Goal: Task Accomplishment & Management: Complete application form

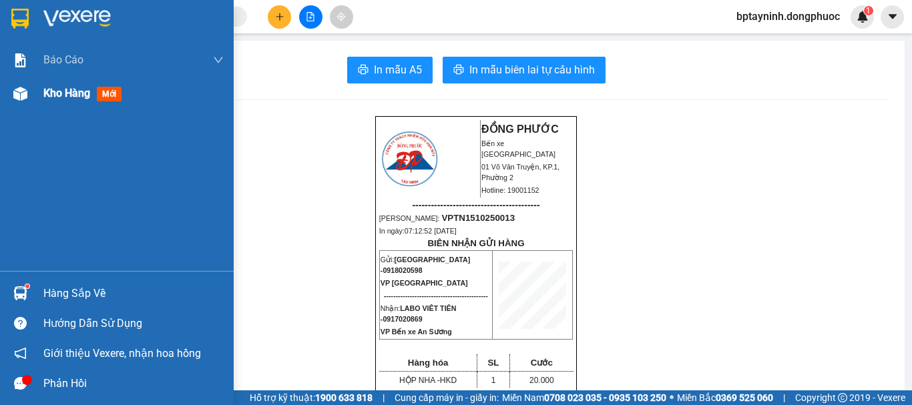
click at [81, 96] on span "Kho hàng" at bounding box center [66, 93] width 47 height 13
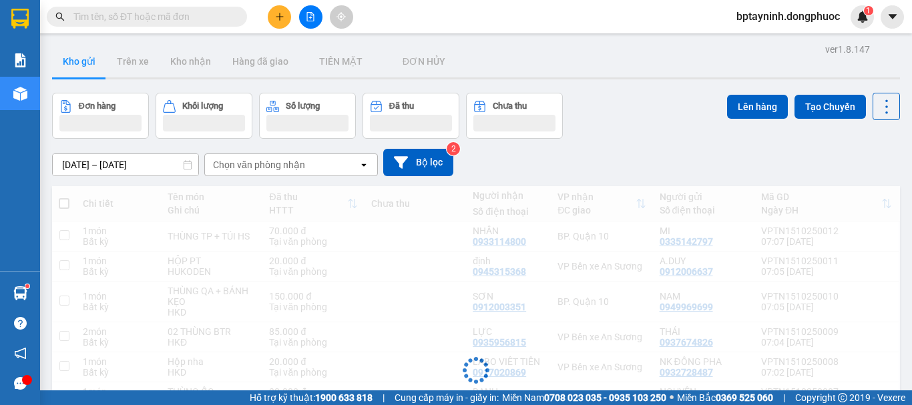
click at [314, 21] on icon "file-add" at bounding box center [310, 16] width 7 height 9
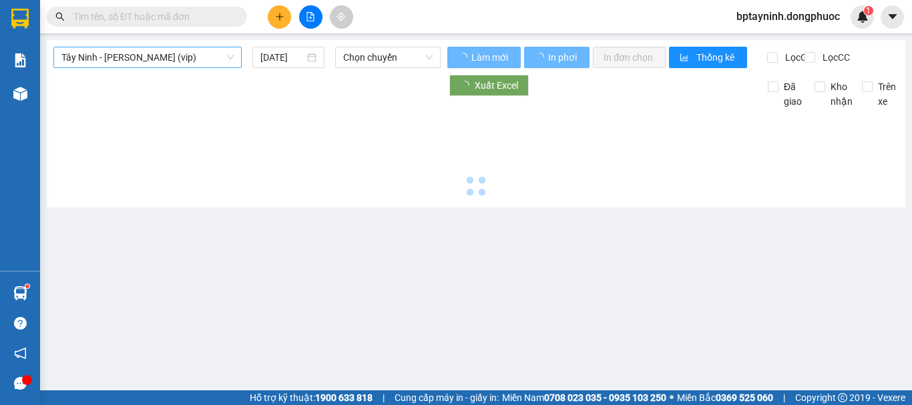
click at [176, 58] on span "Tây Ninh - [PERSON_NAME] (vip)" at bounding box center [147, 57] width 172 height 20
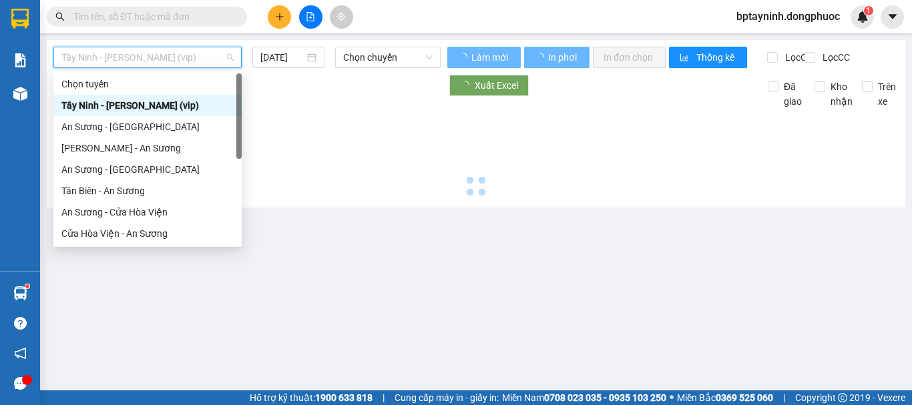
click at [175, 107] on div "Tây Ninh - [PERSON_NAME] (vip)" at bounding box center [147, 105] width 172 height 15
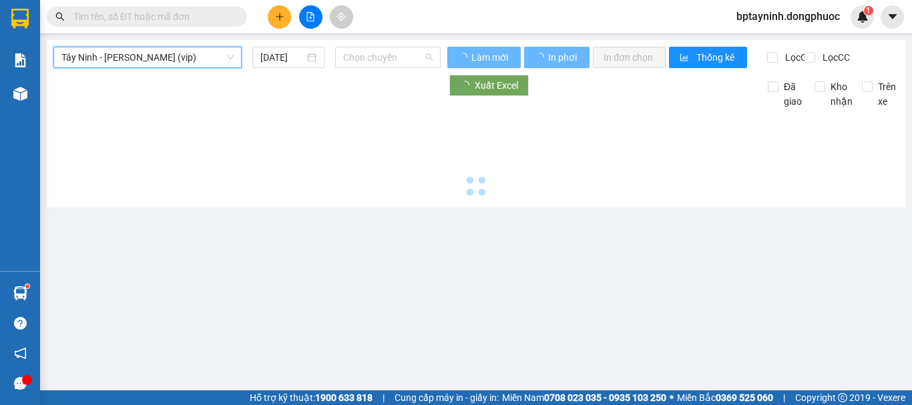
drag, startPoint x: 358, startPoint y: 66, endPoint x: 372, endPoint y: 79, distance: 19.4
click at [362, 66] on span "Chọn chuyến" at bounding box center [387, 57] width 89 height 20
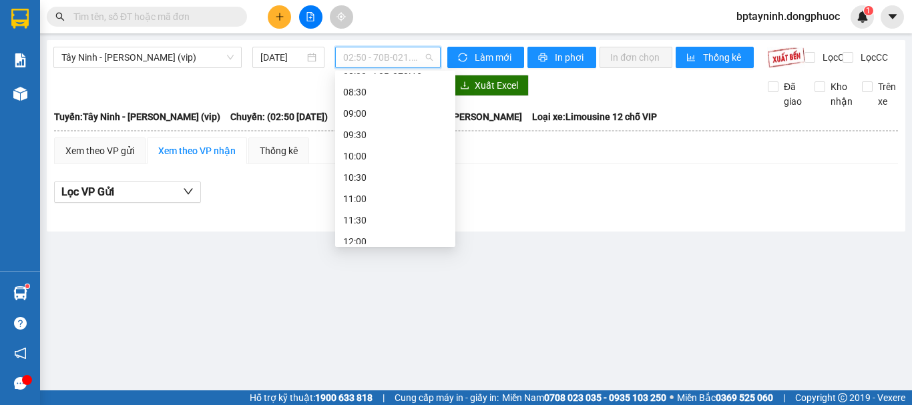
scroll to position [222, 0]
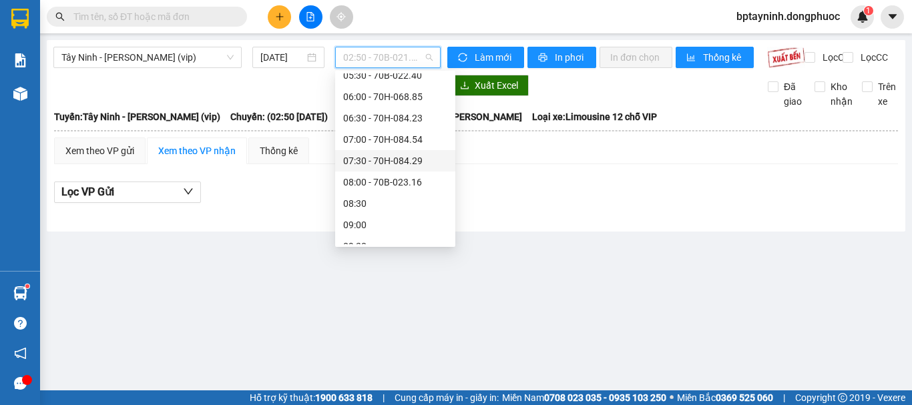
click at [415, 161] on div "07:30 - 70H-084.29" at bounding box center [395, 160] width 104 height 15
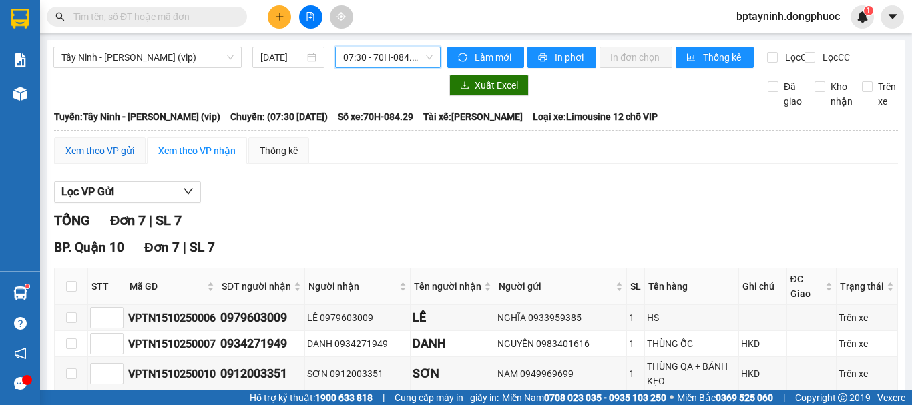
click at [114, 158] on div "Xem theo VP gửi" at bounding box center [99, 150] width 69 height 15
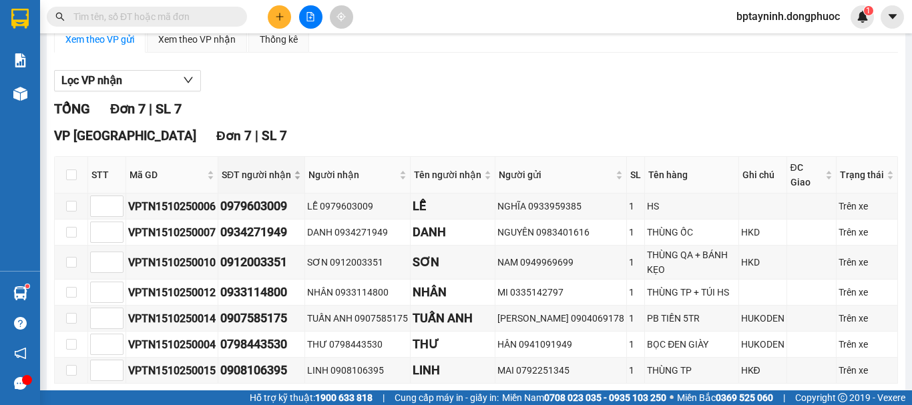
scroll to position [162, 0]
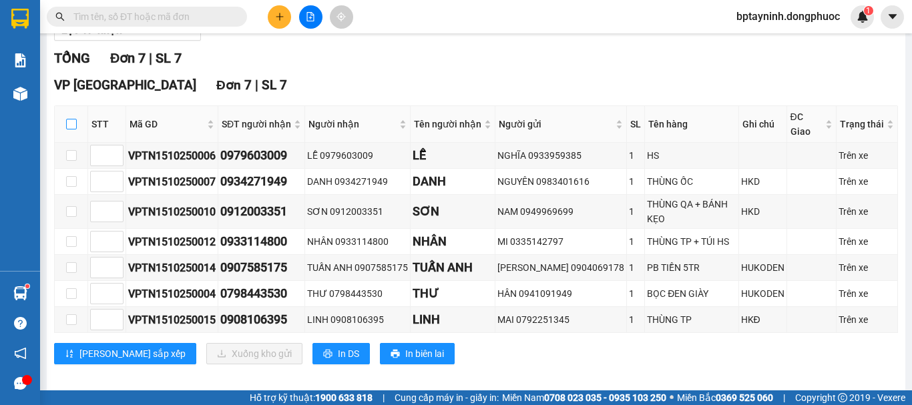
click at [66, 129] on input "checkbox" at bounding box center [71, 124] width 11 height 11
checkbox input "true"
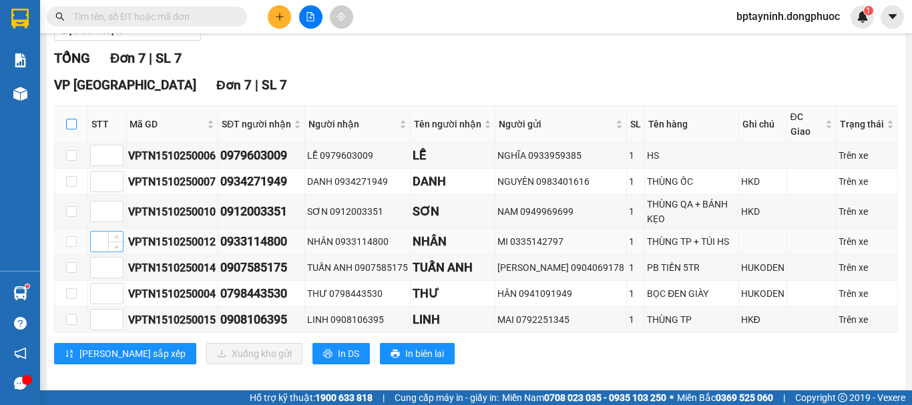
checkbox input "true"
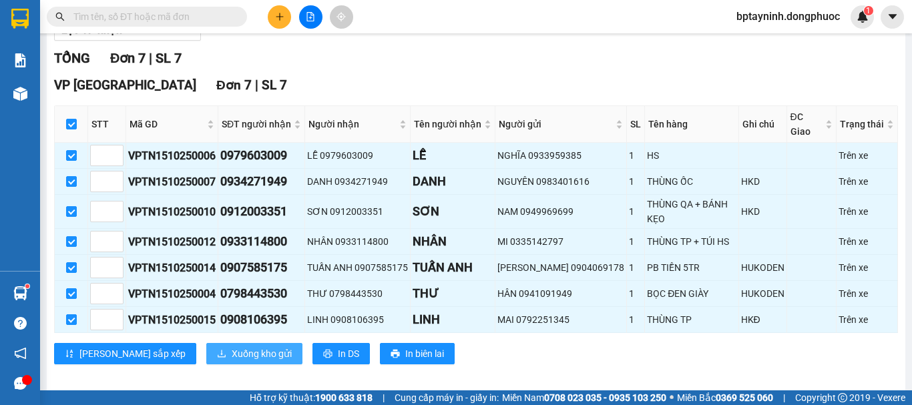
click at [232, 346] on span "Xuống kho gửi" at bounding box center [262, 353] width 60 height 15
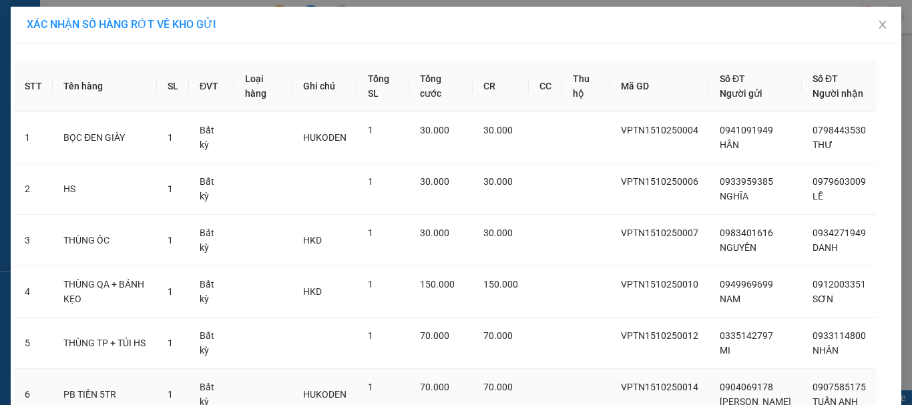
scroll to position [164, 0]
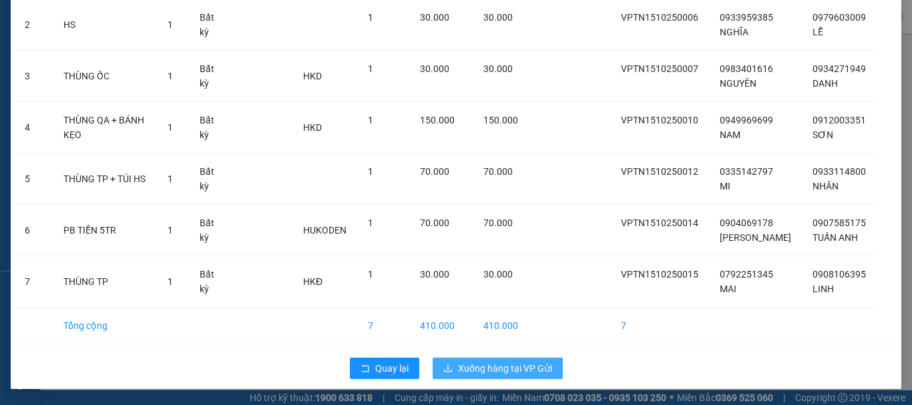
click at [519, 367] on span "Xuống hàng tại VP Gửi" at bounding box center [505, 368] width 94 height 15
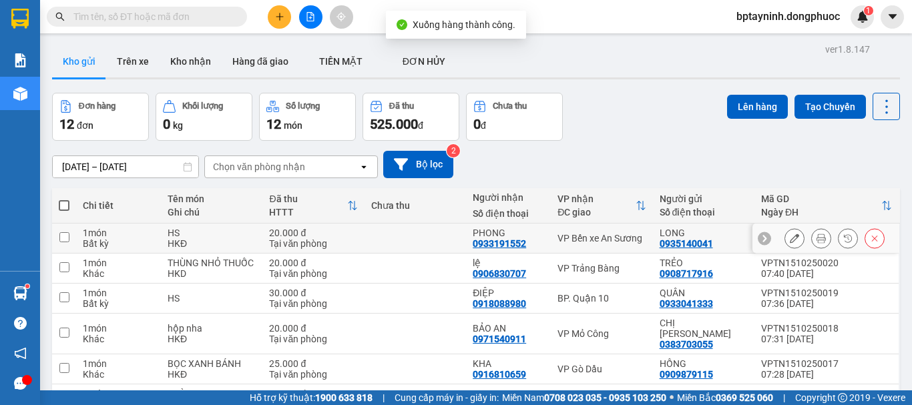
scroll to position [210, 0]
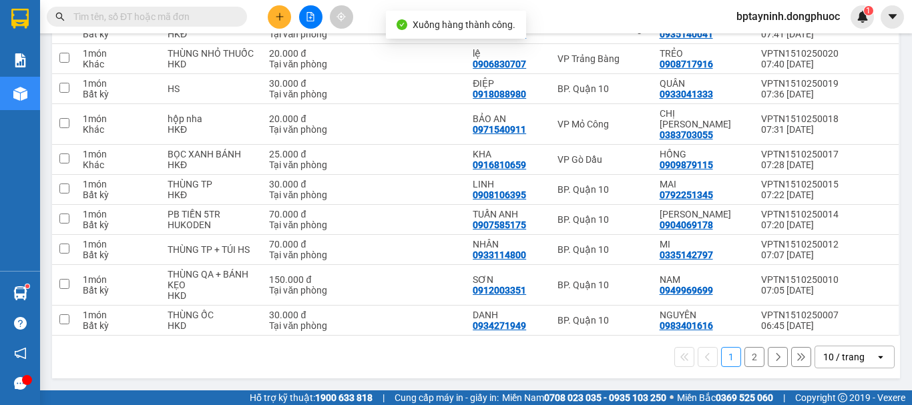
click at [833, 356] on div "10 / trang" at bounding box center [843, 356] width 41 height 13
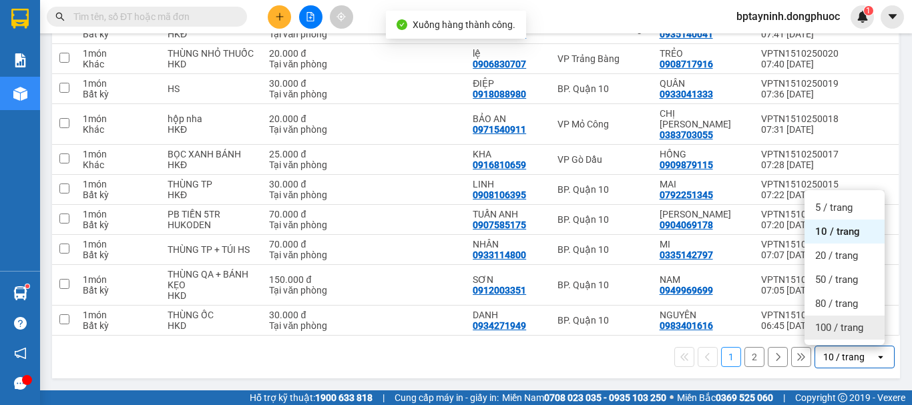
click at [814, 326] on div "100 / trang" at bounding box center [844, 328] width 80 height 24
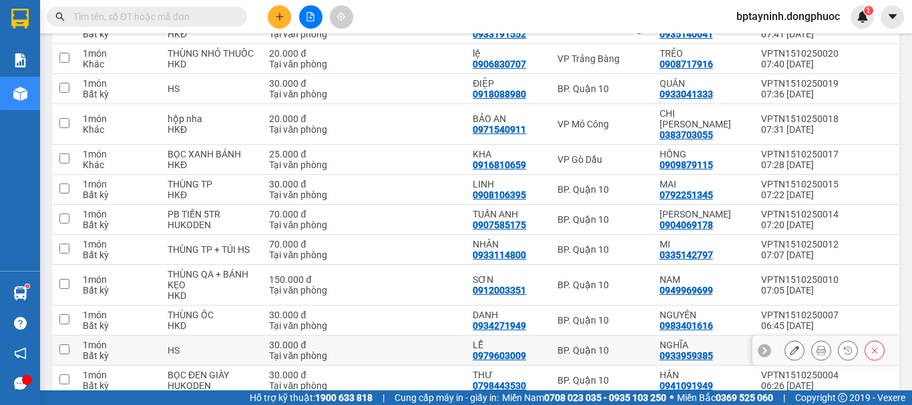
scroll to position [270, 0]
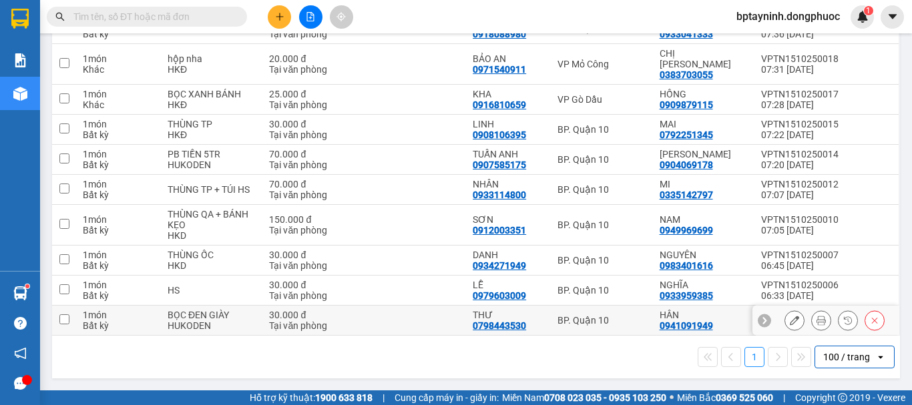
click at [617, 330] on td "BP. Quận 10" at bounding box center [601, 321] width 101 height 30
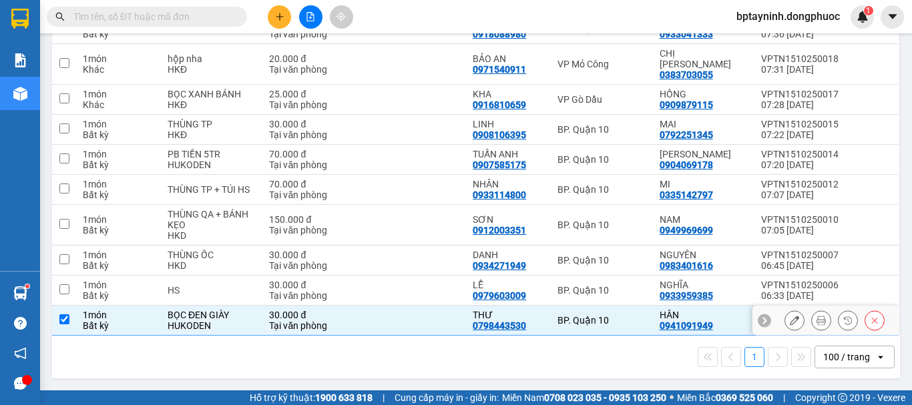
checkbox input "true"
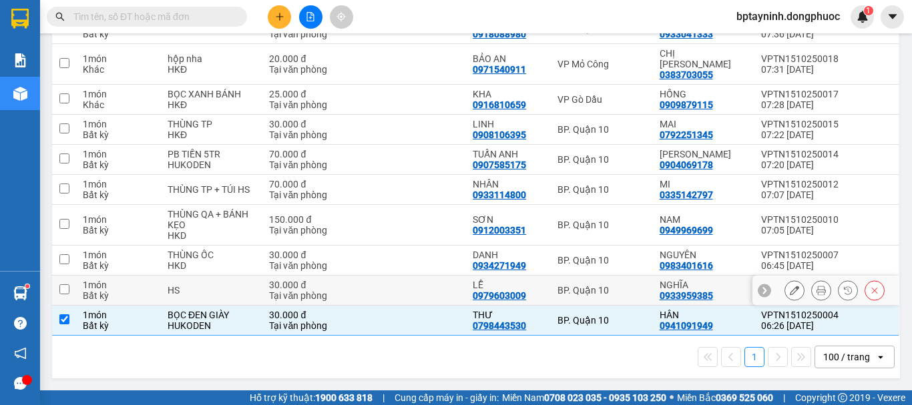
drag, startPoint x: 622, startPoint y: 292, endPoint x: 623, endPoint y: 280, distance: 12.0
click at [622, 289] on div "BP. Quận 10" at bounding box center [601, 290] width 88 height 11
checkbox input "true"
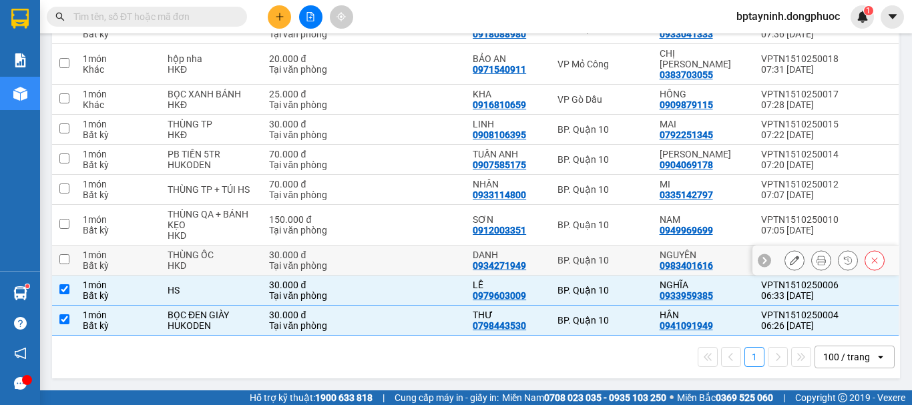
click at [627, 265] on td "BP. Quận 10" at bounding box center [601, 261] width 101 height 30
checkbox input "true"
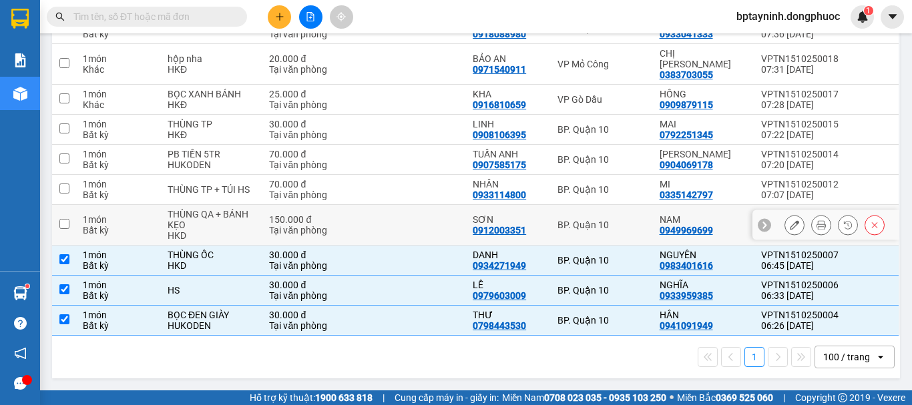
click at [622, 228] on div "BP. Quận 10" at bounding box center [601, 225] width 88 height 11
checkbox input "true"
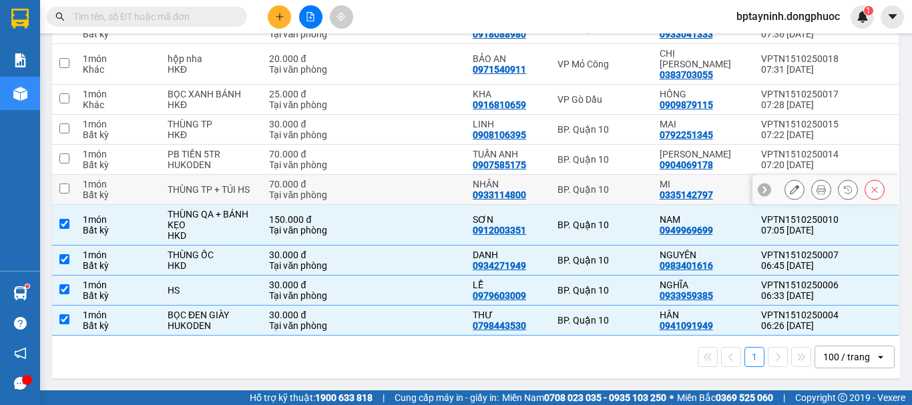
click at [611, 194] on div "BP. Quận 10" at bounding box center [601, 189] width 88 height 11
checkbox input "true"
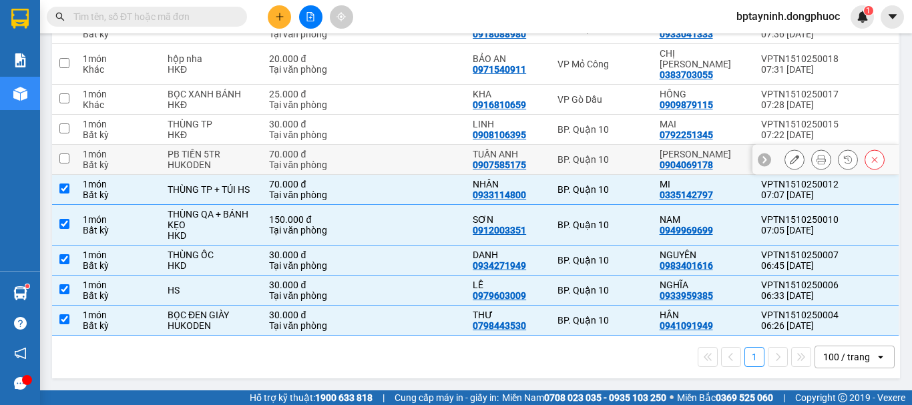
drag, startPoint x: 606, startPoint y: 160, endPoint x: 607, endPoint y: 138, distance: 22.1
click at [606, 154] on div "BP. Quận 10" at bounding box center [601, 159] width 88 height 11
checkbox input "true"
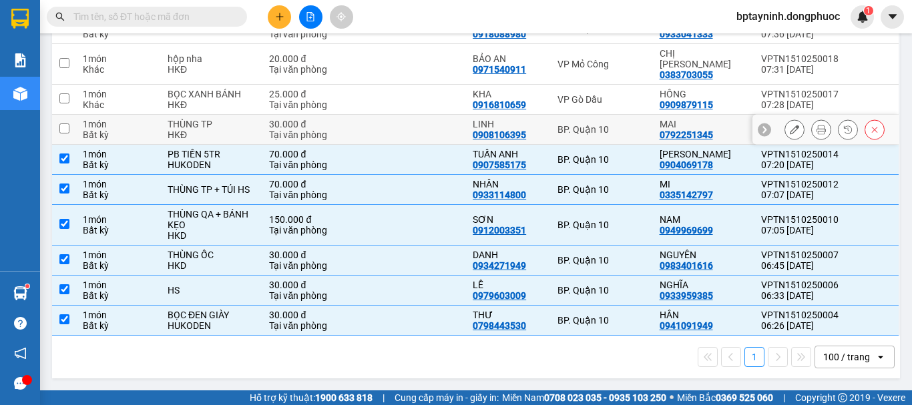
click at [607, 135] on td "BP. Quận 10" at bounding box center [601, 130] width 101 height 30
checkbox input "true"
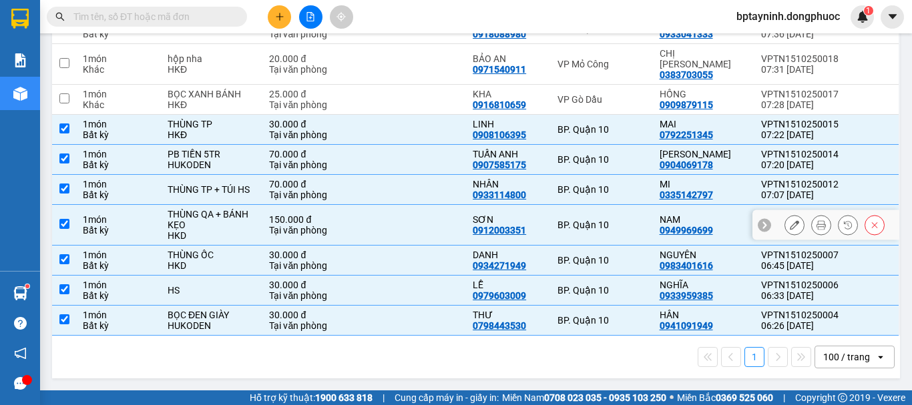
scroll to position [47, 0]
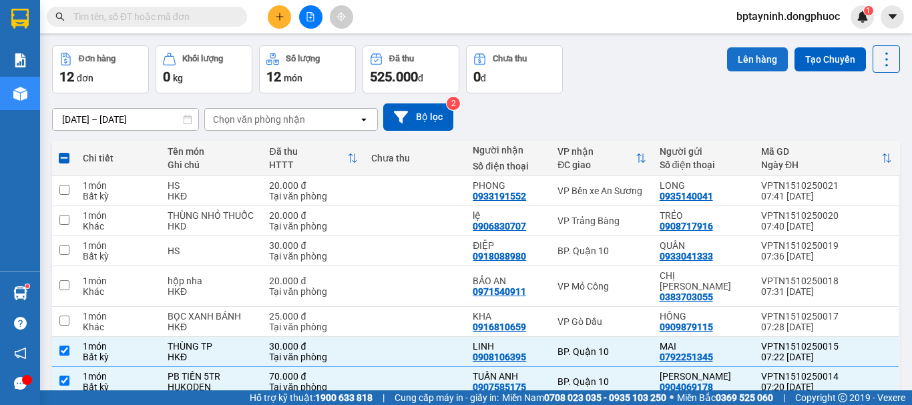
click at [745, 54] on button "Lên hàng" at bounding box center [757, 59] width 61 height 24
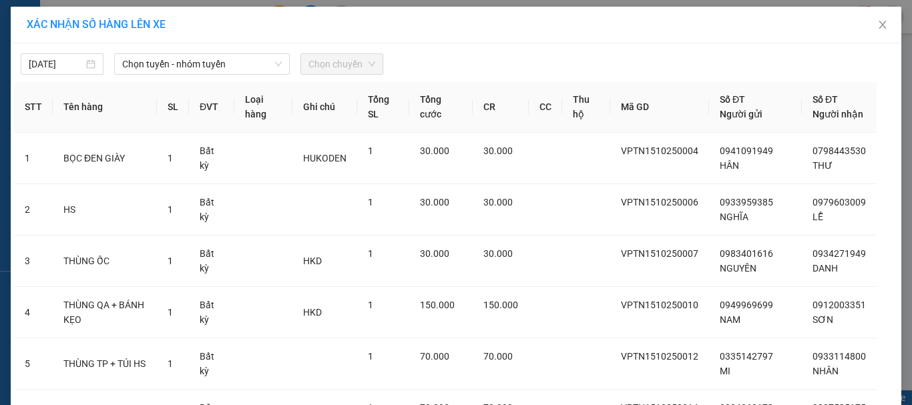
drag, startPoint x: 208, startPoint y: 68, endPoint x: 202, endPoint y: 75, distance: 9.1
click at [208, 65] on span "Chọn tuyến - nhóm tuyến" at bounding box center [201, 64] width 159 height 20
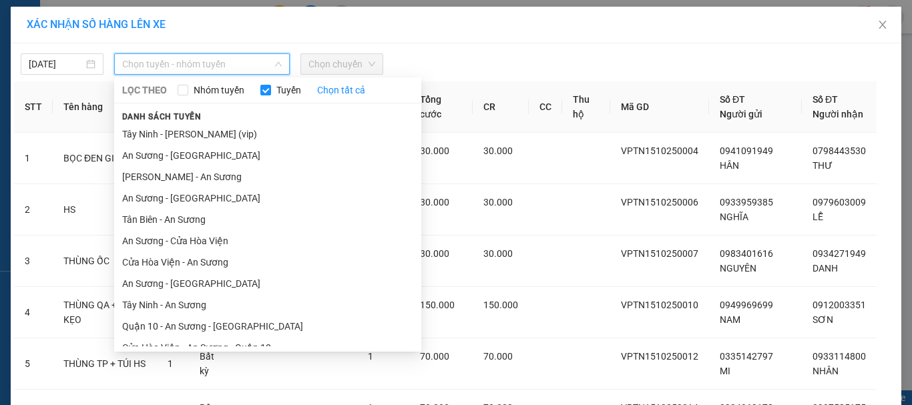
drag, startPoint x: 233, startPoint y: 141, endPoint x: 264, endPoint y: 127, distance: 33.5
click at [233, 138] on li "Tây Ninh - [PERSON_NAME] (vip)" at bounding box center [267, 133] width 307 height 21
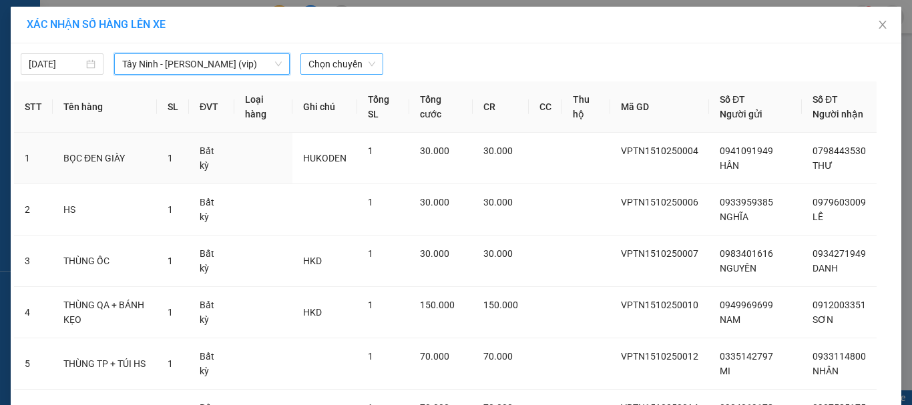
click at [347, 68] on span "Chọn chuyến" at bounding box center [341, 64] width 67 height 20
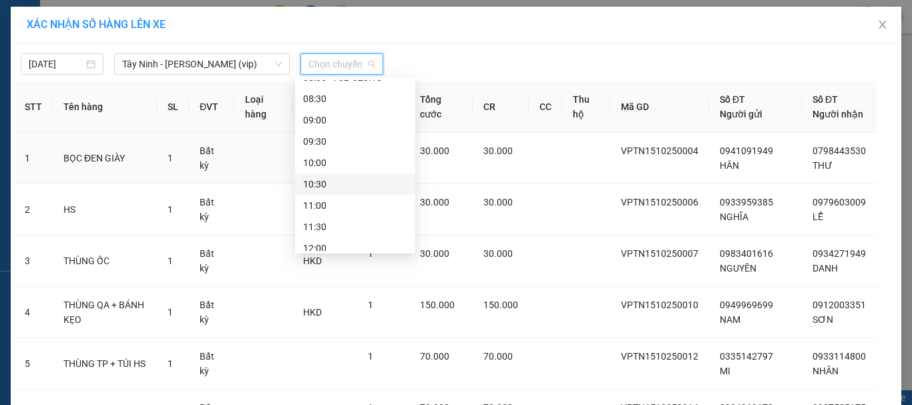
scroll to position [222, 0]
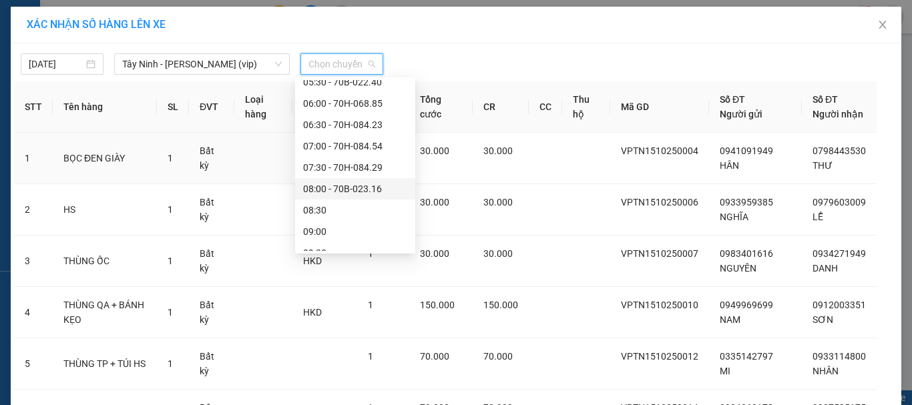
click at [368, 188] on div "08:00 - 70B-023.16" at bounding box center [355, 189] width 104 height 15
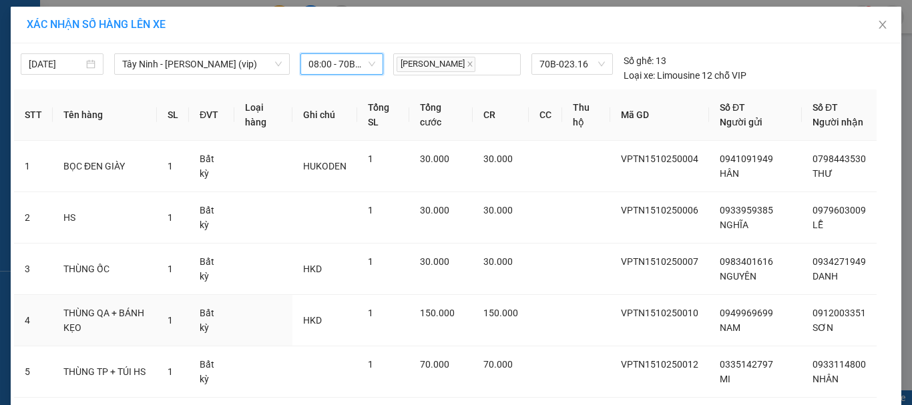
scroll to position [193, 0]
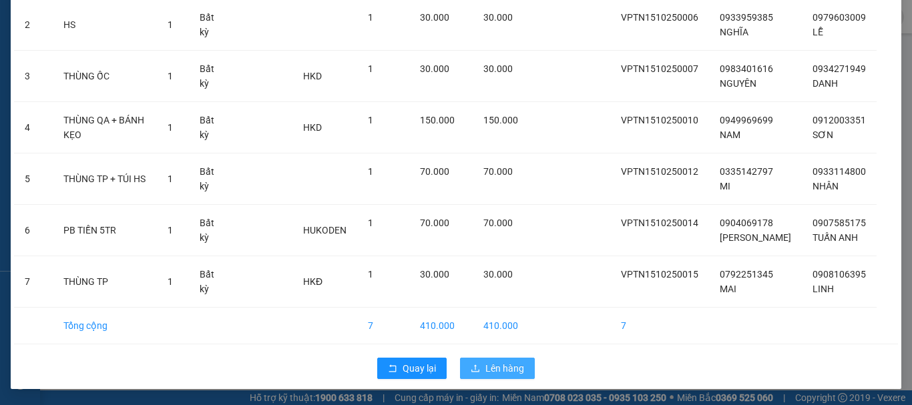
click at [515, 361] on span "Lên hàng" at bounding box center [504, 368] width 39 height 15
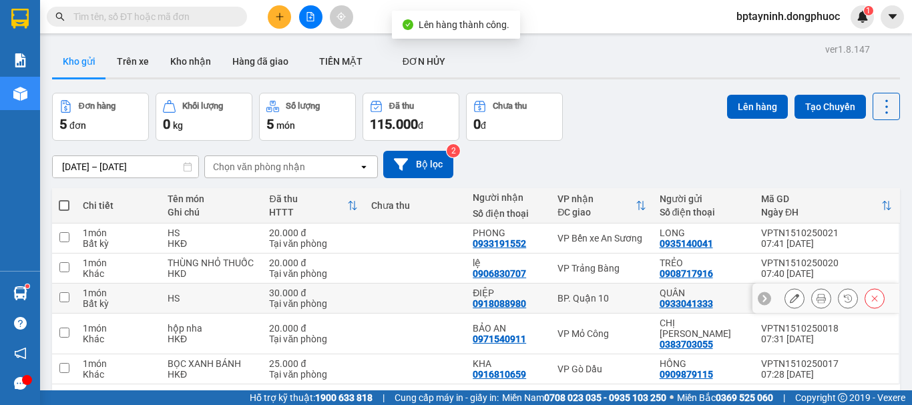
scroll to position [61, 0]
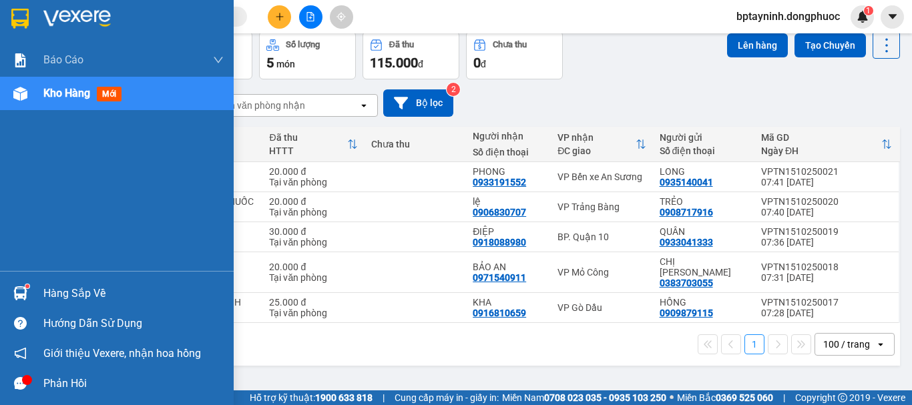
drag, startPoint x: 67, startPoint y: 281, endPoint x: 80, endPoint y: 282, distance: 12.7
click at [68, 280] on div "Hàng sắp về" at bounding box center [117, 293] width 234 height 30
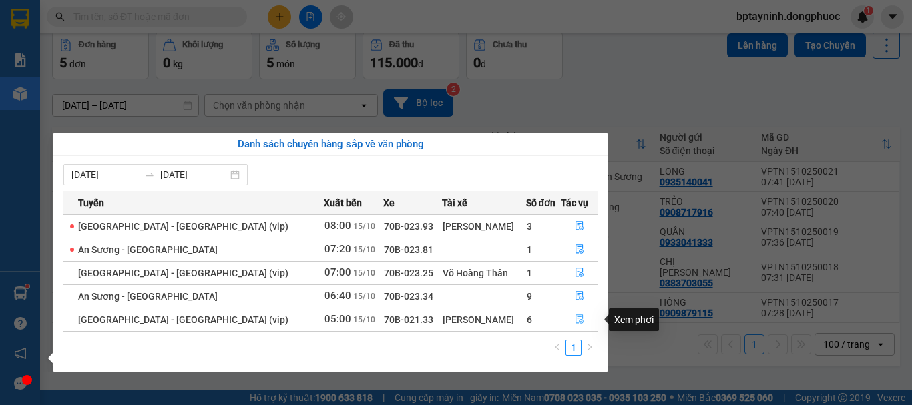
click at [575, 320] on icon "file-done" at bounding box center [579, 318] width 9 height 9
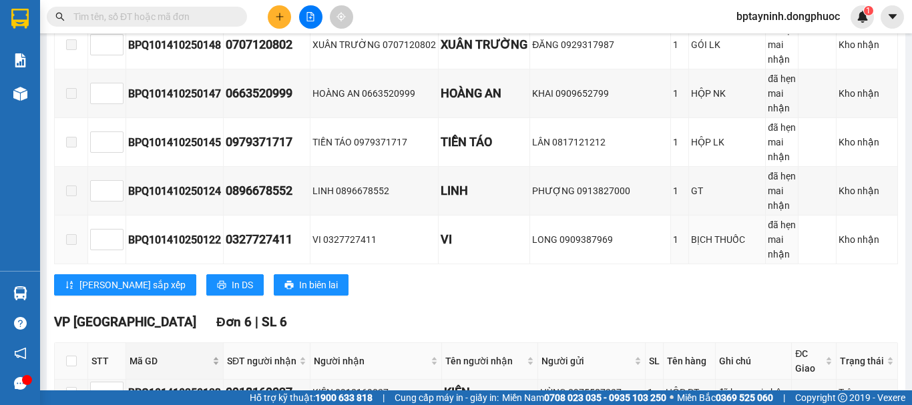
scroll to position [547, 0]
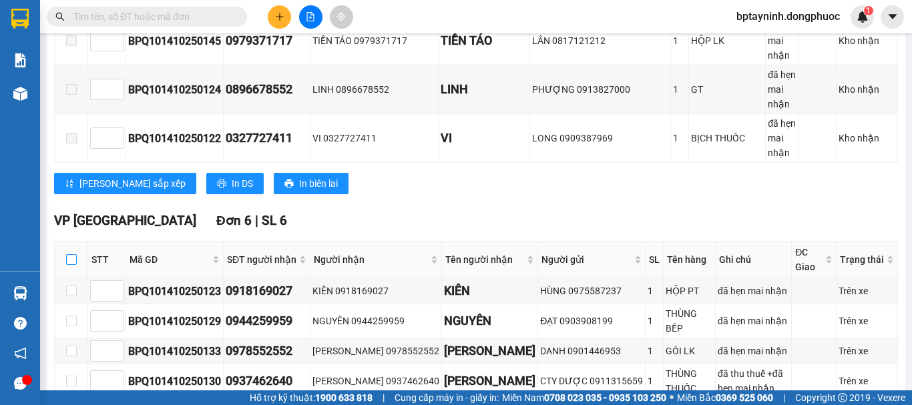
click at [67, 254] on input "checkbox" at bounding box center [71, 259] width 11 height 11
checkbox input "true"
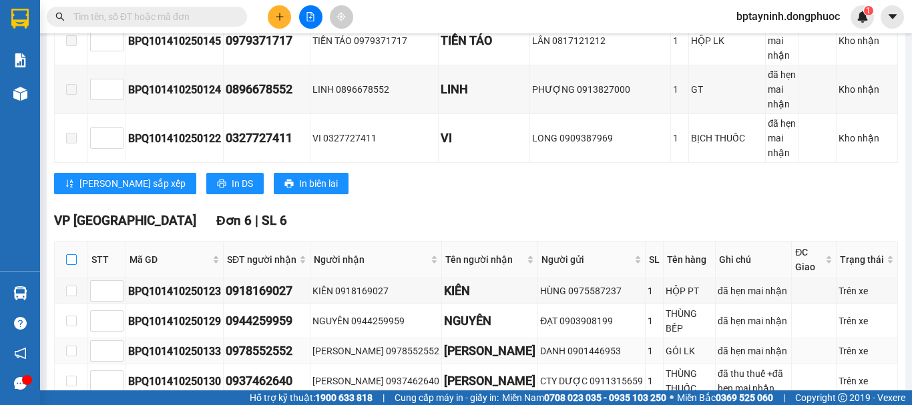
checkbox input "true"
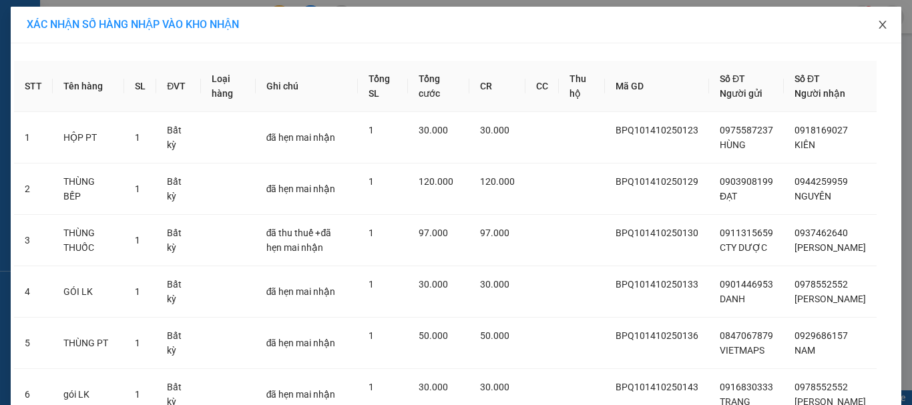
click at [877, 25] on icon "close" at bounding box center [882, 24] width 11 height 11
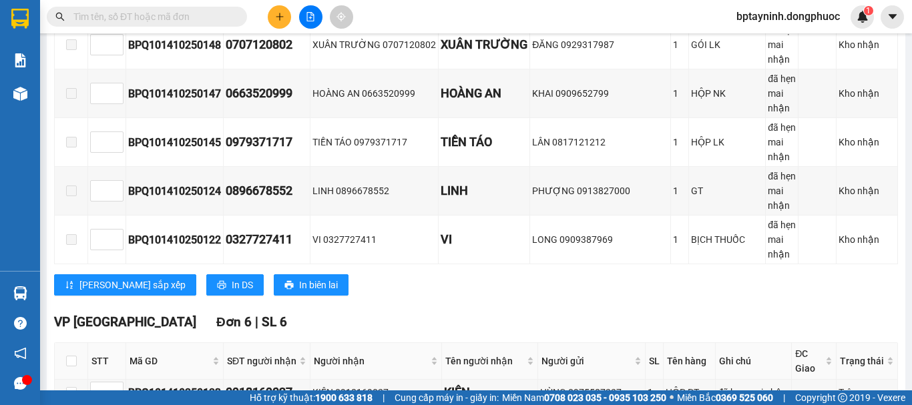
scroll to position [547, 0]
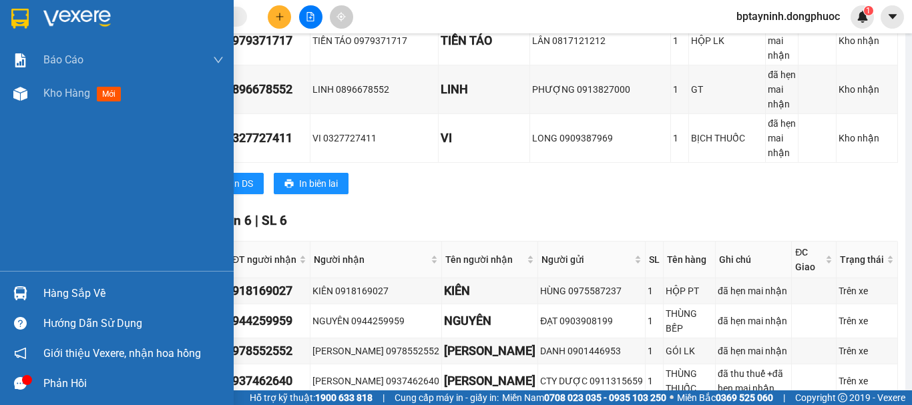
click at [31, 299] on div at bounding box center [20, 293] width 23 height 23
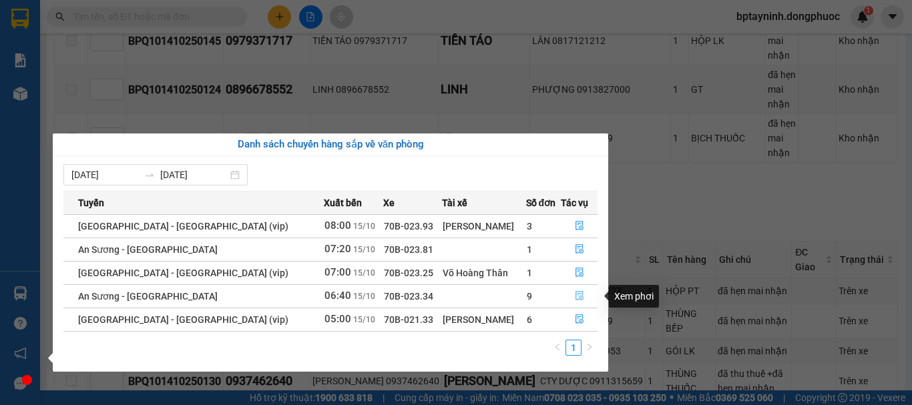
drag, startPoint x: 573, startPoint y: 295, endPoint x: 571, endPoint y: 285, distance: 10.2
click at [575, 295] on icon "file-done" at bounding box center [579, 295] width 9 height 9
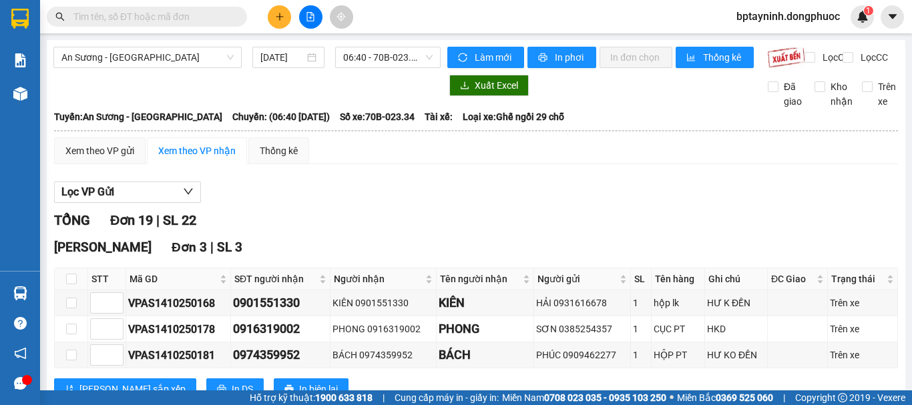
click at [278, 15] on icon "plus" at bounding box center [279, 16] width 9 height 9
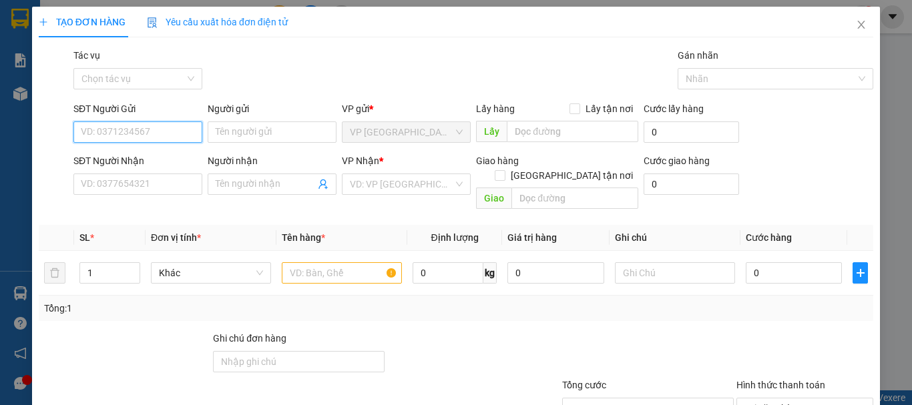
click at [125, 125] on input "SĐT Người Gửi" at bounding box center [137, 131] width 129 height 21
click at [149, 153] on div "0937523477 - [PERSON_NAME]" at bounding box center [146, 158] width 131 height 15
type input "0937523477"
type input "[PERSON_NAME]"
type input "0987078976"
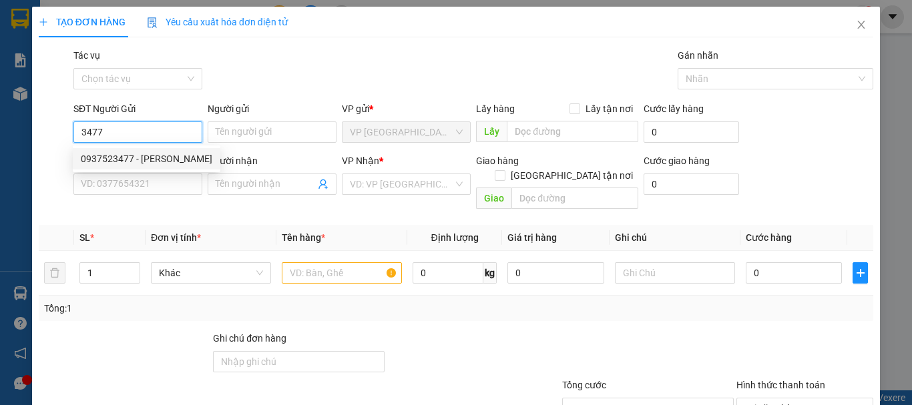
type input "[PERSON_NAME]"
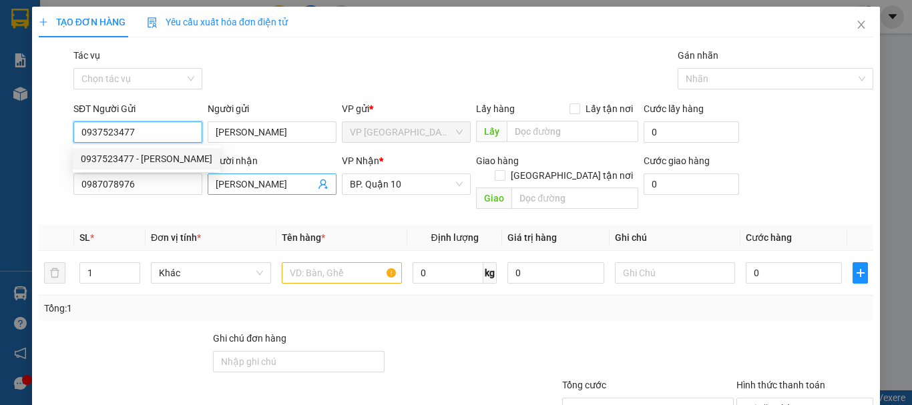
type input "30.000"
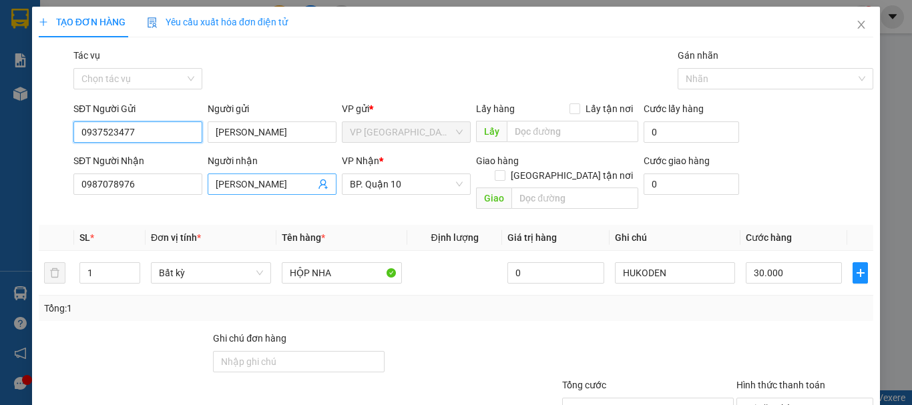
type input "0937523477"
click at [322, 184] on icon "user-add" at bounding box center [323, 184] width 11 height 11
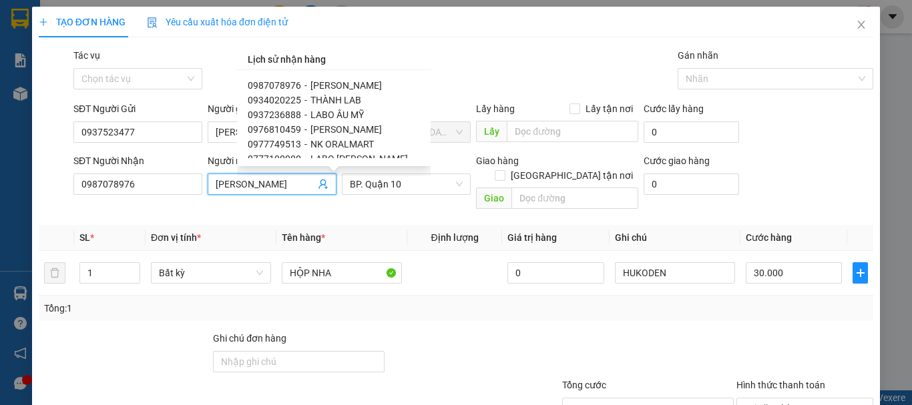
click at [334, 114] on span "LABO ÂU MỸ" at bounding box center [336, 114] width 53 height 11
type input "0937236888"
type input "LABO ÂU MỸ"
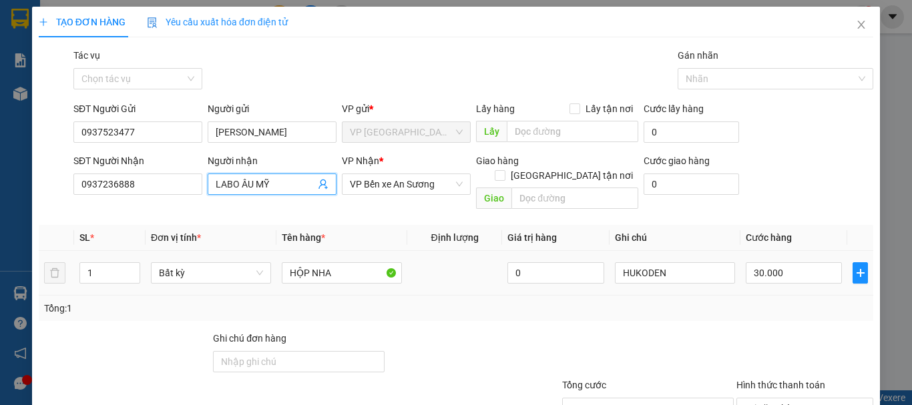
scroll to position [89, 0]
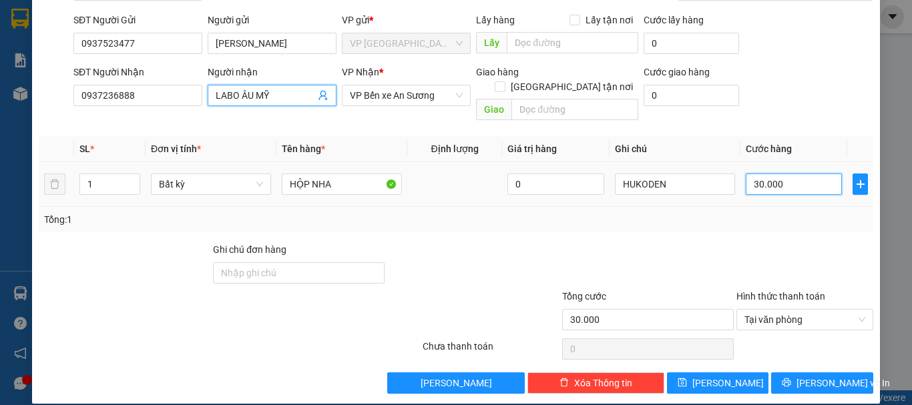
click at [804, 174] on input "30.000" at bounding box center [793, 184] width 96 height 21
type input "2"
type input "20"
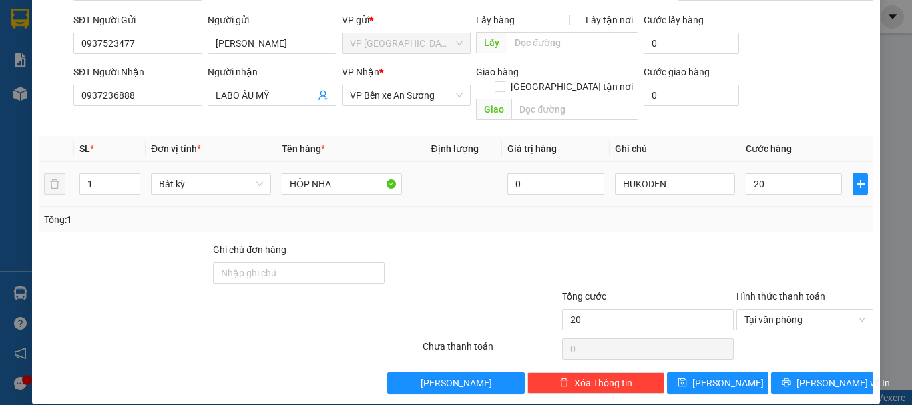
type input "20.000"
click at [791, 219] on div "Transit Pickup Surcharge Ids Transit Deliver Surcharge Ids Transit Deliver Surc…" at bounding box center [456, 176] width 834 height 434
click at [821, 376] on span "[PERSON_NAME] và In" at bounding box center [842, 383] width 93 height 15
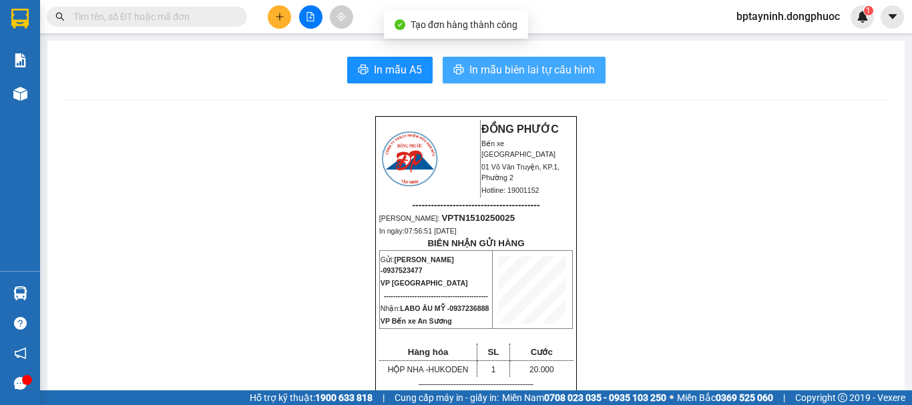
click at [539, 63] on span "In mẫu biên lai tự cấu hình" at bounding box center [531, 69] width 125 height 17
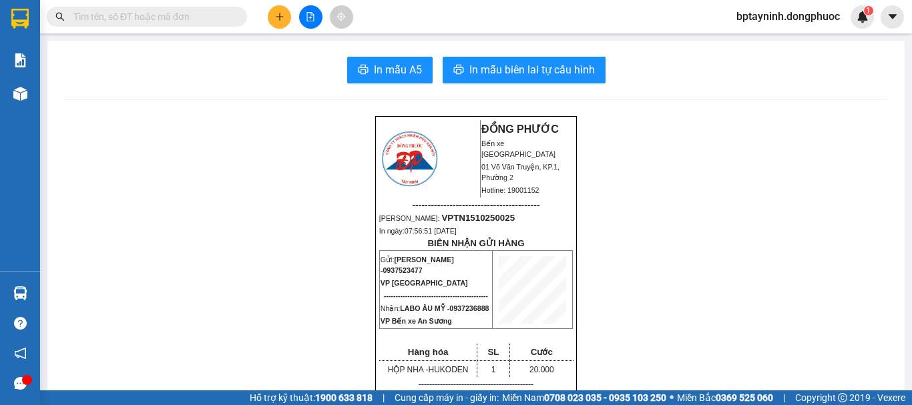
click at [275, 13] on button at bounding box center [279, 16] width 23 height 23
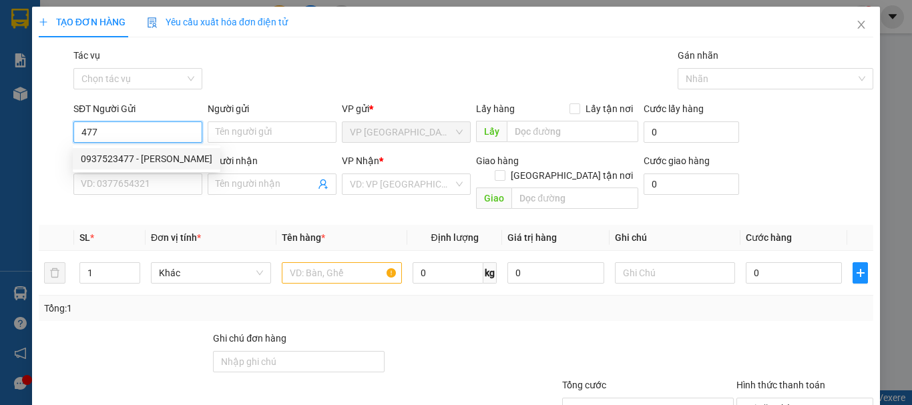
click at [155, 153] on div "0937523477 - [PERSON_NAME]" at bounding box center [146, 158] width 131 height 15
type input "0937523477"
type input "[PERSON_NAME]"
type input "0937236888"
type input "LABO ÂU MỸ"
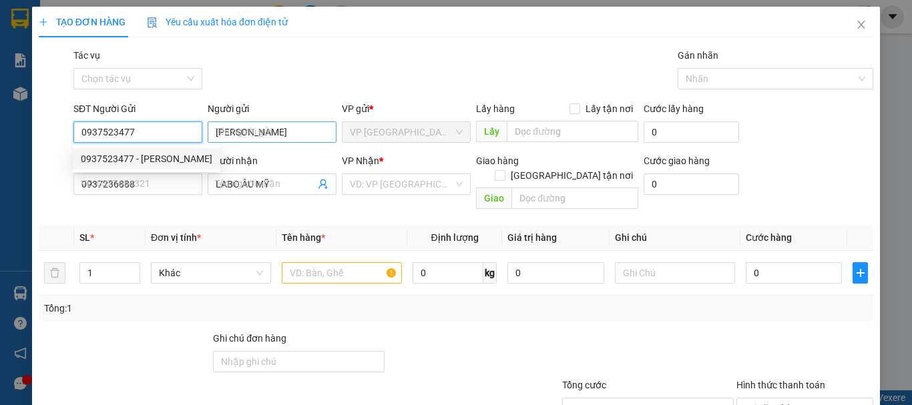
type input "20.000"
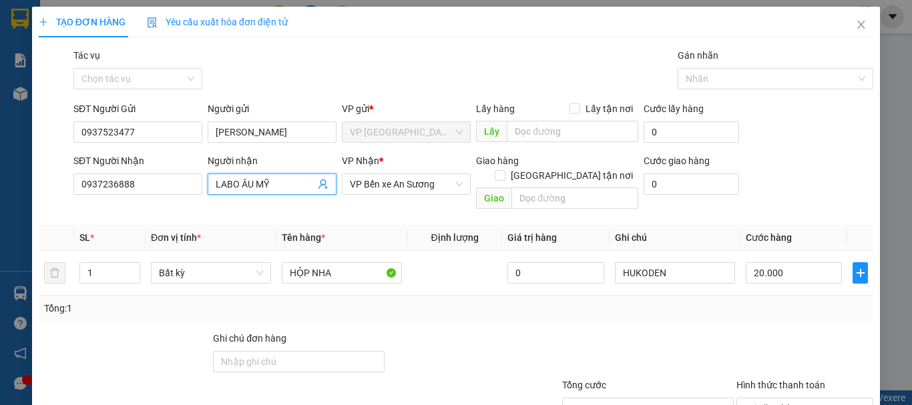
click at [323, 185] on icon "user-add" at bounding box center [323, 184] width 11 height 11
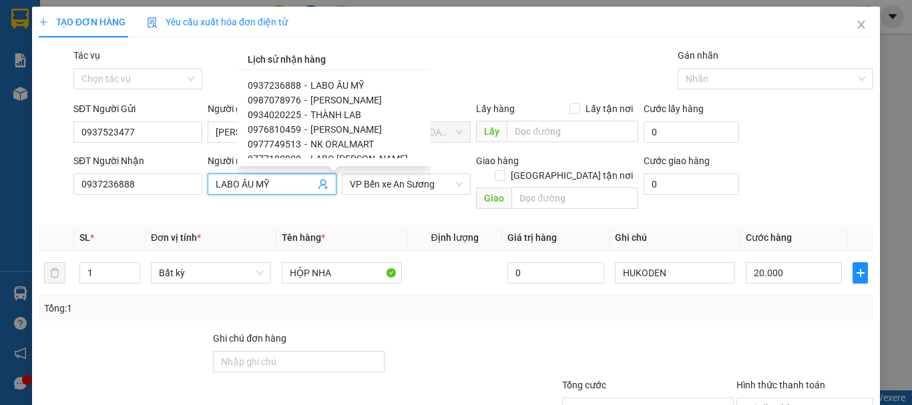
click at [349, 112] on span "THÀNH LAB" at bounding box center [335, 114] width 51 height 11
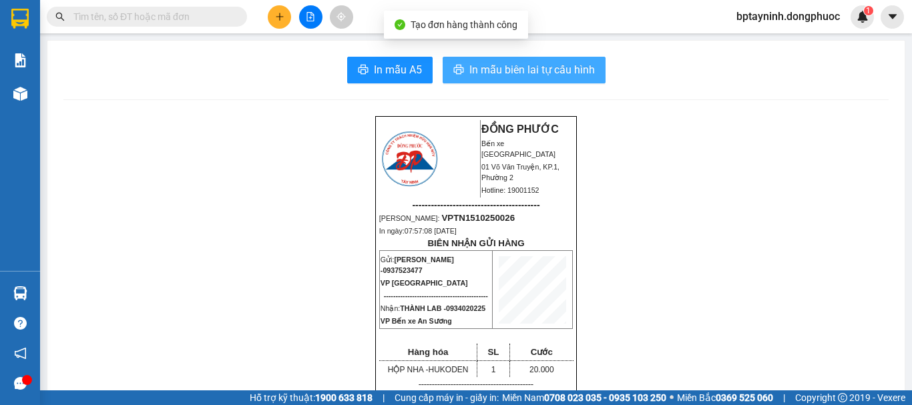
click at [583, 69] on span "In mẫu biên lai tự cấu hình" at bounding box center [531, 69] width 125 height 17
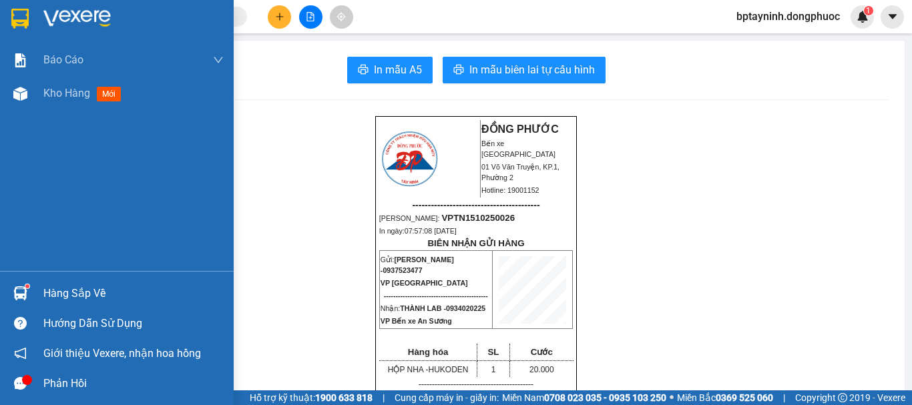
click at [126, 288] on div "Hàng sắp về" at bounding box center [133, 294] width 180 height 20
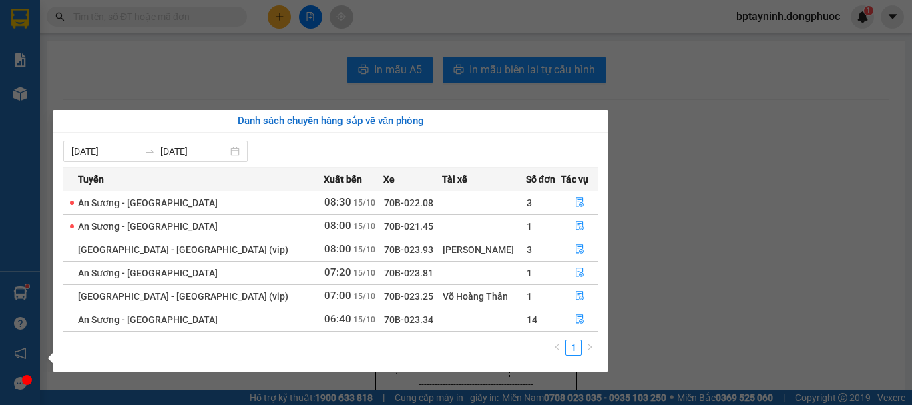
click at [161, 25] on section "Kết quả tìm kiếm ( 0 ) Bộ lọc No Data bptayninh.dongphuoc 1 Báo cáo Mẫu 1: Báo …" at bounding box center [456, 202] width 912 height 405
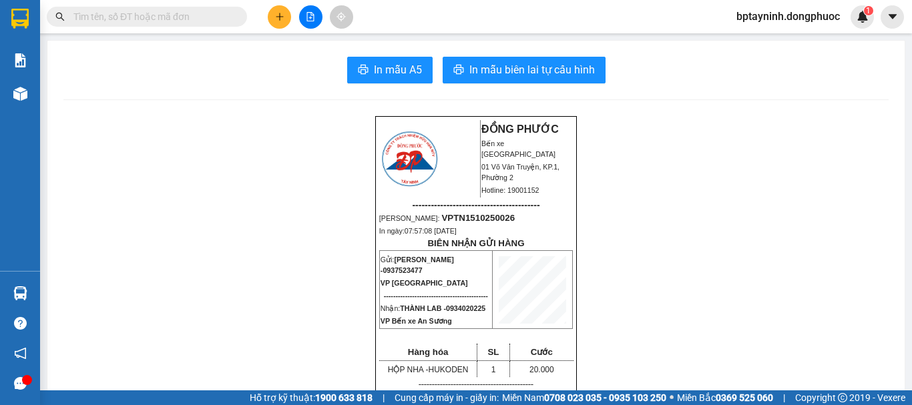
click at [161, 21] on input "text" at bounding box center [151, 16] width 157 height 15
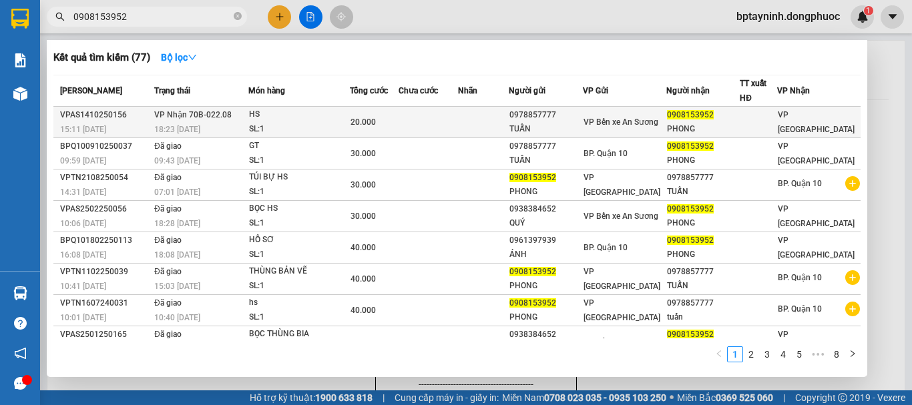
click at [278, 119] on div "HS" at bounding box center [299, 114] width 100 height 15
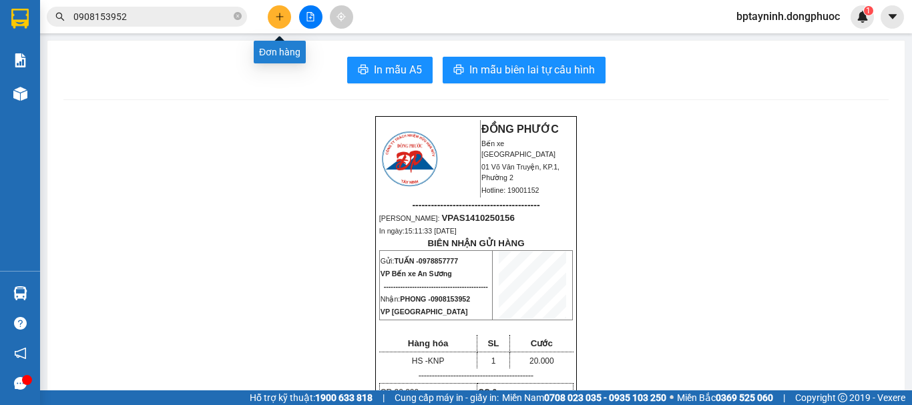
click at [190, 19] on input "0908153952" at bounding box center [151, 16] width 157 height 15
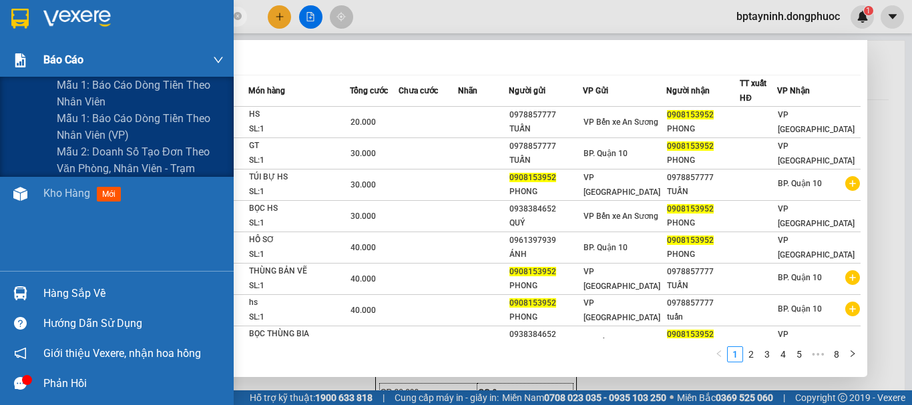
drag, startPoint x: 172, startPoint y: 17, endPoint x: 0, endPoint y: 47, distance: 174.9
click at [0, 47] on section "Kết quả tìm kiếm ( 77 ) Bộ lọc Mã ĐH Trạng thái Món hàng Tổng cước Chưa cước Nh…" at bounding box center [456, 202] width 912 height 405
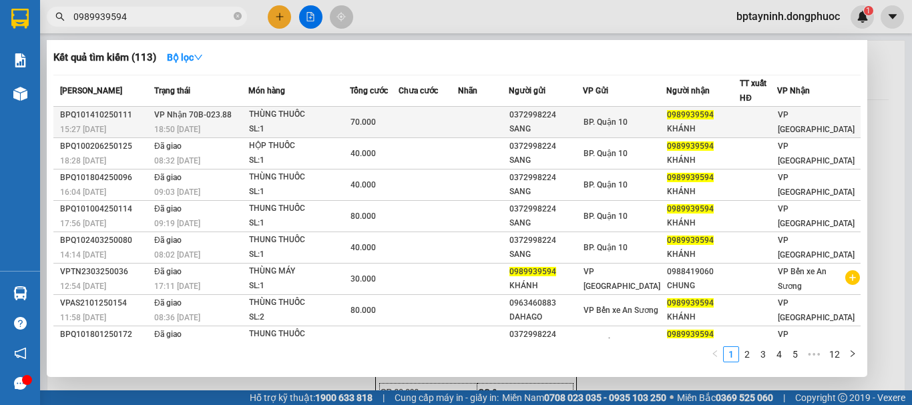
type input "0989939594"
click at [213, 116] on span "VP Nhận 70B-023.88" at bounding box center [192, 114] width 77 height 9
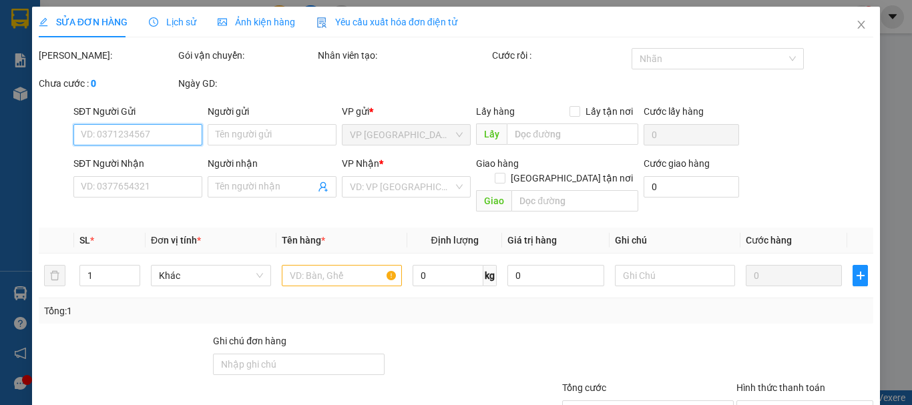
type input "0372998224"
type input "SANG"
type input "0989939594"
type input "KHÁNH"
type input "70.000"
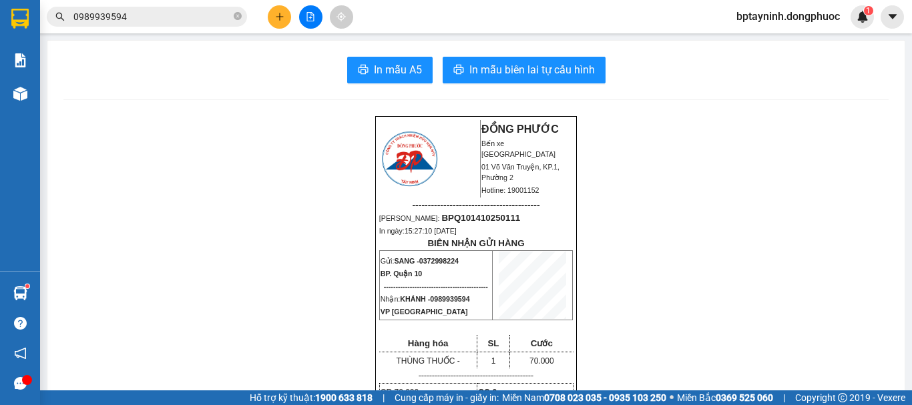
click at [312, 14] on icon "file-add" at bounding box center [310, 16] width 9 height 9
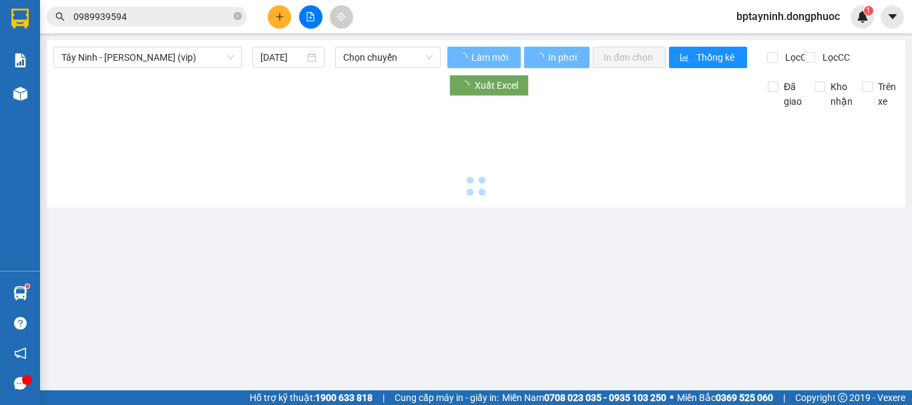
click at [204, 58] on span "Tây Ninh - [PERSON_NAME] (vip)" at bounding box center [147, 57] width 172 height 20
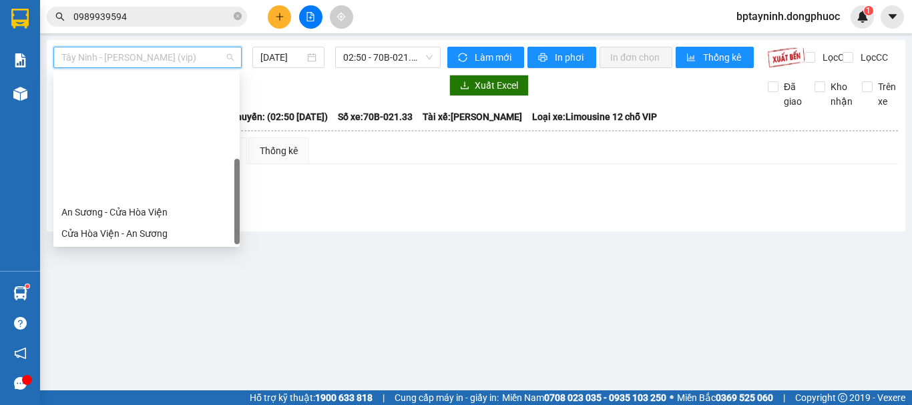
click at [144, 269] on div "Tây Ninh - An Sương" at bounding box center [146, 276] width 170 height 15
type input "[DATE]"
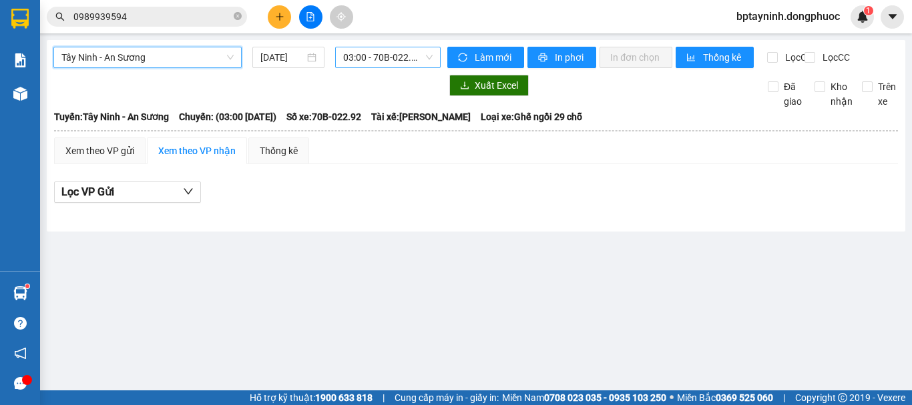
drag, startPoint x: 404, startPoint y: 52, endPoint x: 398, endPoint y: 63, distance: 12.8
click at [404, 53] on span "03:00 - 70B-022.92" at bounding box center [387, 57] width 89 height 20
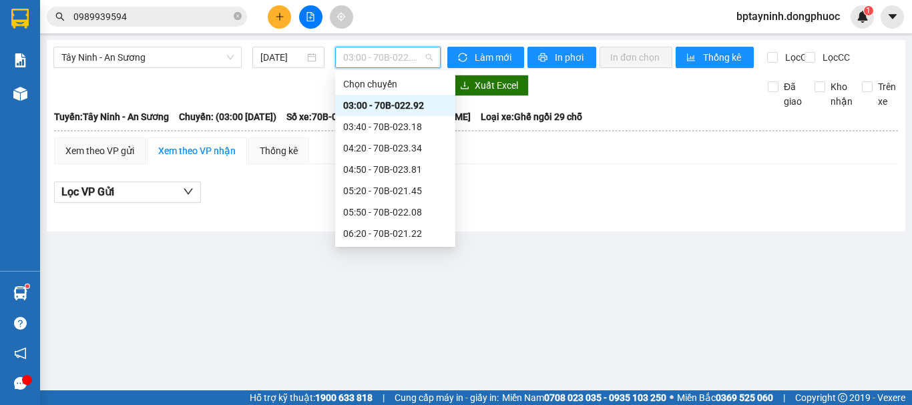
click at [209, 61] on span "Tây Ninh - An Sương" at bounding box center [147, 57] width 172 height 20
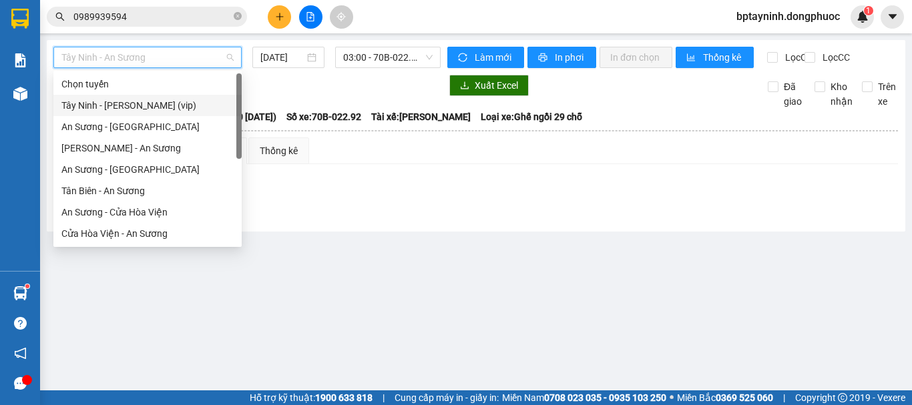
click at [177, 105] on div "Tây Ninh - [PERSON_NAME] (vip)" at bounding box center [147, 105] width 172 height 15
type input "[DATE]"
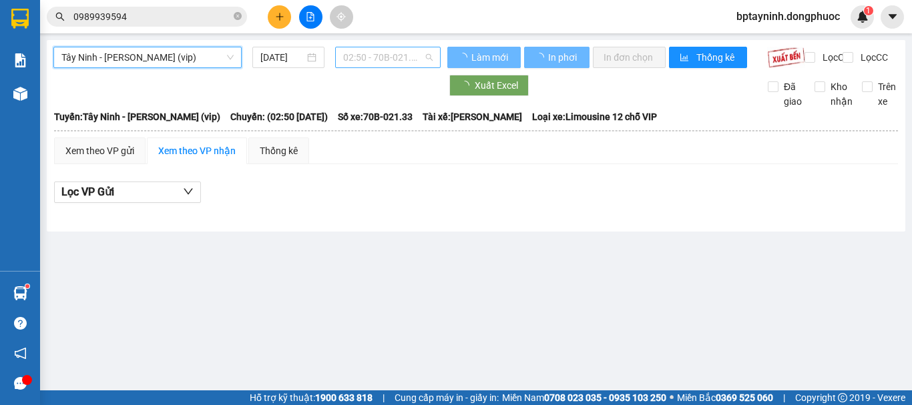
click at [388, 59] on span "02:50 - 70B-021.33" at bounding box center [387, 57] width 89 height 20
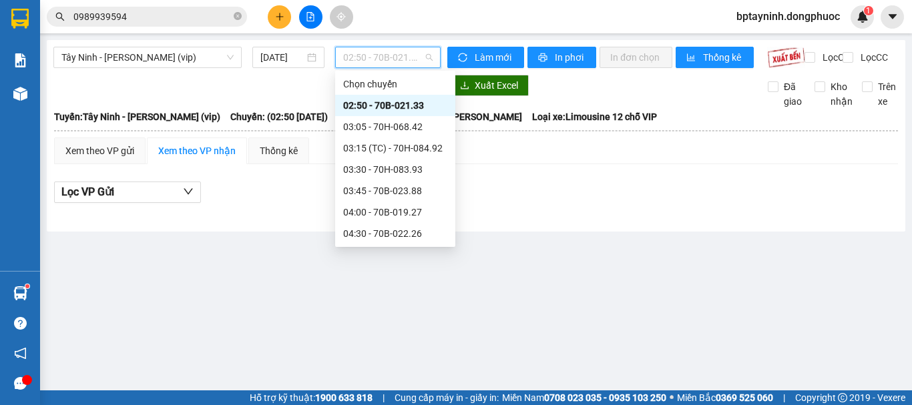
click at [198, 55] on span "Tây Ninh - [PERSON_NAME] (vip)" at bounding box center [147, 57] width 172 height 20
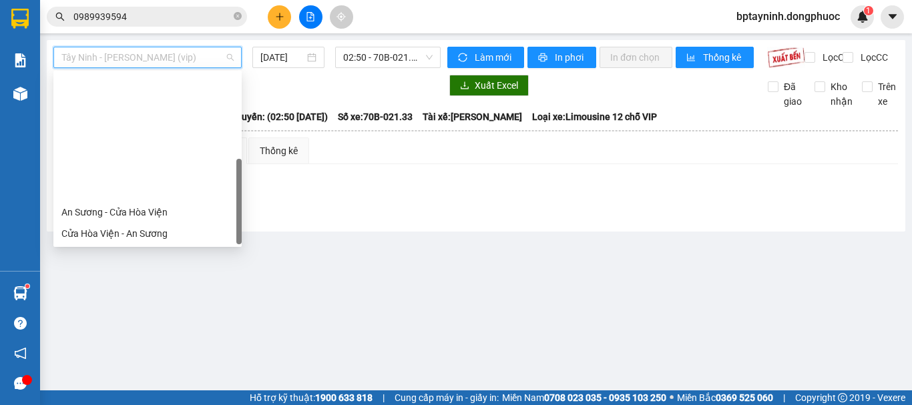
click at [143, 269] on div "Tây Ninh - An Sương" at bounding box center [147, 276] width 172 height 15
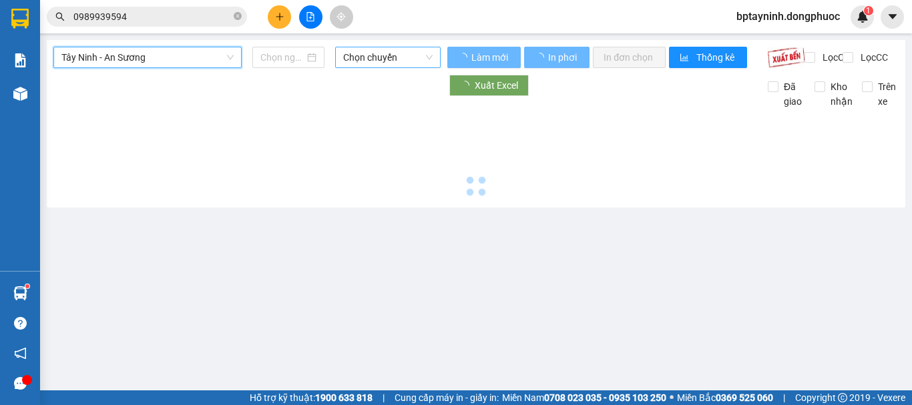
type input "[DATE]"
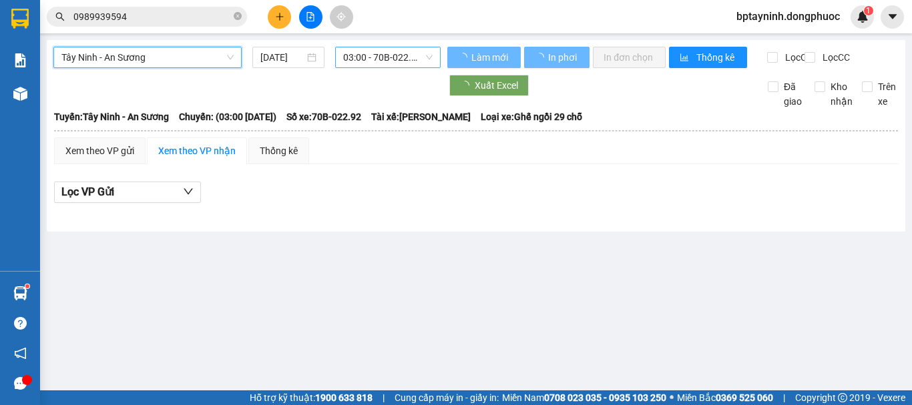
click at [359, 59] on span "03:00 - 70B-022.92" at bounding box center [387, 57] width 89 height 20
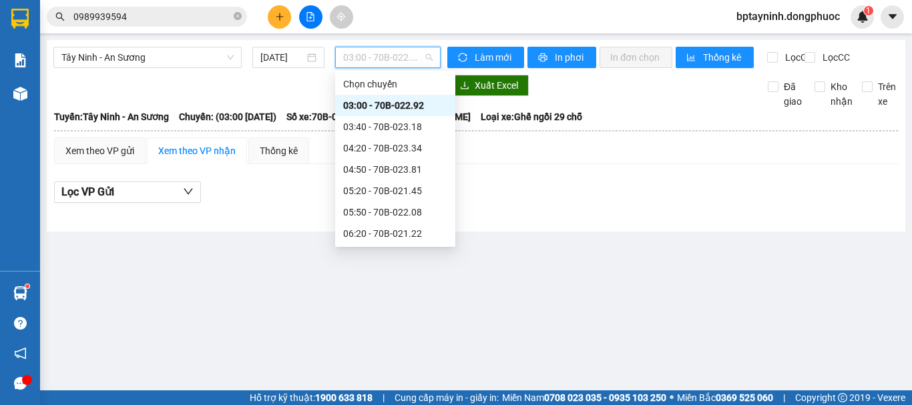
click at [582, 232] on div "Tây Ninh - An Sương [DATE] 03:00 - 70B-022.92 Làm mới In phơi In đơn chọn Thống…" at bounding box center [476, 136] width 858 height 192
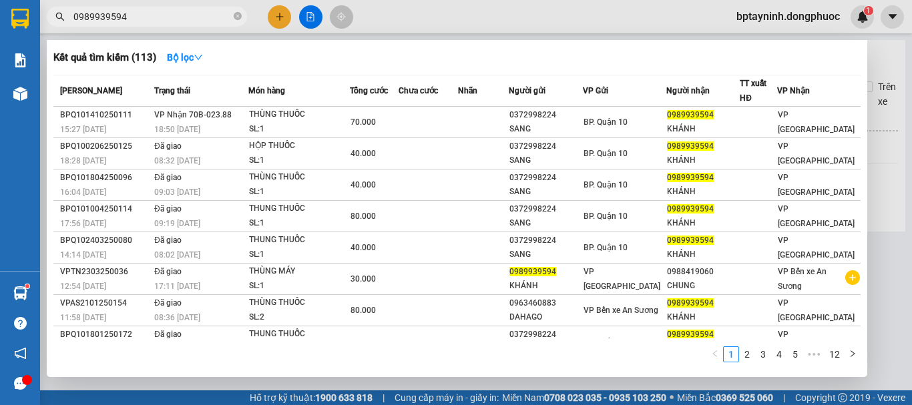
click at [185, 18] on input "0989939594" at bounding box center [151, 16] width 157 height 15
drag, startPoint x: 184, startPoint y: 17, endPoint x: 56, endPoint y: 16, distance: 127.5
click at [56, 16] on div "0989939594" at bounding box center [130, 17] width 260 height 20
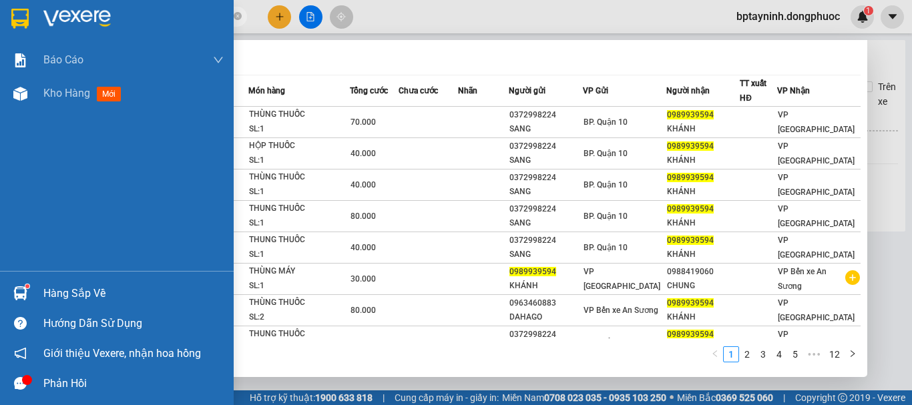
click at [61, 282] on div "Hàng sắp về" at bounding box center [117, 293] width 234 height 30
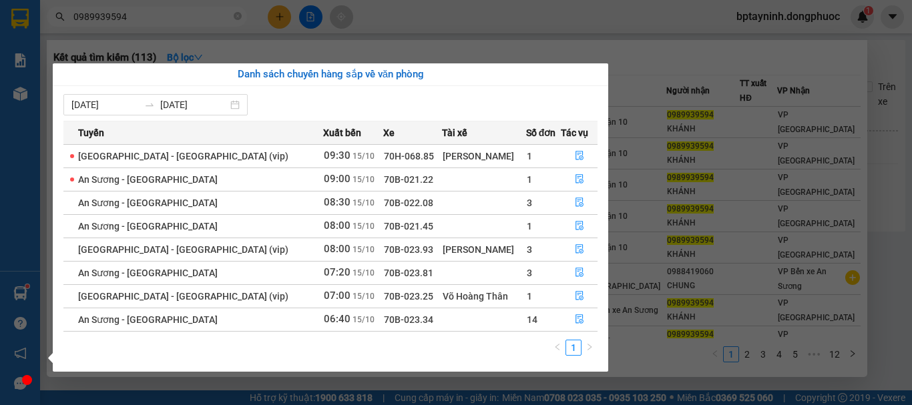
click at [683, 50] on section "Kết quả tìm kiếm ( 113 ) Bộ lọc Mã ĐH Trạng thái Món hàng Tổng cước Chưa cước N…" at bounding box center [456, 202] width 912 height 405
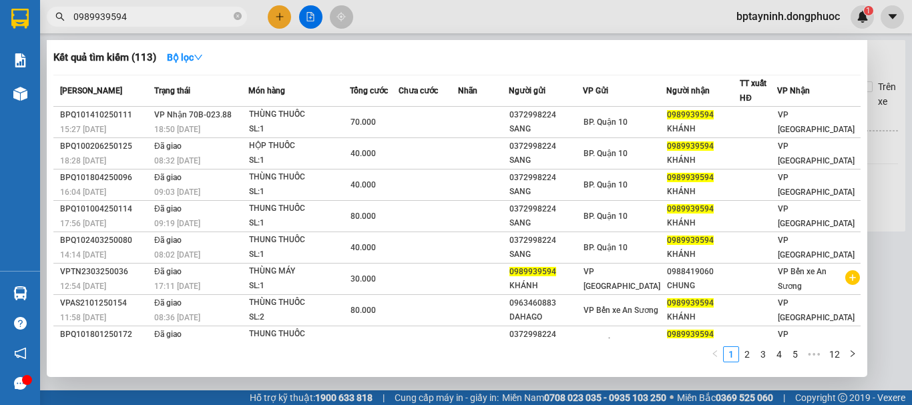
click at [886, 65] on div at bounding box center [456, 202] width 912 height 405
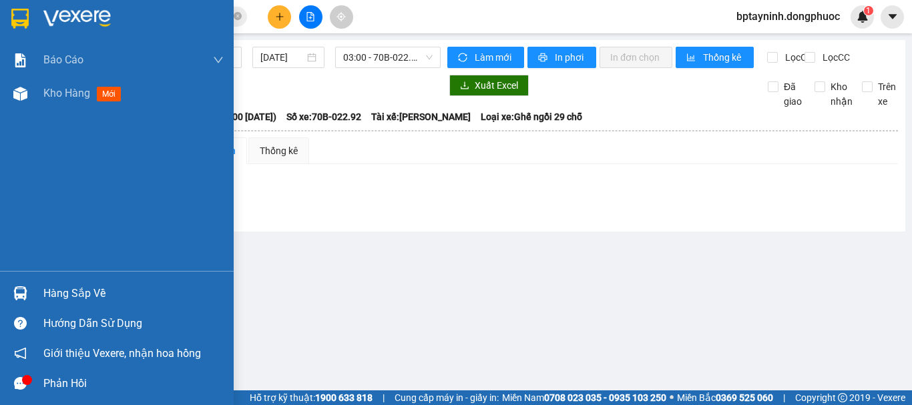
click at [35, 290] on div "Hàng sắp về" at bounding box center [117, 293] width 234 height 30
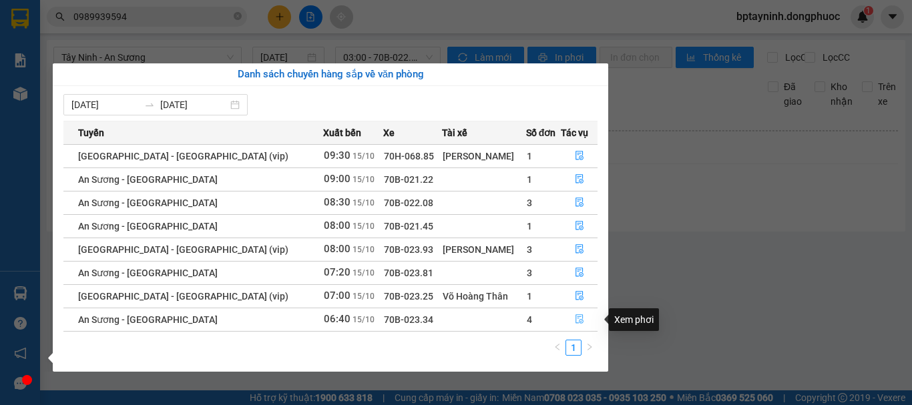
click at [575, 321] on icon "file-done" at bounding box center [579, 318] width 9 height 9
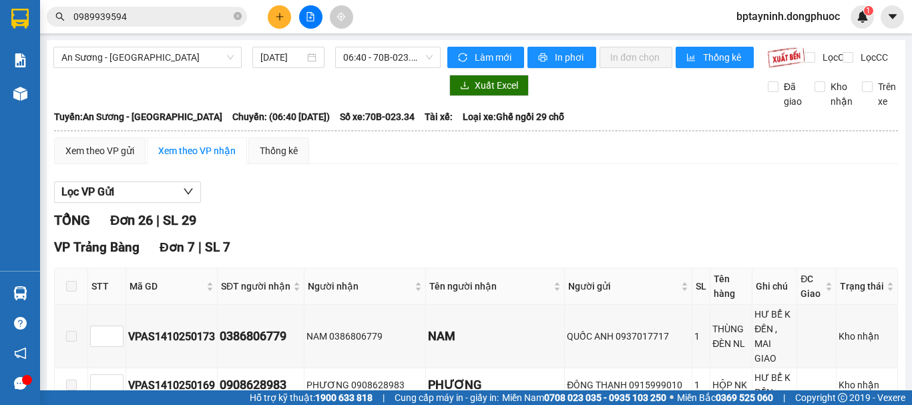
checkbox input "true"
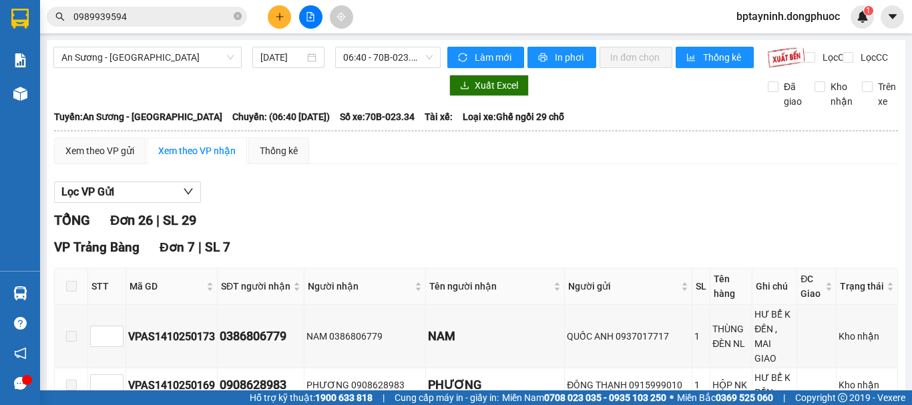
checkbox input "true"
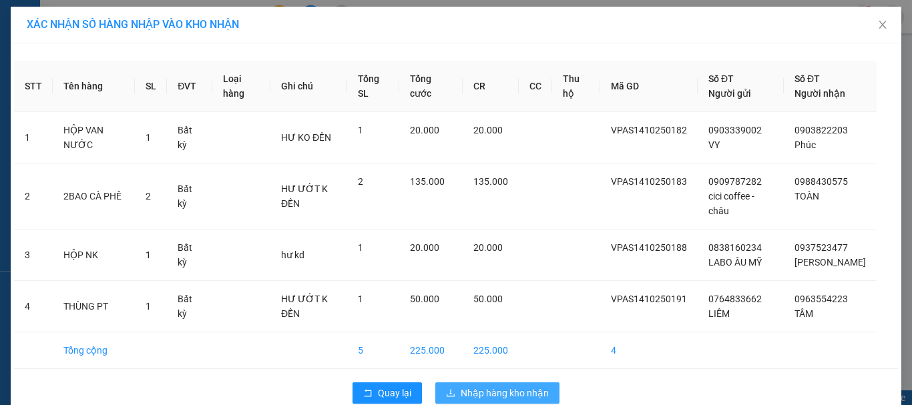
click at [484, 393] on span "Nhập hàng kho nhận" at bounding box center [504, 393] width 88 height 15
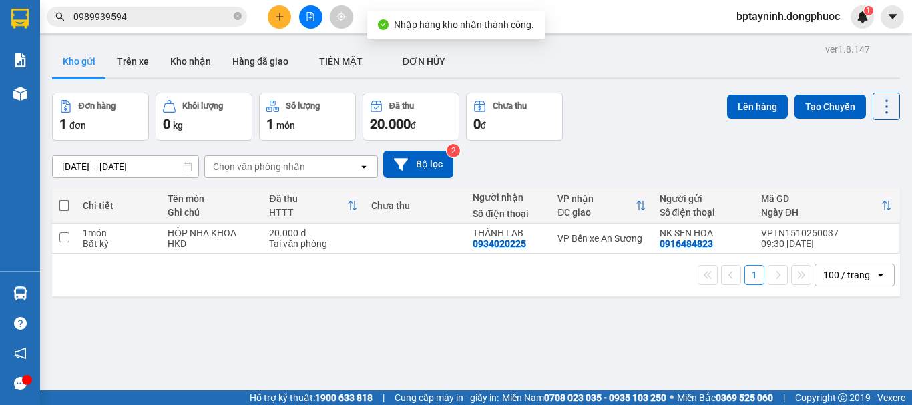
click at [646, 132] on div "Đơn hàng 1 đơn Khối lượng 0 kg Số lượng 1 món Đã thu 20.000 đ Chưa thu 0 đ Lên …" at bounding box center [476, 117] width 848 height 48
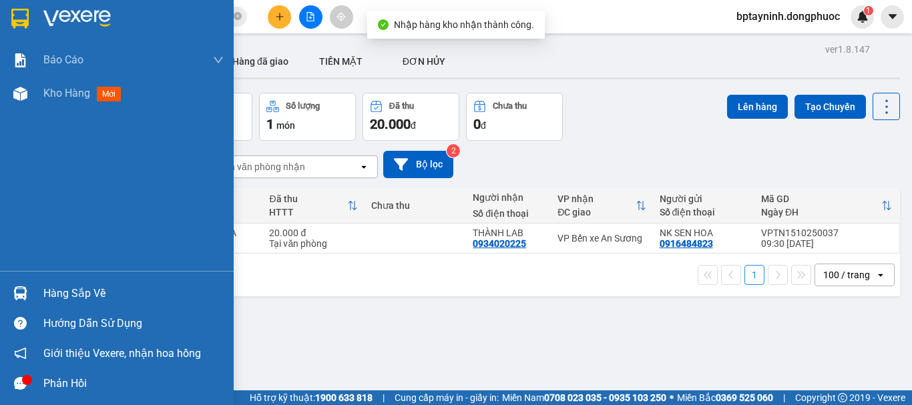
click at [35, 284] on div "Hàng sắp về" at bounding box center [117, 293] width 234 height 30
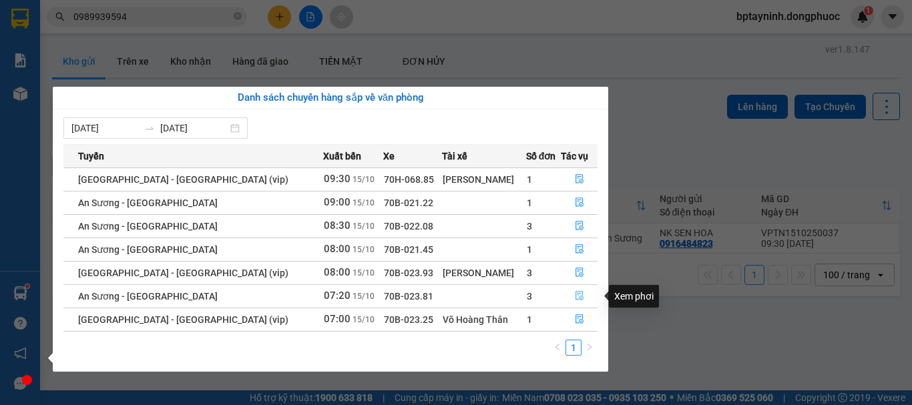
click at [575, 292] on icon "file-done" at bounding box center [579, 295] width 9 height 9
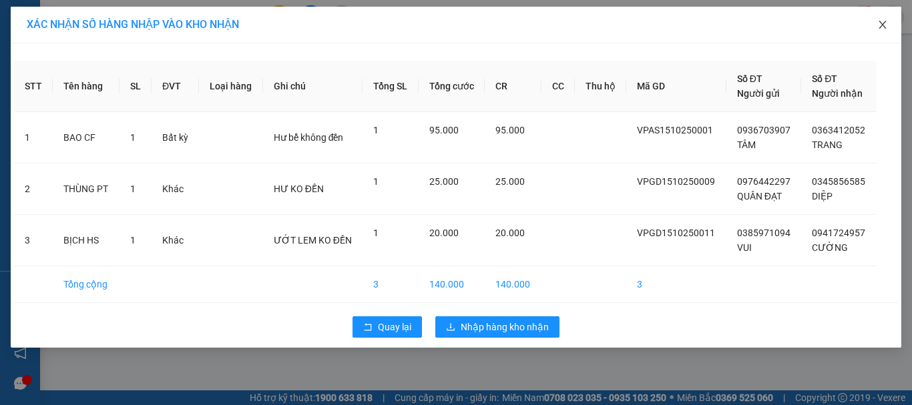
click at [884, 21] on icon "close" at bounding box center [882, 24] width 11 height 11
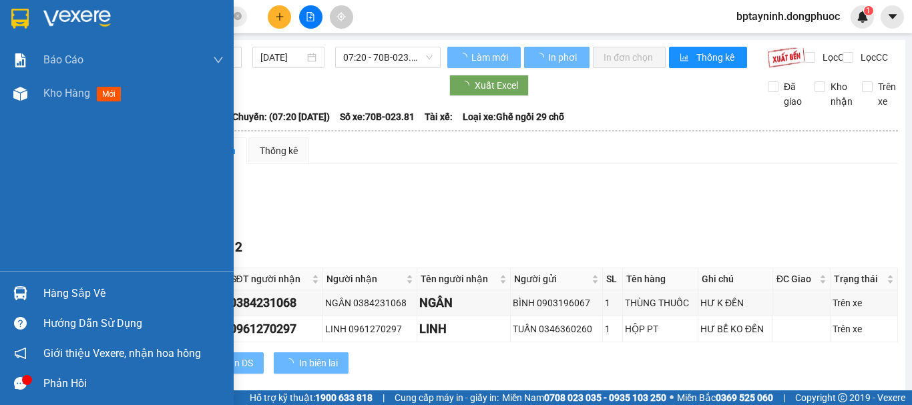
click at [47, 298] on div "Hàng sắp về" at bounding box center [133, 294] width 180 height 20
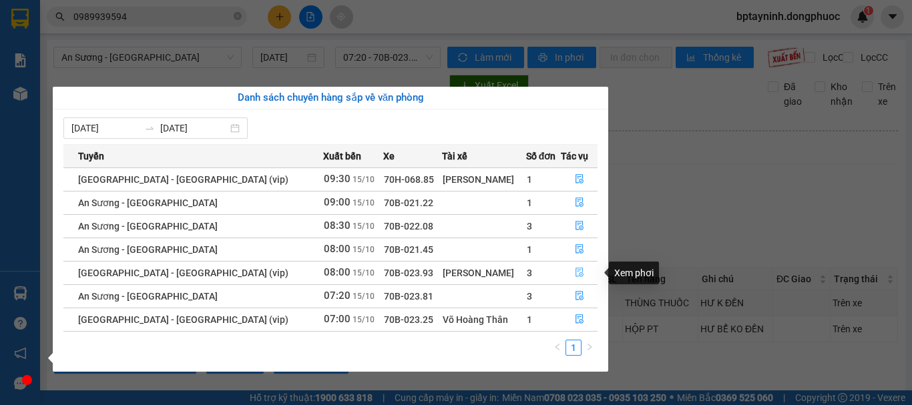
click at [578, 270] on icon "file-done" at bounding box center [579, 272] width 9 height 9
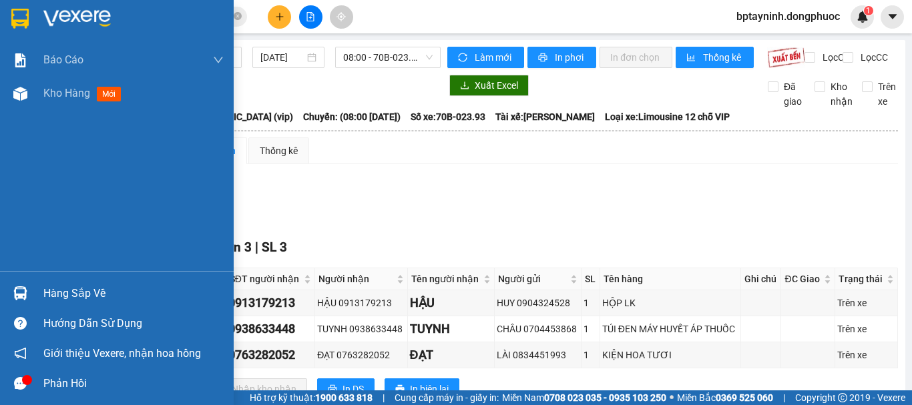
click at [42, 288] on div "Hàng sắp về" at bounding box center [117, 293] width 234 height 30
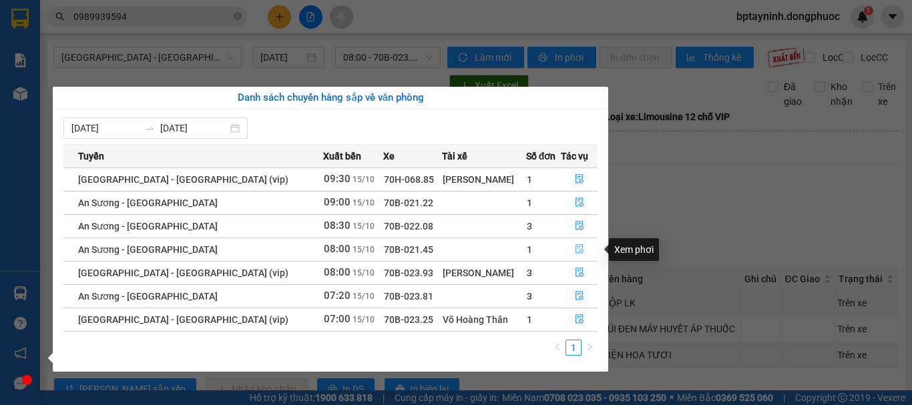
click at [575, 247] on icon "file-done" at bounding box center [579, 249] width 8 height 9
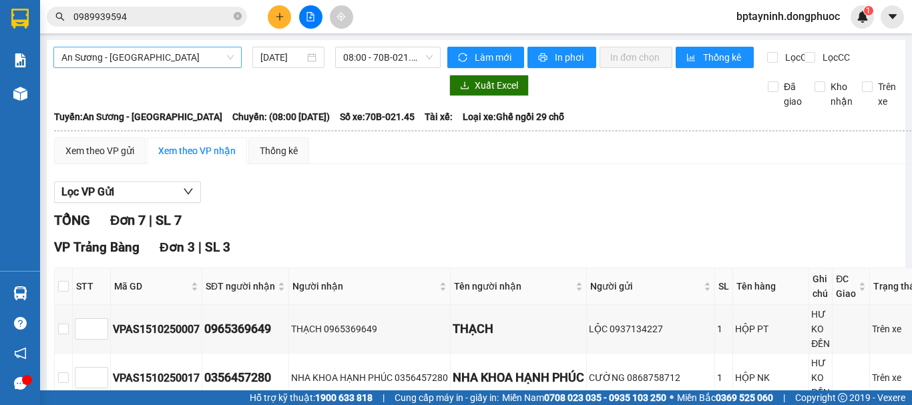
click at [208, 52] on span "An Sương - [GEOGRAPHIC_DATA]" at bounding box center [147, 57] width 172 height 20
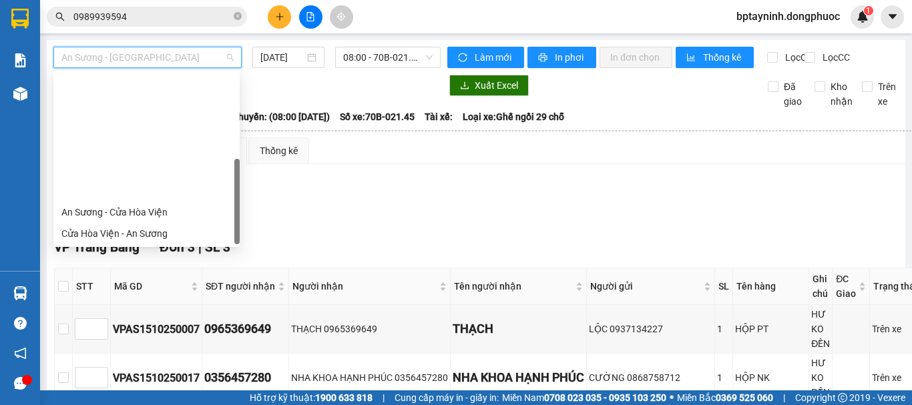
click at [157, 266] on div "Tây Ninh - An Sương" at bounding box center [146, 276] width 186 height 21
type input "[DATE]"
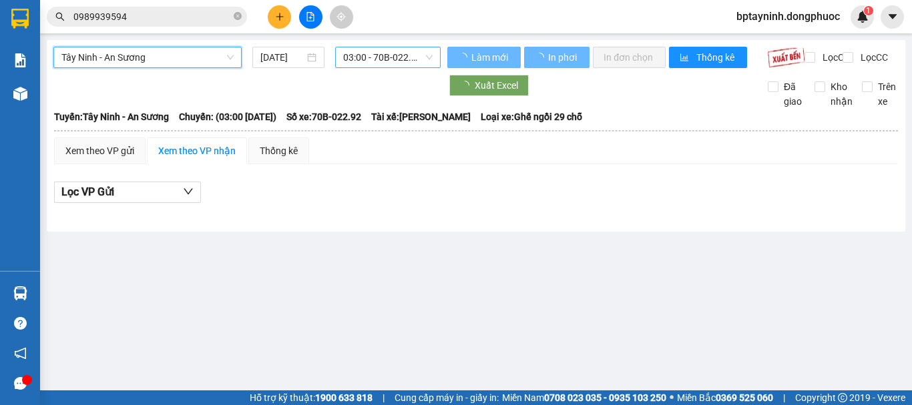
click at [345, 62] on span "03:00 - 70B-022.92" at bounding box center [387, 57] width 89 height 20
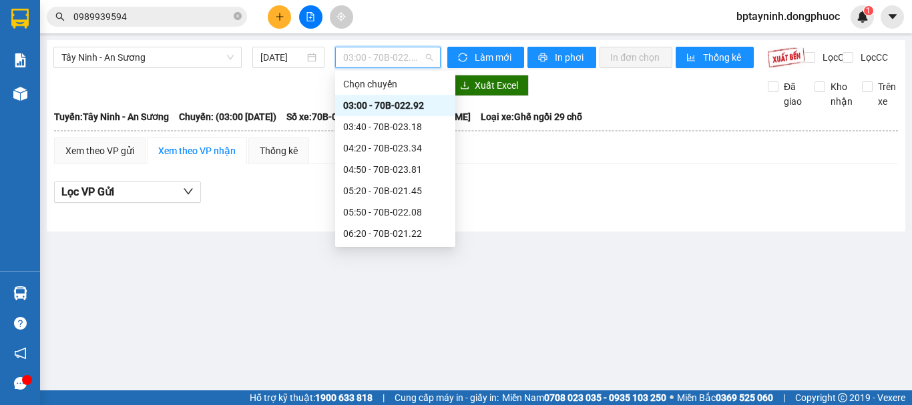
drag, startPoint x: 431, startPoint y: 177, endPoint x: 396, endPoint y: 177, distance: 34.7
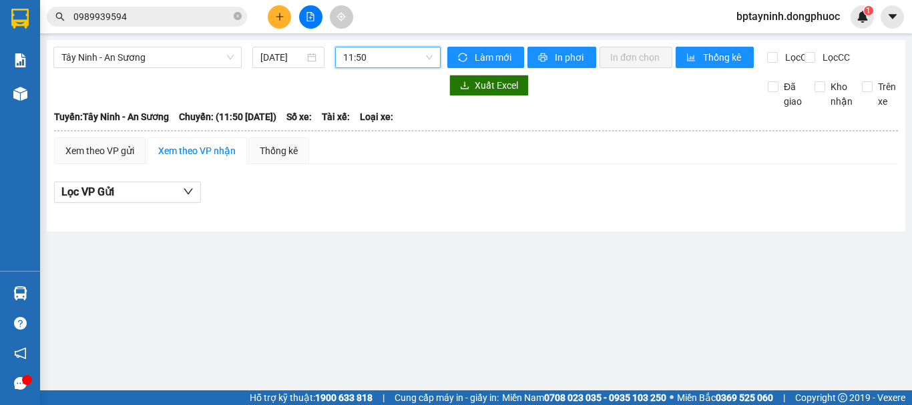
click at [388, 61] on span "11:50" at bounding box center [387, 57] width 89 height 20
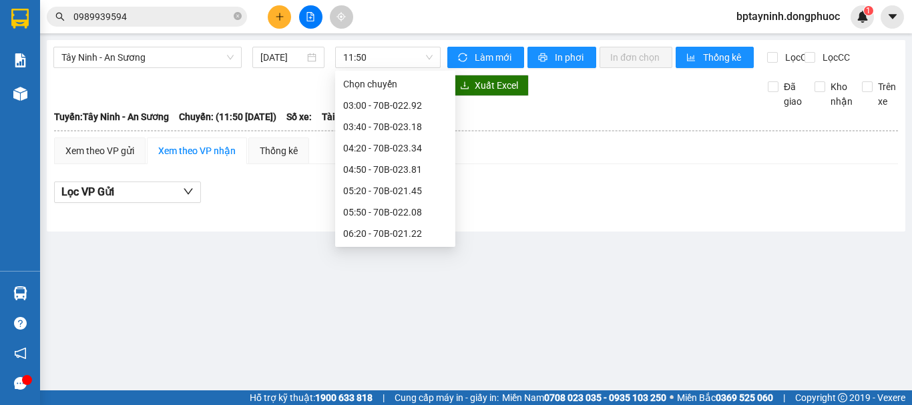
click at [546, 137] on th at bounding box center [475, 131] width 845 height 12
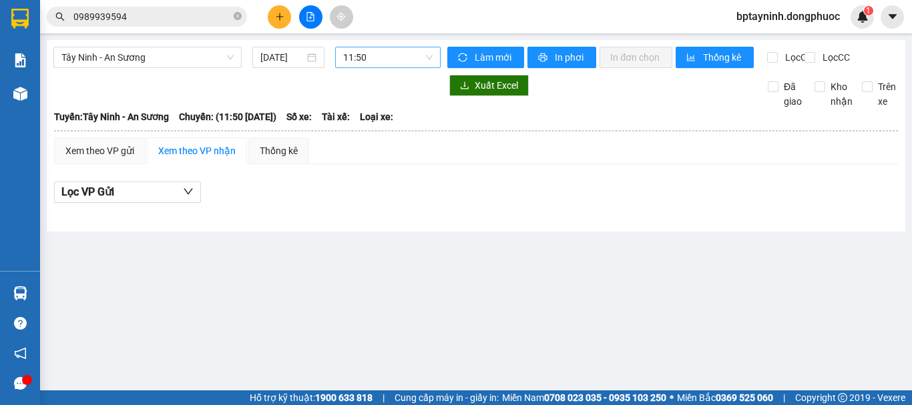
click at [401, 60] on span "11:50" at bounding box center [387, 57] width 89 height 20
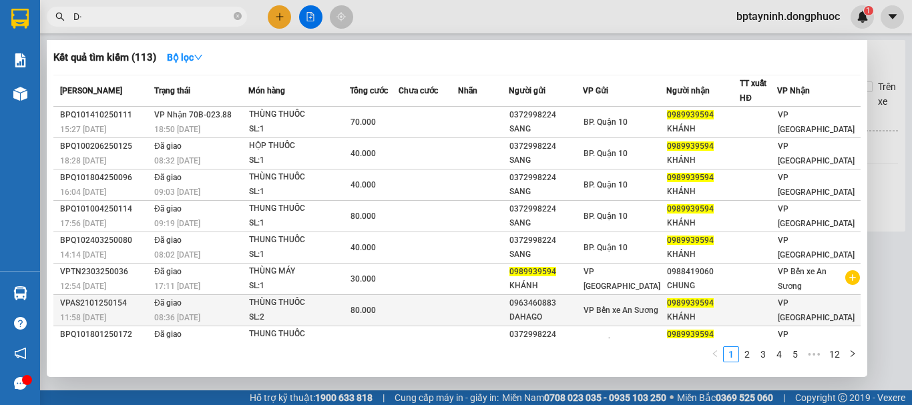
type input "D"
type input "Đ"
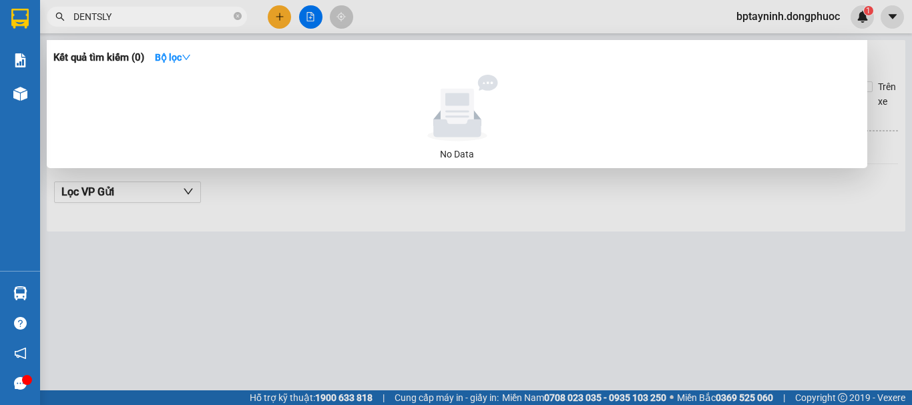
click at [146, 15] on input "DENTSLY" at bounding box center [151, 16] width 157 height 15
type input "D"
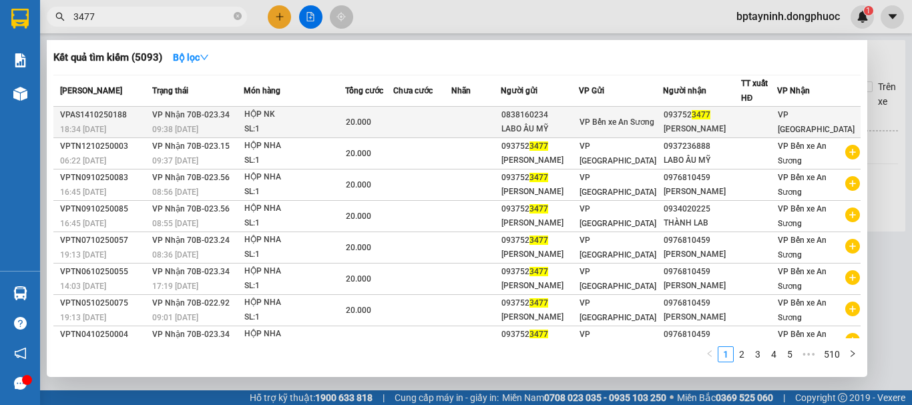
type input "3477"
drag, startPoint x: 721, startPoint y: 113, endPoint x: 667, endPoint y: 118, distance: 54.3
click at [667, 118] on div "093752 3477" at bounding box center [701, 115] width 77 height 14
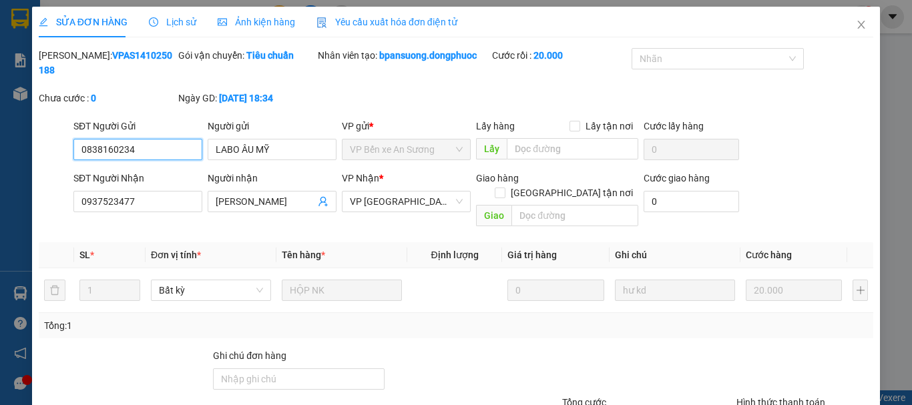
type input "0838160234"
type input "LABO ÂU MỸ"
type input "0937523477"
type input "[PERSON_NAME]"
type input "20.000"
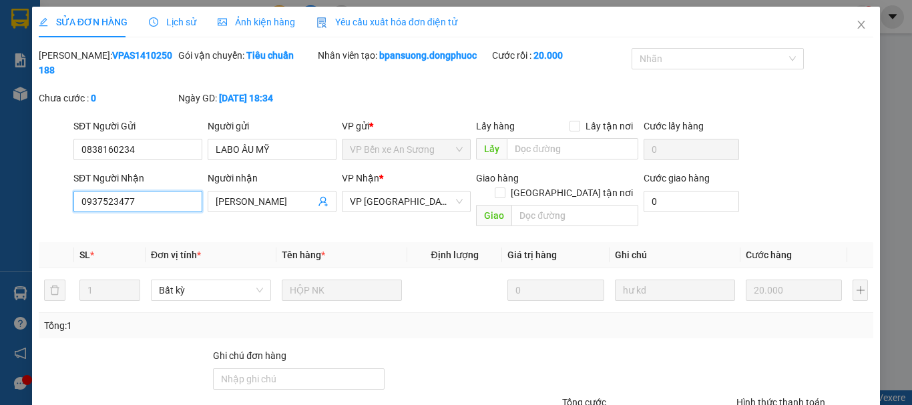
drag, startPoint x: 161, startPoint y: 180, endPoint x: 35, endPoint y: 206, distance: 128.9
click at [35, 206] on div "SỬA ĐƠN HÀNG Lịch sử Ảnh kiện hàng Yêu cầu xuất hóa đơn điện tử Total Paid Fee …" at bounding box center [456, 258] width 848 height 503
click at [856, 23] on icon "close" at bounding box center [861, 24] width 11 height 11
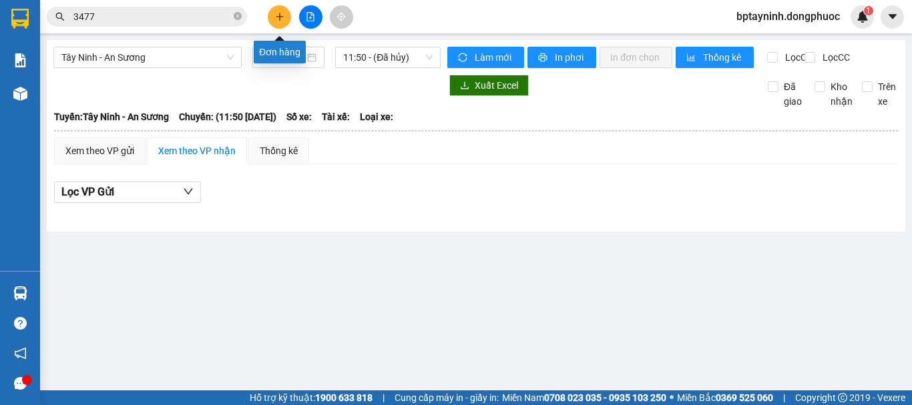
click at [286, 15] on button at bounding box center [279, 16] width 23 height 23
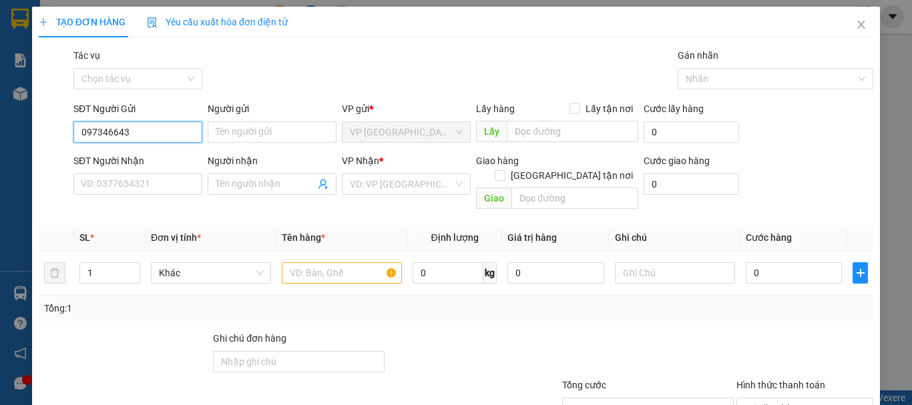
type input "0973466434"
click at [145, 155] on div "0973466434 - [PERSON_NAME]" at bounding box center [146, 158] width 131 height 15
type input "BÍCH KIM"
type input "0826443494"
type input "[PERSON_NAME]"
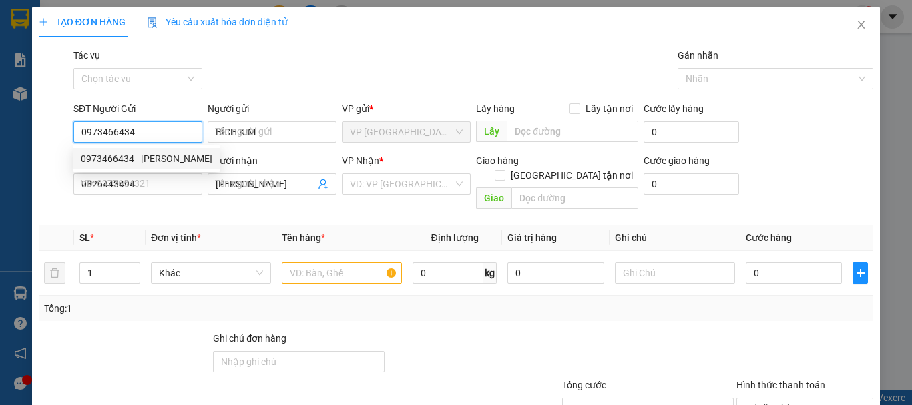
type input "20.000"
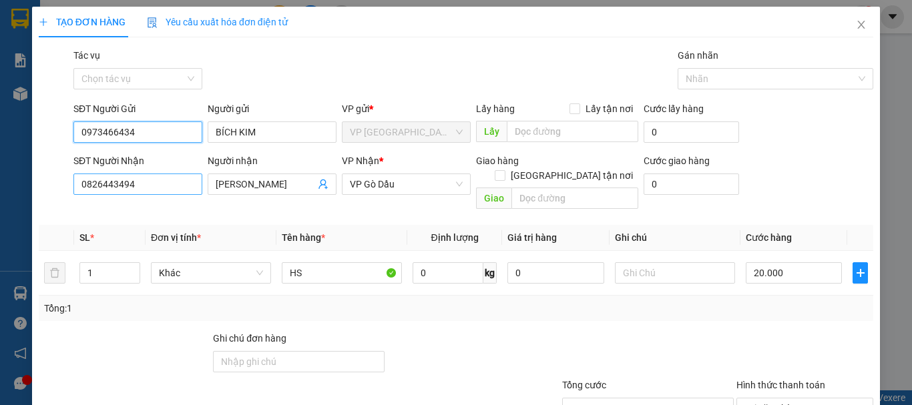
type input "0973466434"
drag, startPoint x: 166, startPoint y: 187, endPoint x: 0, endPoint y: 206, distance: 167.2
click at [0, 202] on div "TẠO ĐƠN HÀNG Yêu cầu xuất hóa đơn điện tử Transit Pickup Surcharge Ids Transit …" at bounding box center [456, 202] width 912 height 405
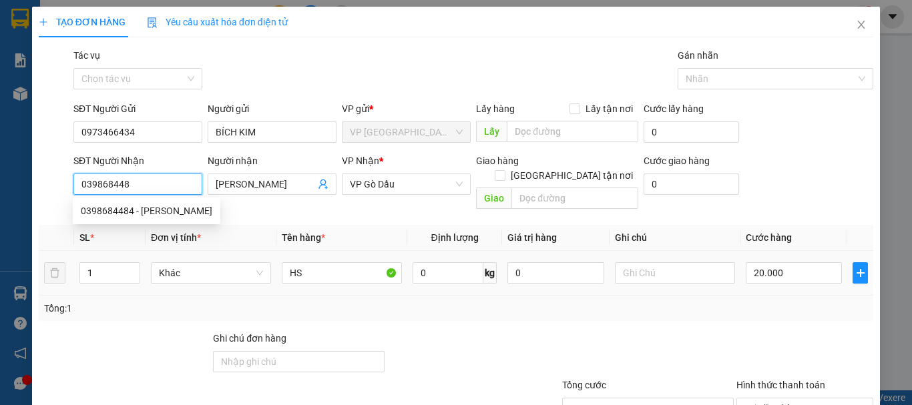
type input "0398684484"
click at [119, 210] on div "0398684484 - [PERSON_NAME]" at bounding box center [146, 211] width 131 height 15
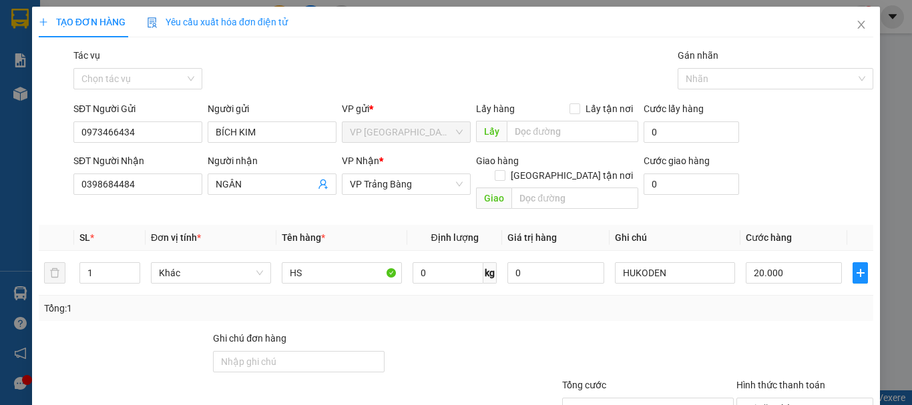
drag, startPoint x: 803, startPoint y: 366, endPoint x: 781, endPoint y: 370, distance: 21.9
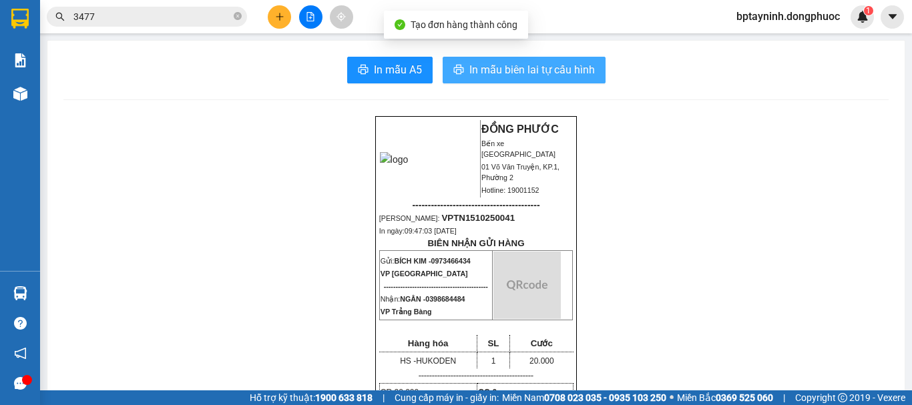
click at [513, 69] on span "In mẫu biên lai tự cấu hình" at bounding box center [531, 69] width 125 height 17
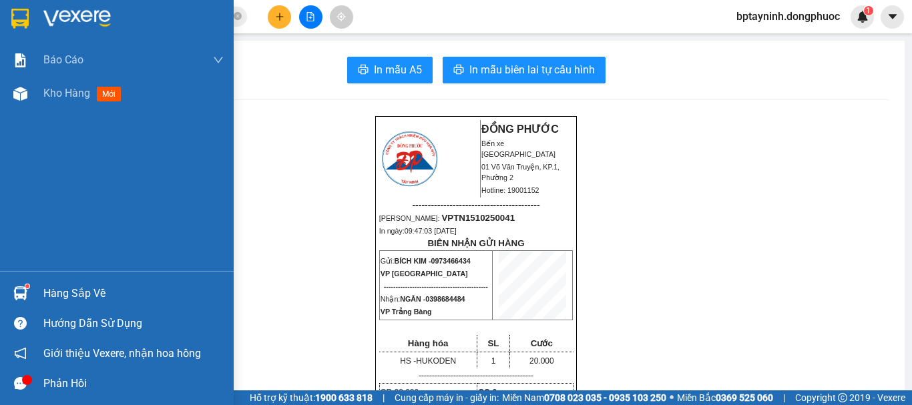
click at [38, 290] on div "Hàng sắp về" at bounding box center [117, 293] width 234 height 30
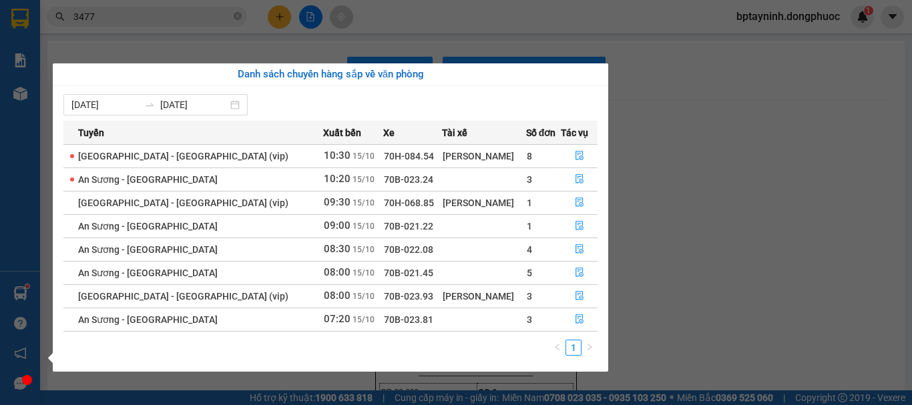
click at [822, 180] on section "Kết quả tìm kiếm ( 5093 ) Bộ lọc Mã ĐH Trạng thái Món hàng Tổng cước Chưa cước …" at bounding box center [456, 202] width 912 height 405
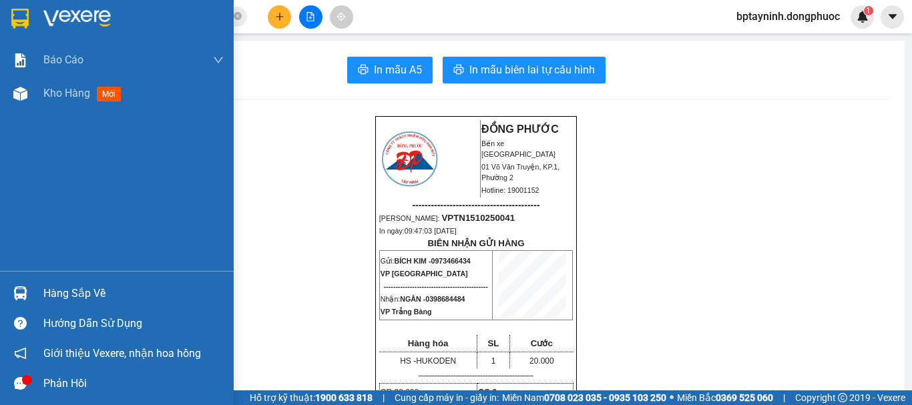
click at [39, 272] on div "Hàng sắp về Hướng dẫn sử dụng Giới thiệu Vexere, nhận hoa hồng Phản hồi" at bounding box center [117, 334] width 234 height 127
drag, startPoint x: 51, startPoint y: 299, endPoint x: 129, endPoint y: 277, distance: 80.5
click at [51, 295] on div "Hàng sắp về" at bounding box center [133, 294] width 180 height 20
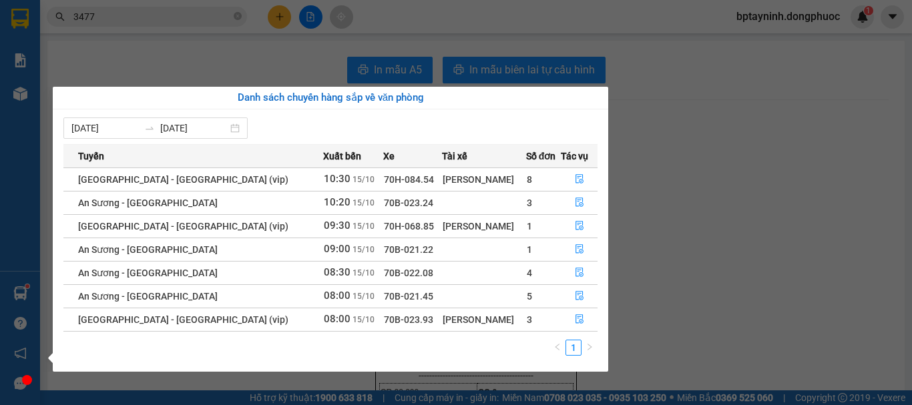
click at [713, 160] on section "Kết quả tìm kiếm ( 5093 ) Bộ lọc Mã ĐH Trạng thái Món hàng Tổng cước Chưa cước …" at bounding box center [456, 202] width 912 height 405
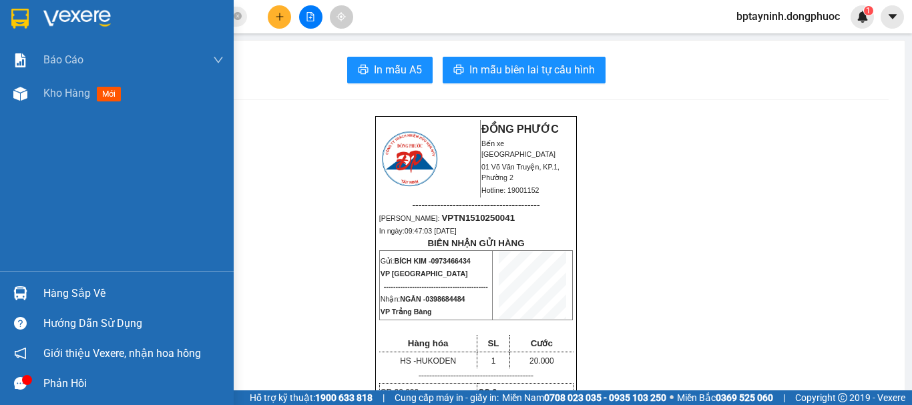
drag, startPoint x: 73, startPoint y: 293, endPoint x: 93, endPoint y: 293, distance: 20.0
click at [74, 293] on div "Hàng sắp về" at bounding box center [133, 294] width 180 height 20
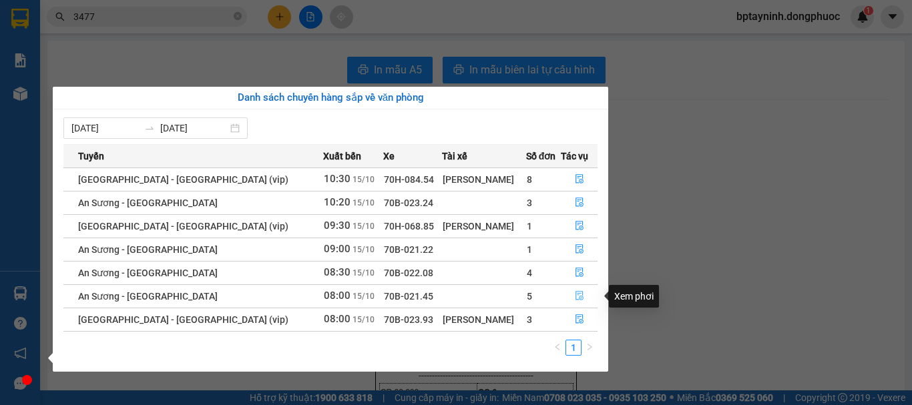
click at [577, 294] on icon "file-done" at bounding box center [579, 296] width 8 height 9
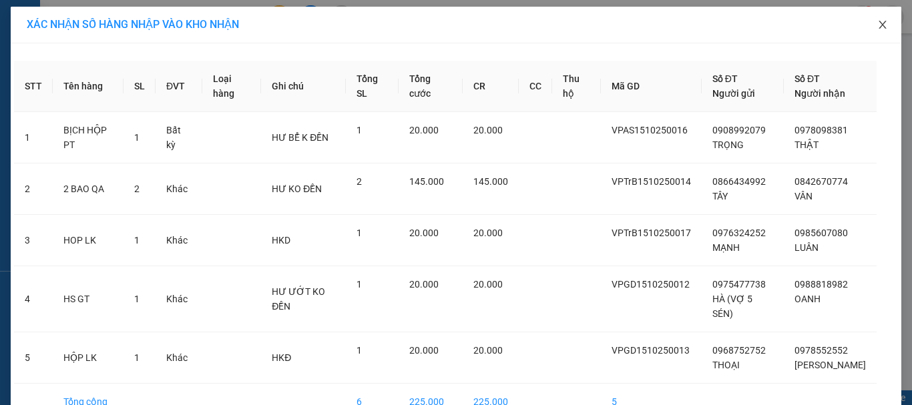
click at [877, 23] on icon "close" at bounding box center [882, 24] width 11 height 11
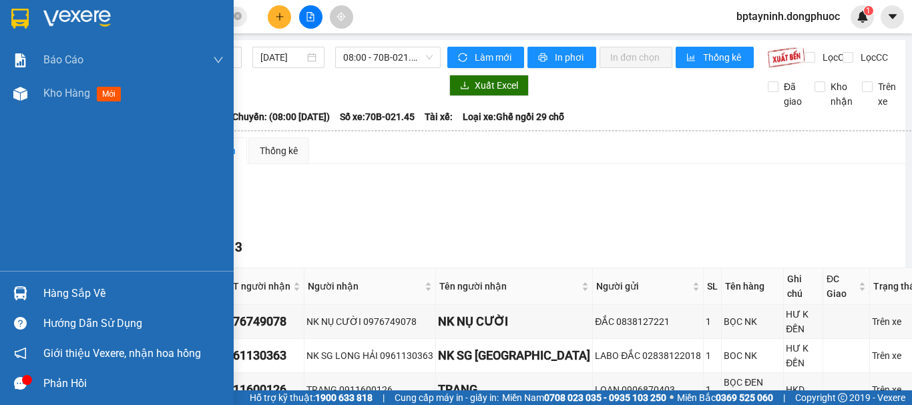
click at [63, 298] on div "Hàng sắp về" at bounding box center [133, 294] width 180 height 20
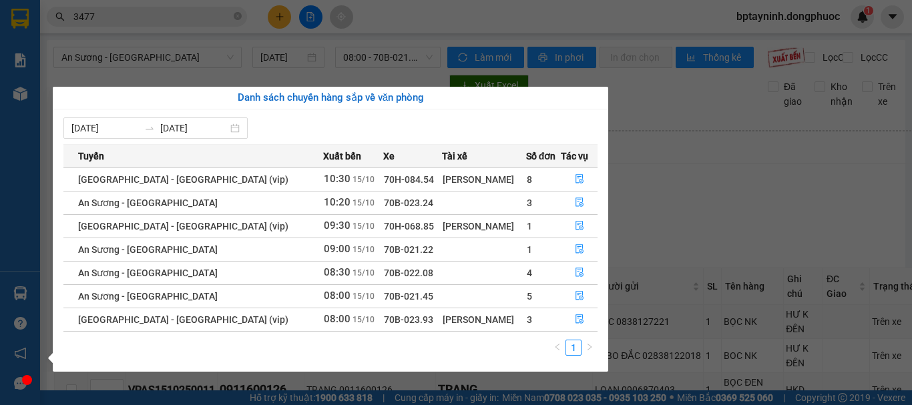
click at [757, 199] on section "Kết quả tìm kiếm ( 5093 ) Bộ lọc Mã ĐH Trạng thái Món hàng Tổng cước Chưa cước …" at bounding box center [456, 202] width 912 height 405
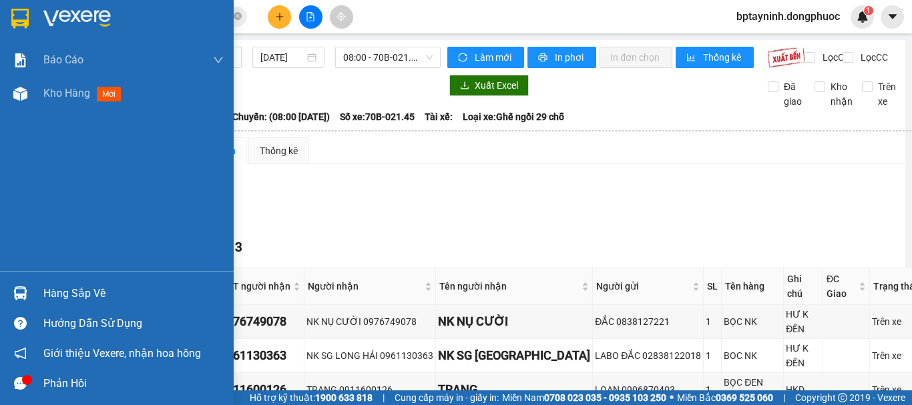
drag, startPoint x: 99, startPoint y: 286, endPoint x: 163, endPoint y: 296, distance: 65.5
click at [101, 284] on div "Hàng sắp về" at bounding box center [133, 294] width 180 height 20
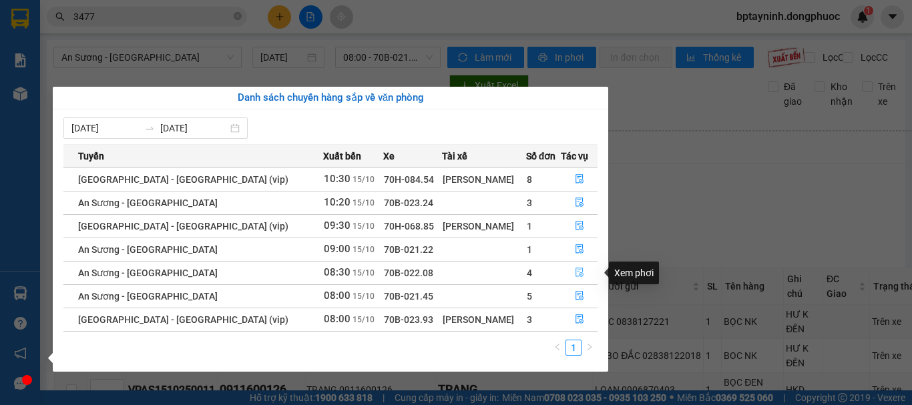
click at [577, 271] on icon "file-done" at bounding box center [579, 272] width 9 height 9
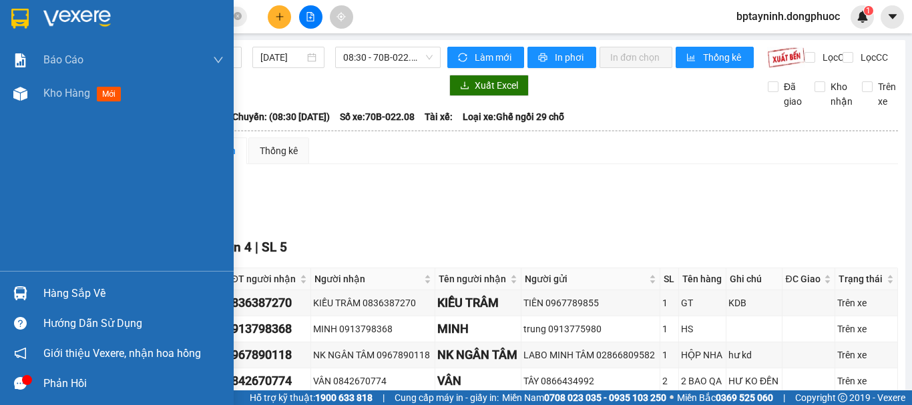
click at [47, 285] on div "Hàng sắp về" at bounding box center [133, 294] width 180 height 20
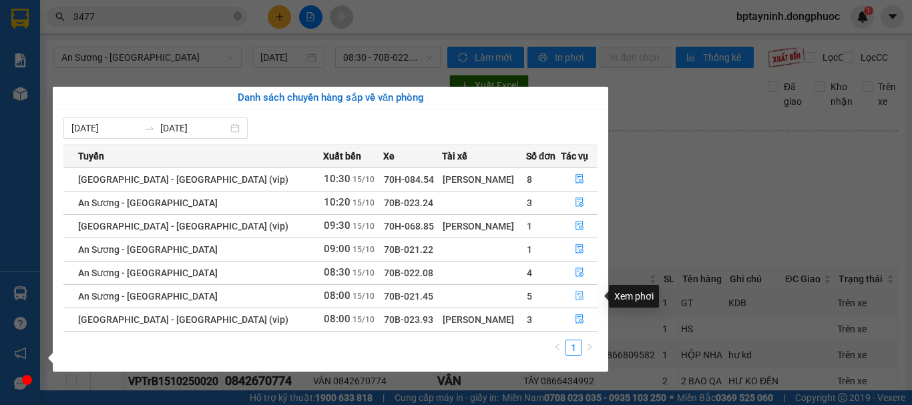
click at [579, 296] on button "button" at bounding box center [578, 296] width 35 height 21
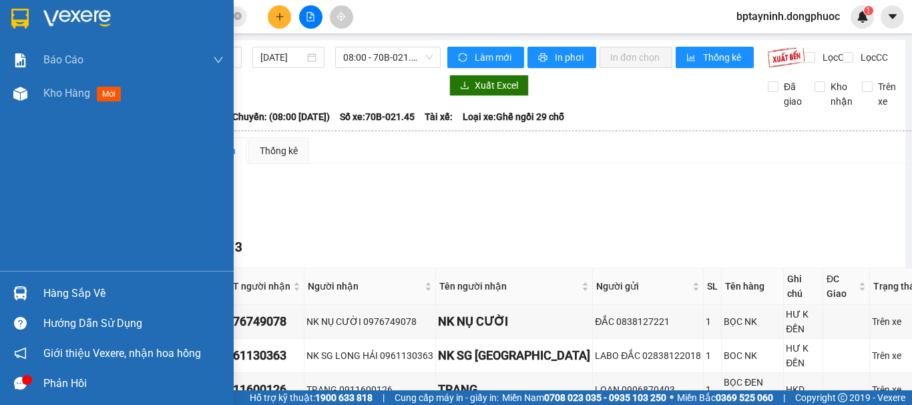
drag, startPoint x: 36, startPoint y: 290, endPoint x: 43, endPoint y: 288, distance: 6.8
click at [36, 290] on div "Hàng sắp về" at bounding box center [117, 293] width 234 height 30
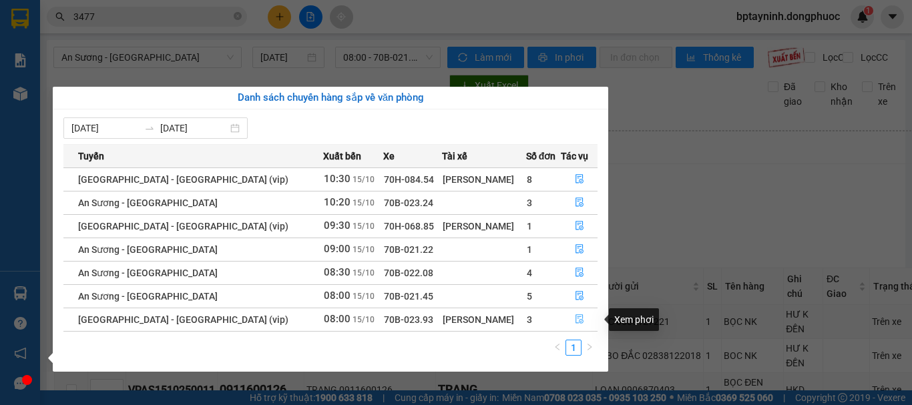
click at [575, 318] on icon "file-done" at bounding box center [579, 319] width 8 height 9
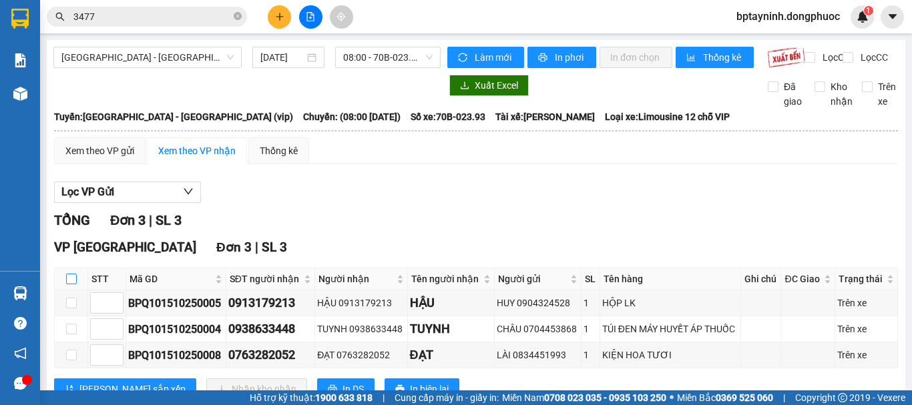
click at [71, 274] on input "checkbox" at bounding box center [71, 279] width 11 height 11
checkbox input "true"
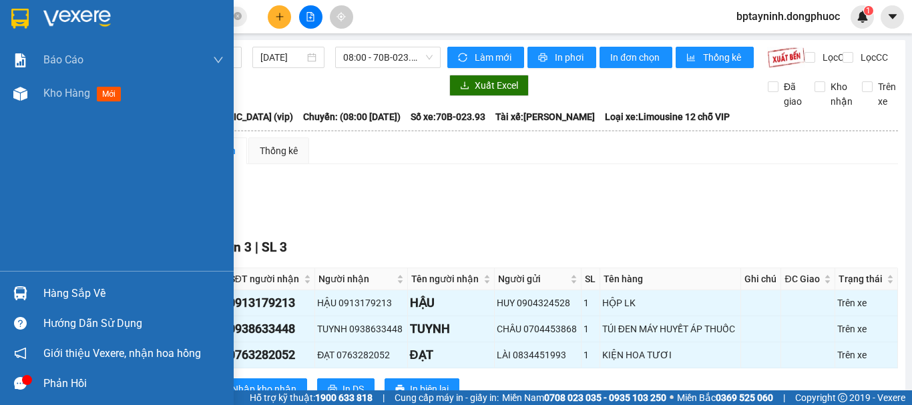
click at [62, 285] on div "Hàng sắp về" at bounding box center [133, 294] width 180 height 20
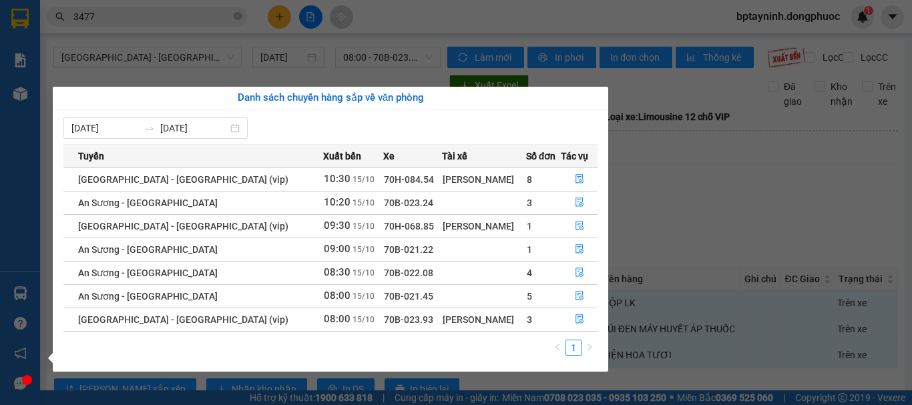
click at [660, 87] on section "Kết quả tìm kiếm ( 5093 ) Bộ lọc Mã ĐH Trạng thái Món hàng Tổng cước Chưa cước …" at bounding box center [456, 202] width 912 height 405
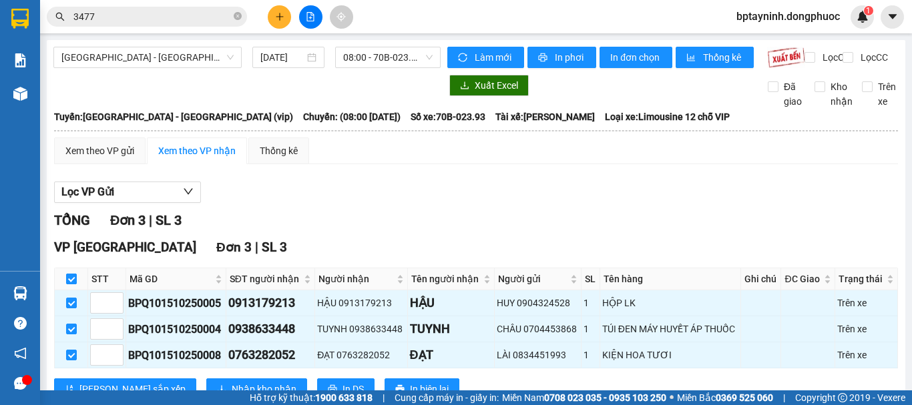
click at [66, 274] on input "checkbox" at bounding box center [71, 279] width 11 height 11
checkbox input "false"
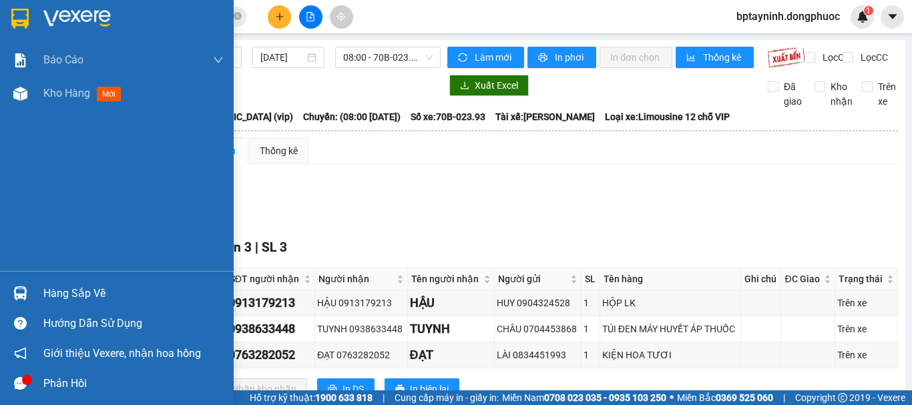
click at [20, 293] on img at bounding box center [20, 293] width 14 height 14
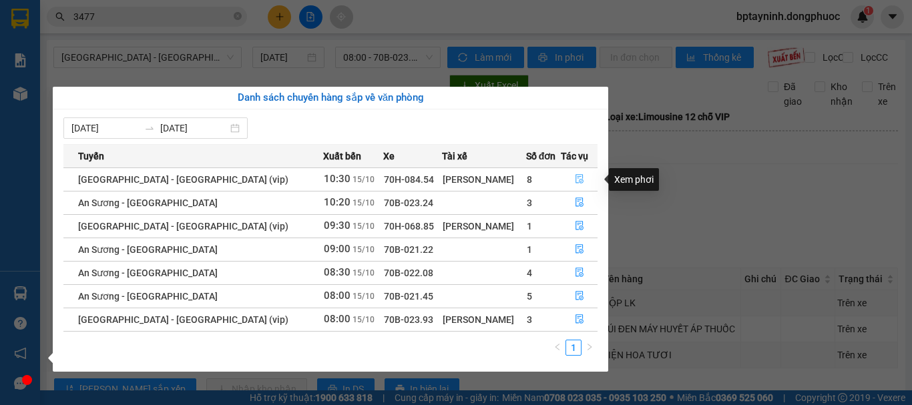
click at [575, 180] on icon "file-done" at bounding box center [579, 178] width 9 height 9
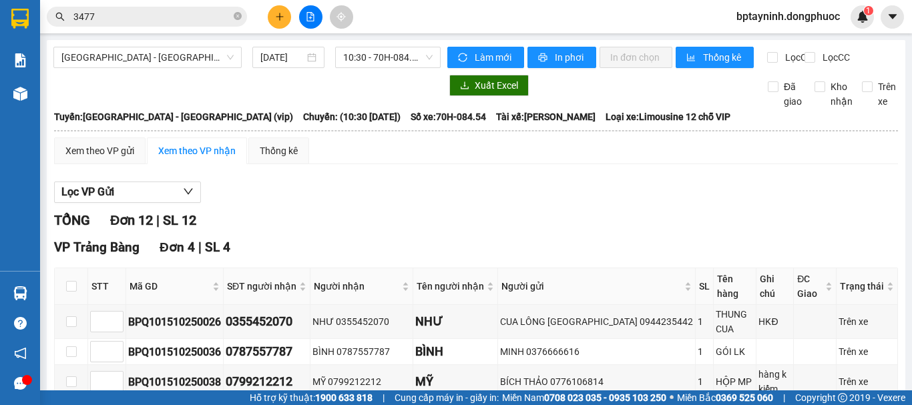
click at [270, 8] on div at bounding box center [310, 16] width 100 height 23
click at [285, 18] on button at bounding box center [279, 16] width 23 height 23
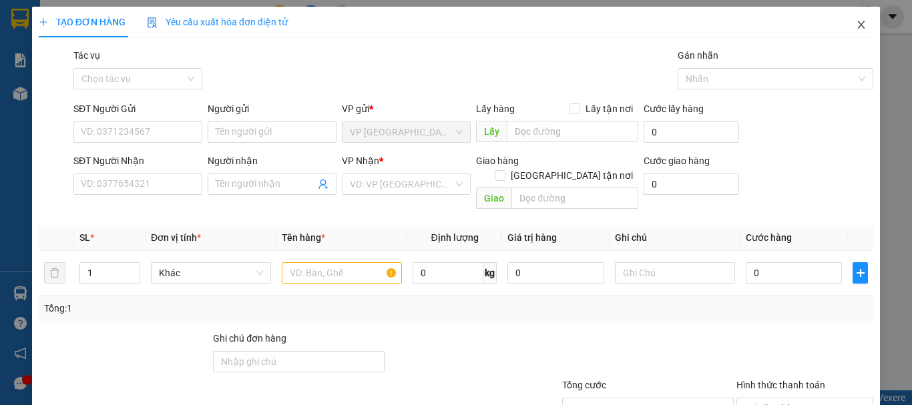
click at [856, 24] on icon "close" at bounding box center [861, 24] width 11 height 11
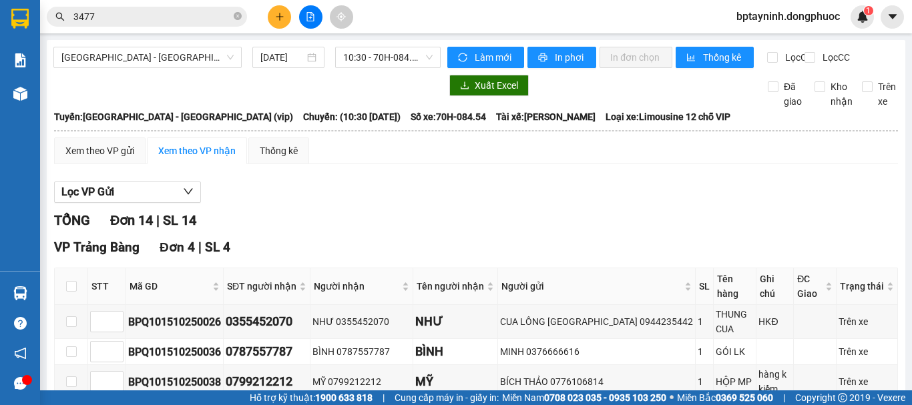
click at [274, 19] on button at bounding box center [279, 16] width 23 height 23
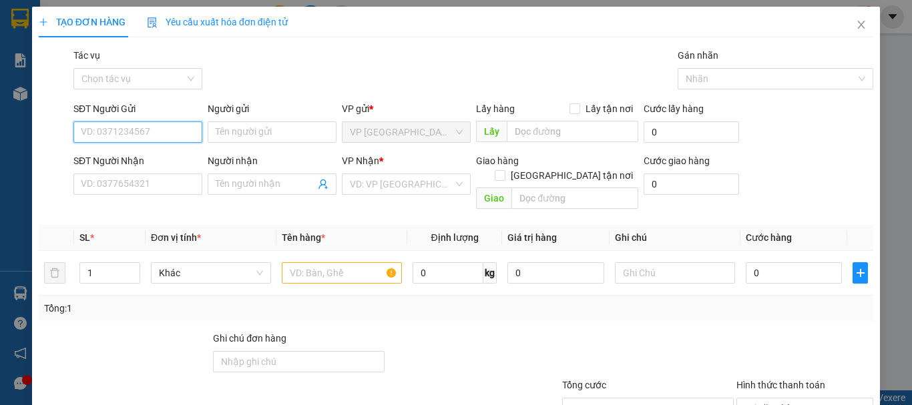
click at [167, 127] on input "SĐT Người Gửi" at bounding box center [137, 131] width 129 height 21
click at [157, 166] on div "0949466641 - THỦY" at bounding box center [136, 158] width 127 height 21
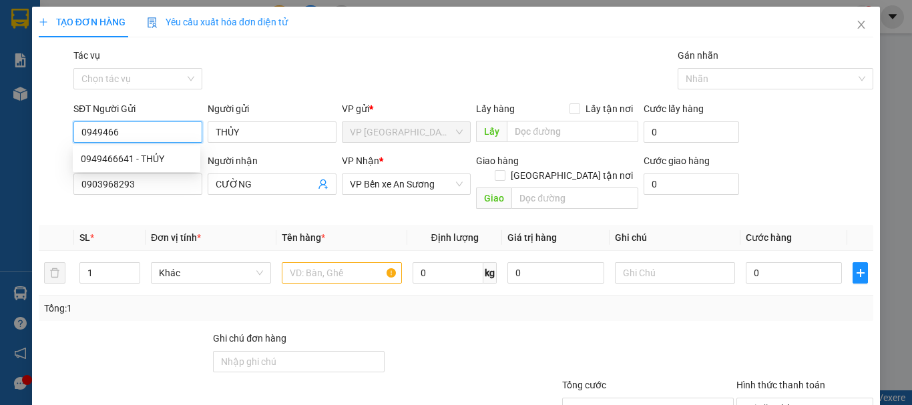
type input "0949466641"
type input "THỦY"
type input "0903968293"
type input "CƯỜNG"
type input "35.000"
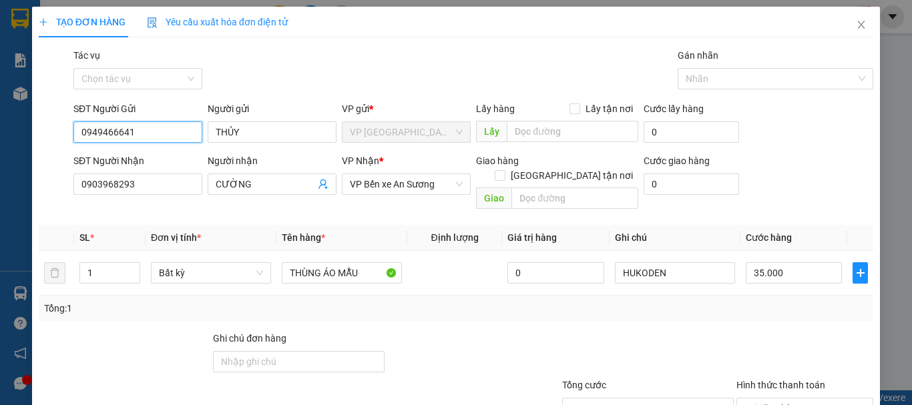
type input "0949466641"
click at [734, 309] on div "Transit Pickup Surcharge Ids Transit Deliver Surcharge Ids Transit Deliver Surc…" at bounding box center [456, 265] width 834 height 434
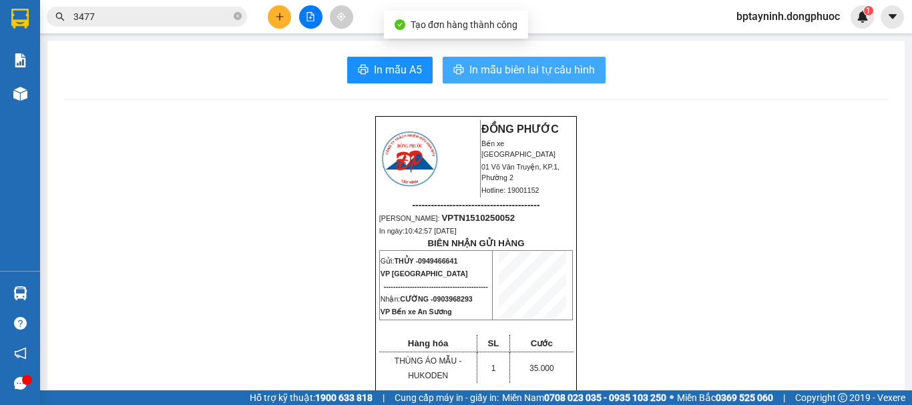
click at [559, 71] on span "In mẫu biên lai tự cấu hình" at bounding box center [531, 69] width 125 height 17
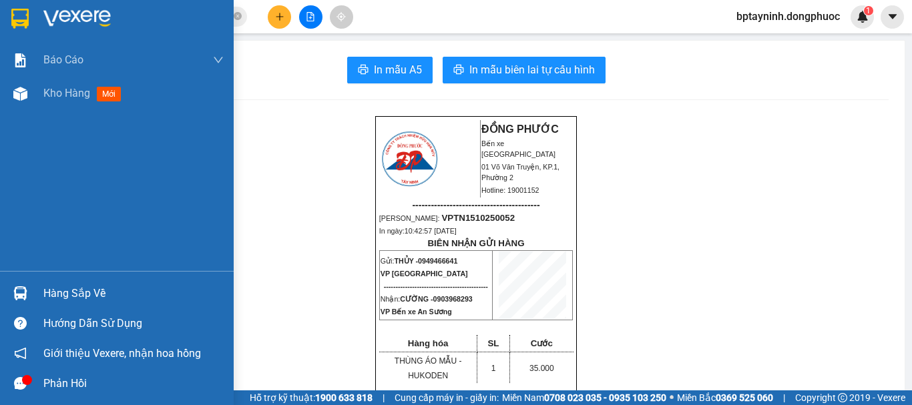
click at [48, 292] on div "Hàng sắp về" at bounding box center [133, 294] width 180 height 20
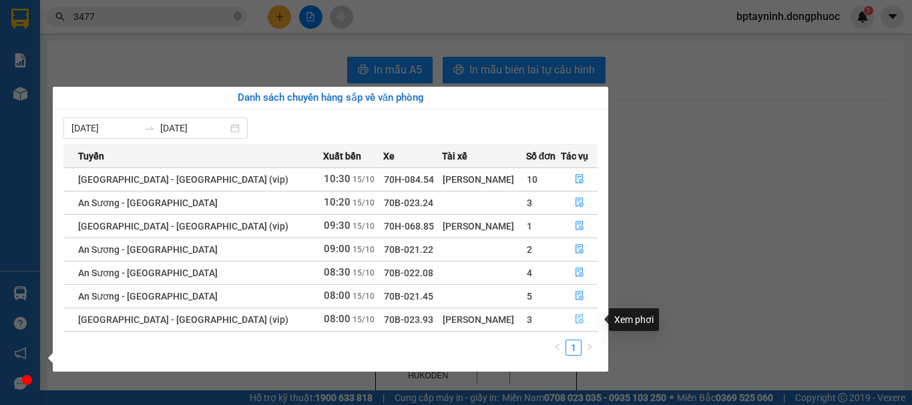
click at [577, 316] on icon "file-done" at bounding box center [579, 318] width 9 height 9
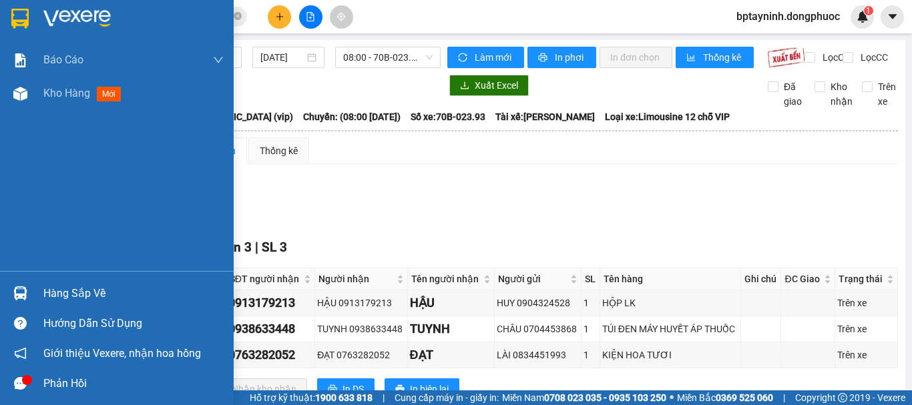
click at [35, 294] on div "Hàng sắp về" at bounding box center [117, 293] width 234 height 30
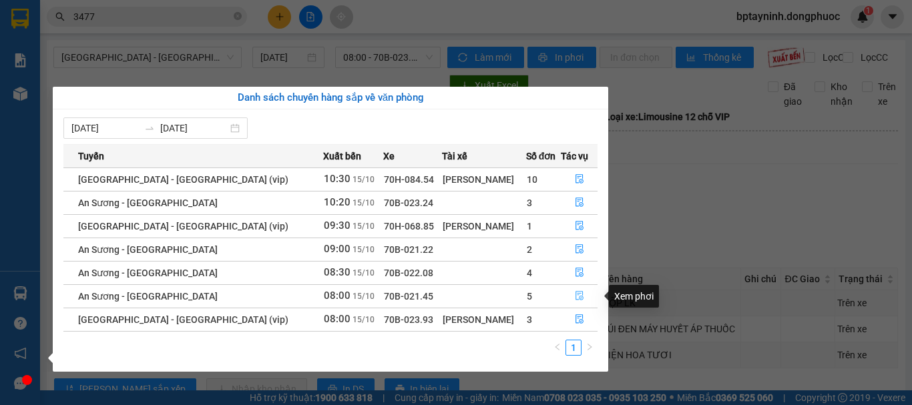
click at [575, 294] on icon "file-done" at bounding box center [579, 296] width 8 height 9
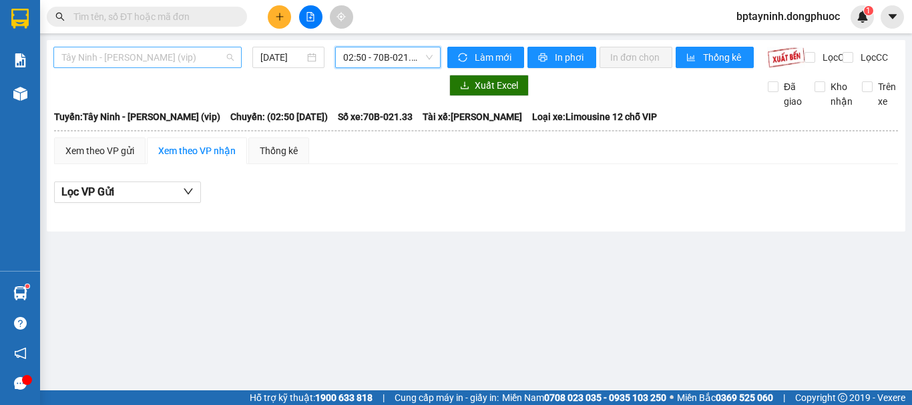
click at [210, 67] on span "Tây Ninh - [PERSON_NAME] (vip)" at bounding box center [147, 57] width 172 height 20
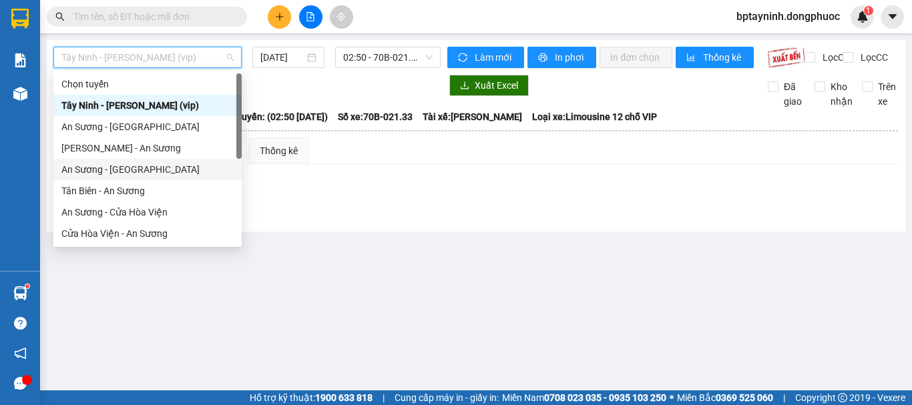
click at [128, 174] on div "An Sương - [GEOGRAPHIC_DATA]" at bounding box center [147, 169] width 172 height 15
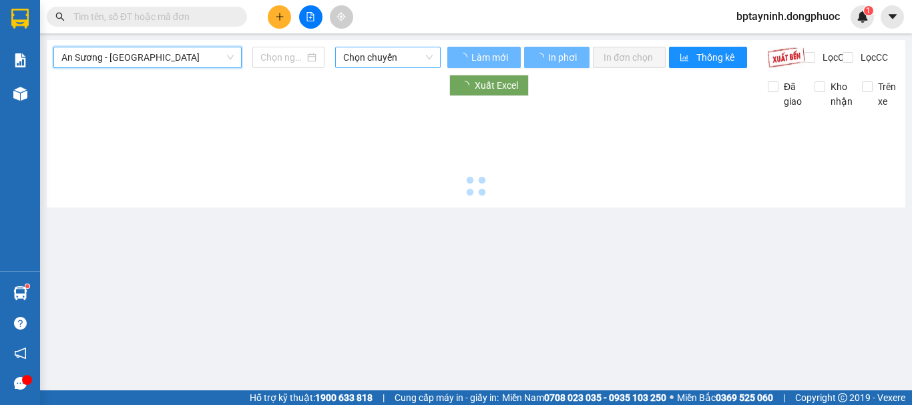
click at [405, 59] on span "Chọn chuyến" at bounding box center [387, 57] width 89 height 20
type input "[DATE]"
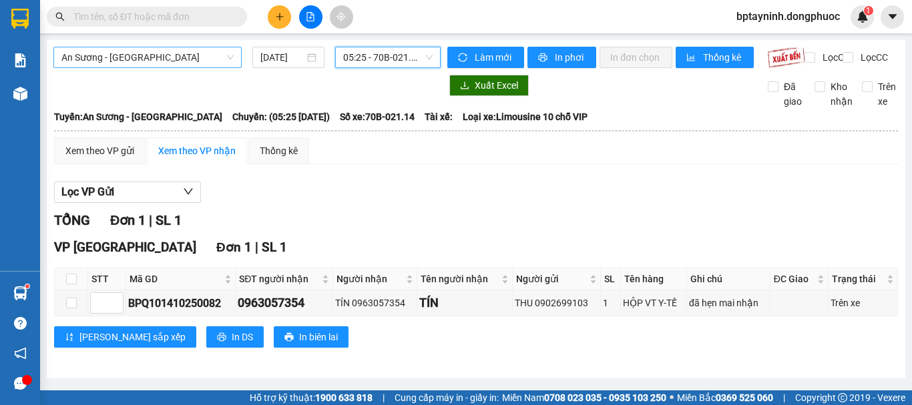
click at [202, 58] on span "An Sương - [GEOGRAPHIC_DATA]" at bounding box center [147, 57] width 172 height 20
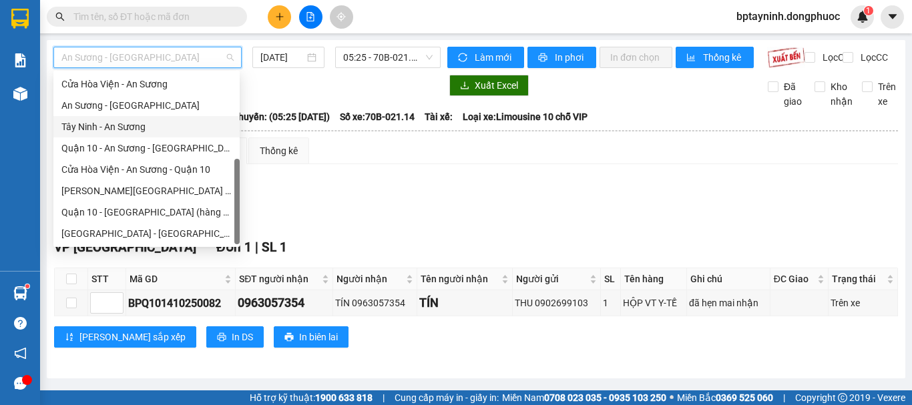
scroll to position [38, 0]
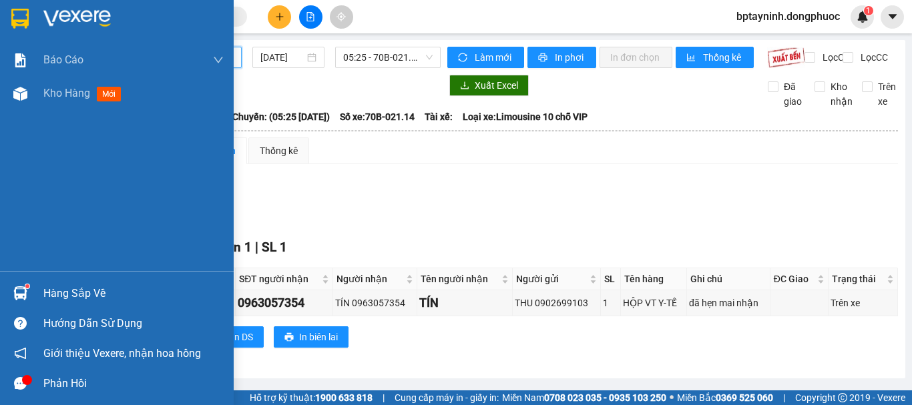
click at [86, 278] on div "Hàng sắp về Hướng dẫn sử dụng Giới thiệu Vexere, nhận hoa hồng Phản hồi" at bounding box center [117, 334] width 234 height 127
click at [85, 288] on div "Hàng sắp về" at bounding box center [133, 294] width 180 height 20
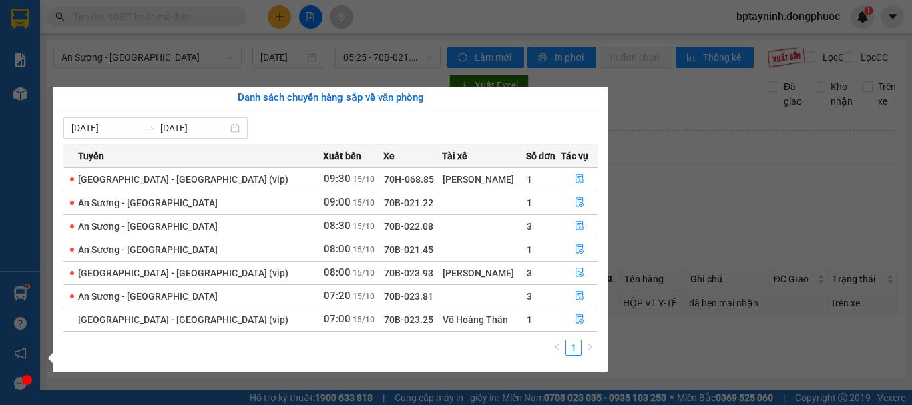
click at [708, 156] on section "Kết quả tìm kiếm ( 0 ) Bộ lọc No Data bptayninh.dongphuoc 1 Báo cáo Mẫu 1: Báo …" at bounding box center [456, 202] width 912 height 405
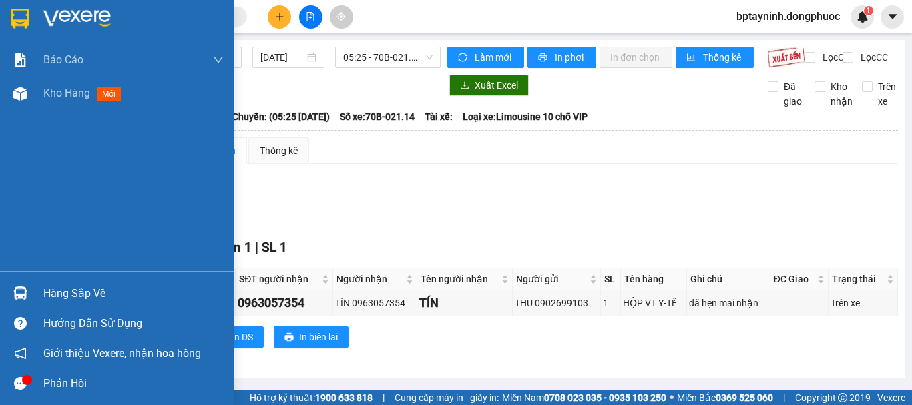
click at [89, 292] on div "Hàng sắp về" at bounding box center [133, 294] width 180 height 20
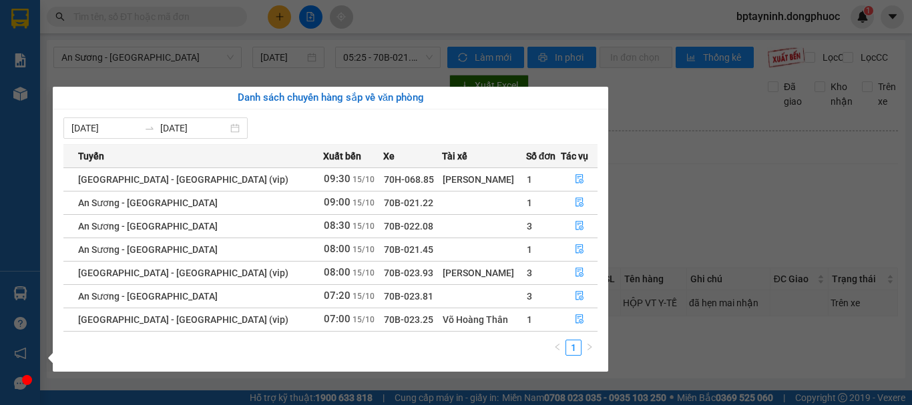
click at [137, 7] on section "Kết quả tìm kiếm ( 0 ) Bộ lọc No Data bptayninh.dongphuoc 1 Báo cáo Mẫu 1: Báo …" at bounding box center [456, 202] width 912 height 405
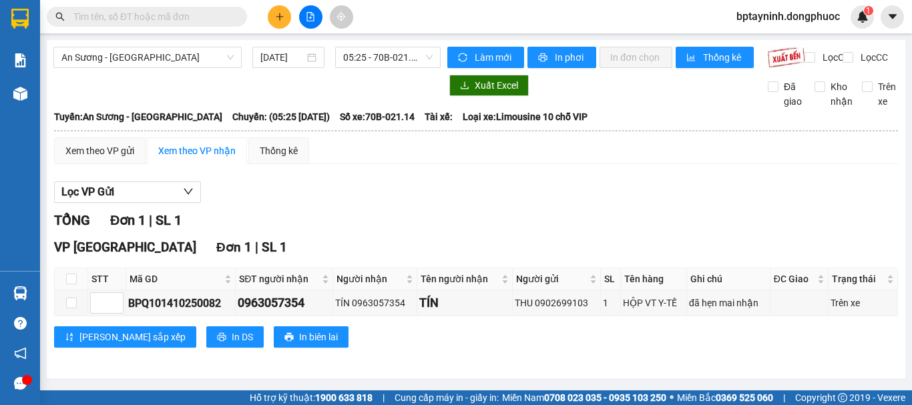
click at [131, 25] on span at bounding box center [147, 17] width 200 height 20
click at [131, 19] on input "text" at bounding box center [151, 16] width 157 height 15
paste input "0937523477"
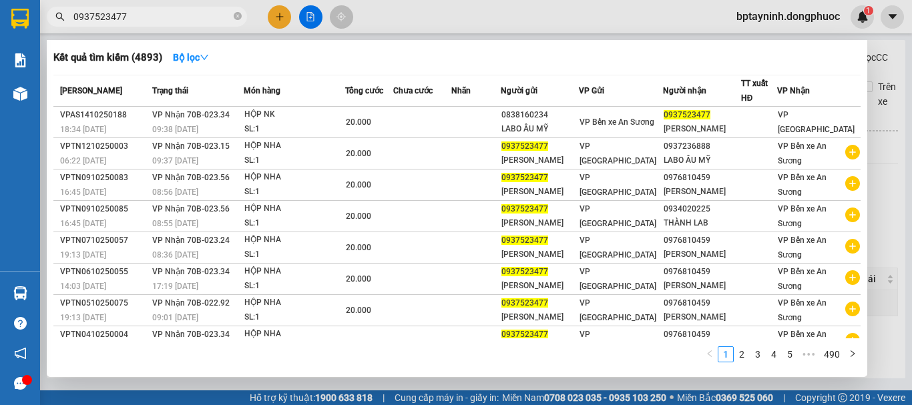
scroll to position [82, 0]
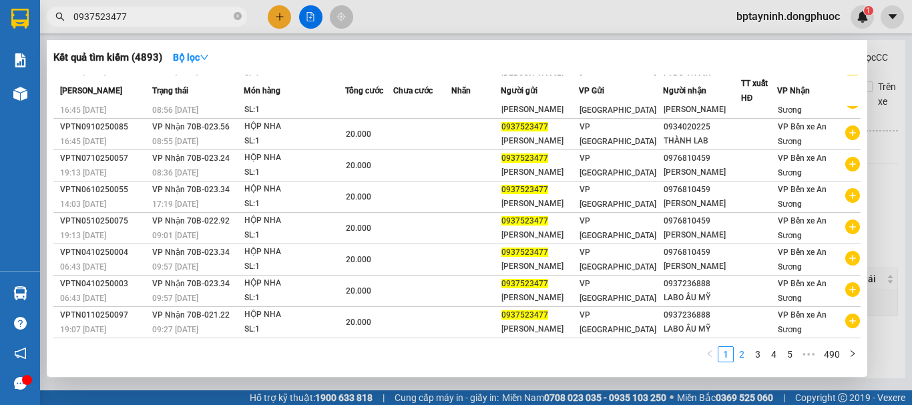
type input "0937523477"
click at [742, 356] on link "2" at bounding box center [741, 354] width 15 height 15
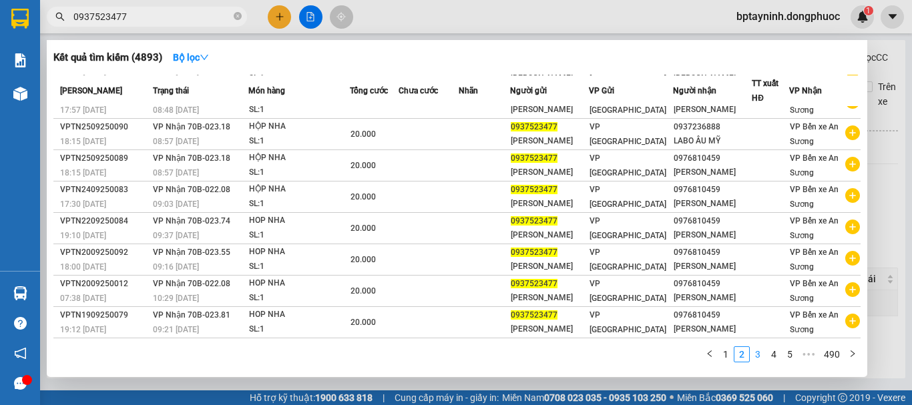
click at [759, 354] on link "3" at bounding box center [757, 354] width 15 height 15
click at [768, 354] on link "4" at bounding box center [773, 354] width 15 height 15
click at [773, 351] on link "5" at bounding box center [773, 354] width 15 height 15
click at [773, 352] on link "6" at bounding box center [773, 354] width 15 height 15
click at [777, 352] on link "7" at bounding box center [773, 354] width 15 height 15
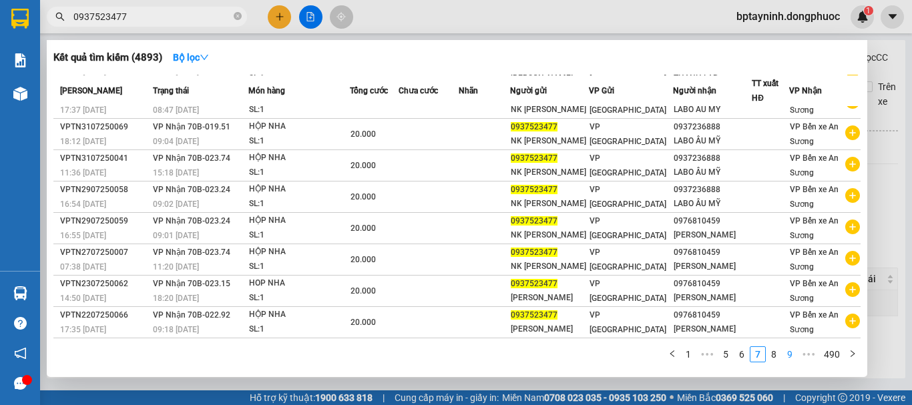
click at [777, 355] on link "8" at bounding box center [773, 354] width 15 height 15
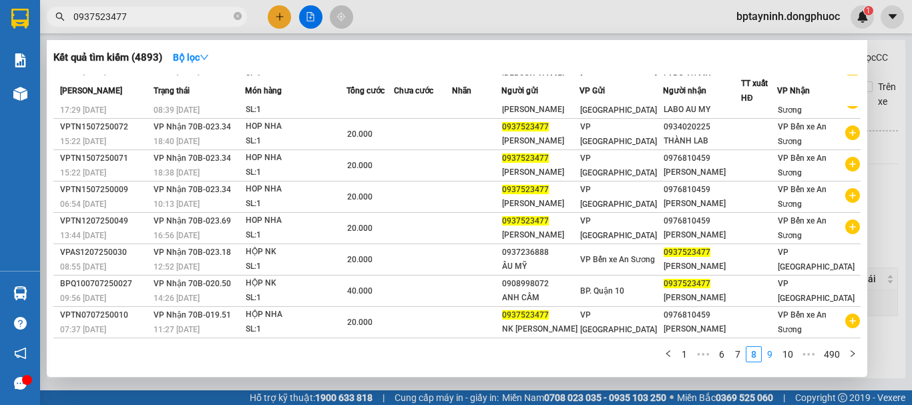
click at [772, 354] on link "9" at bounding box center [769, 354] width 15 height 15
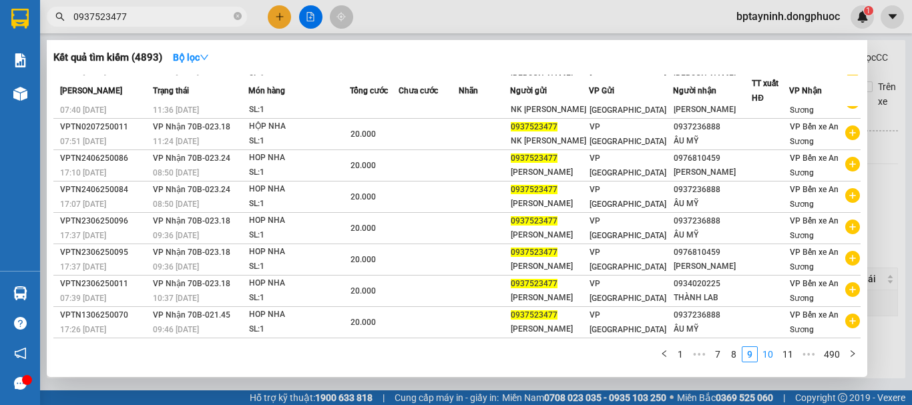
click at [771, 353] on link "10" at bounding box center [767, 354] width 19 height 15
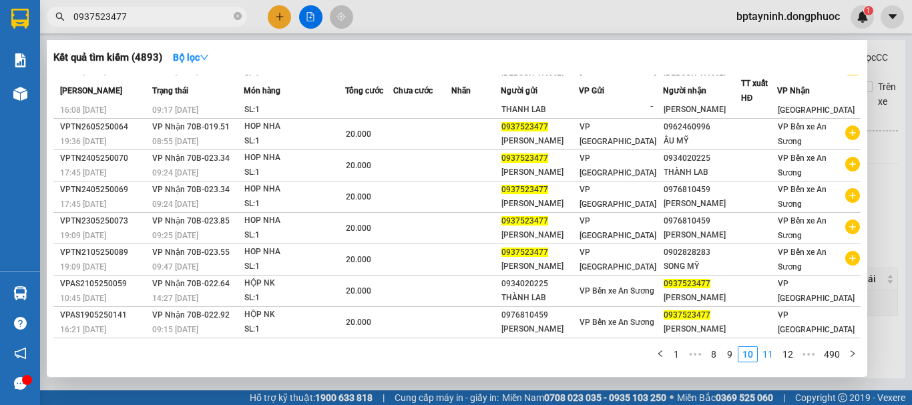
click at [773, 354] on link "11" at bounding box center [767, 354] width 19 height 15
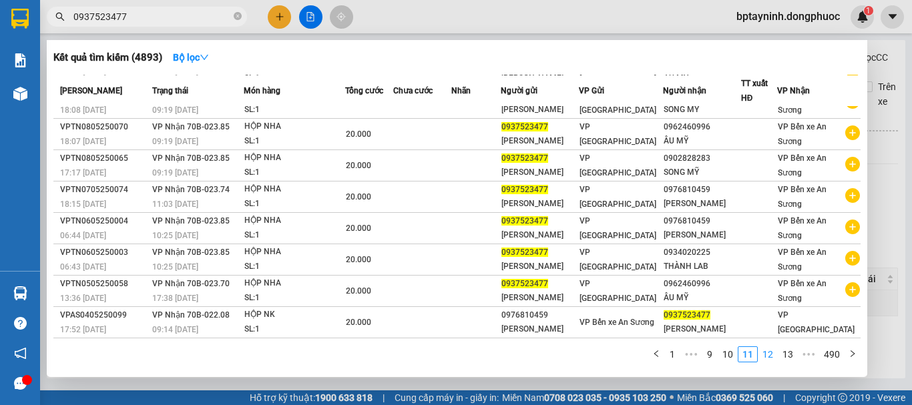
click at [776, 352] on link "12" at bounding box center [767, 354] width 19 height 15
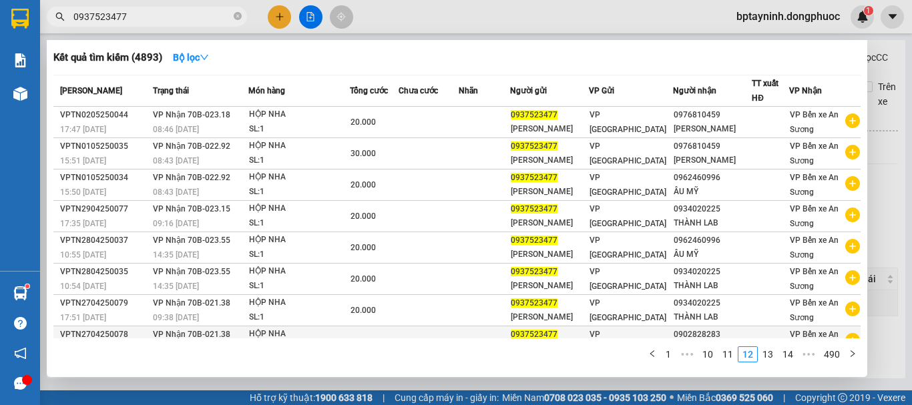
scroll to position [82, 0]
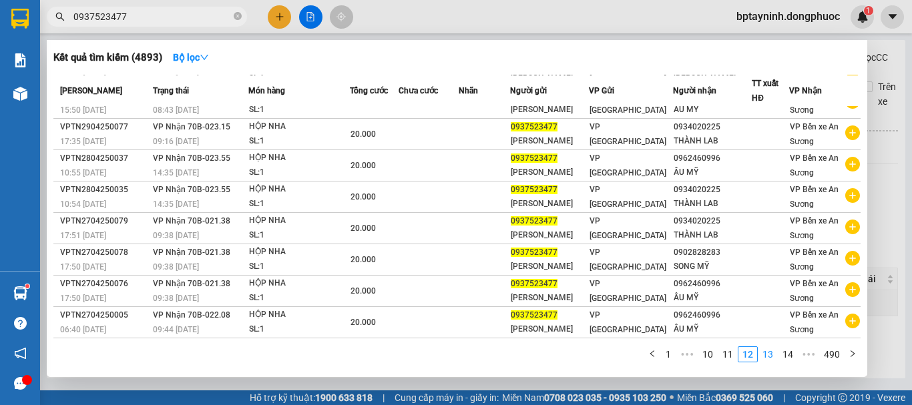
click at [773, 350] on link "13" at bounding box center [767, 354] width 19 height 15
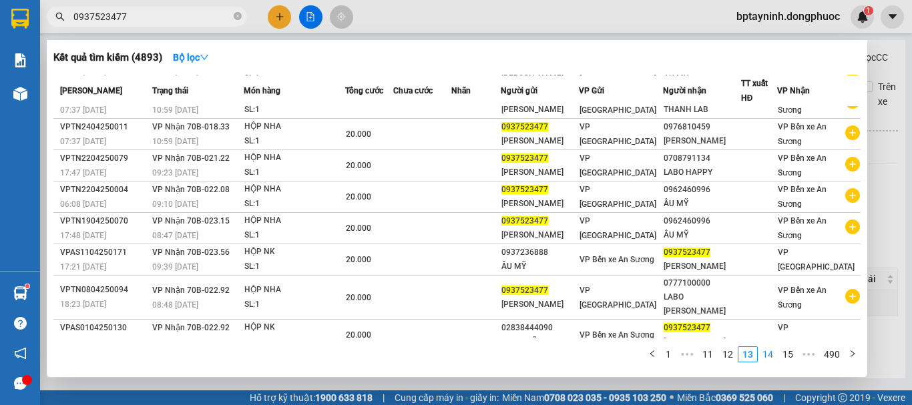
click at [772, 352] on link "14" at bounding box center [767, 354] width 19 height 15
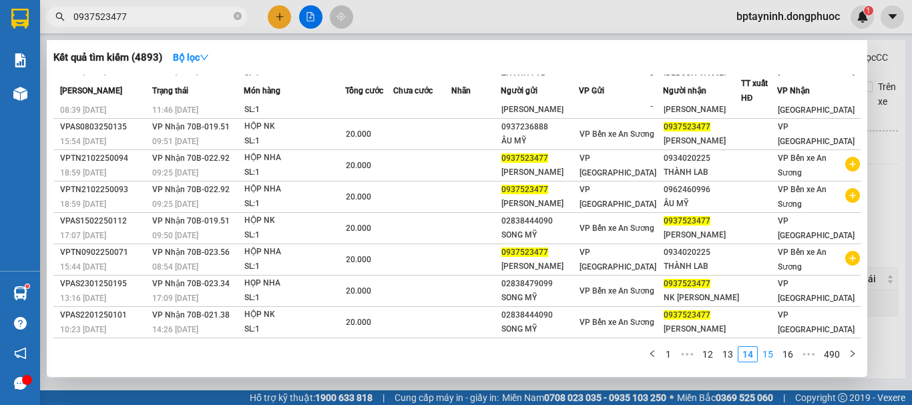
click at [773, 353] on link "15" at bounding box center [767, 354] width 19 height 15
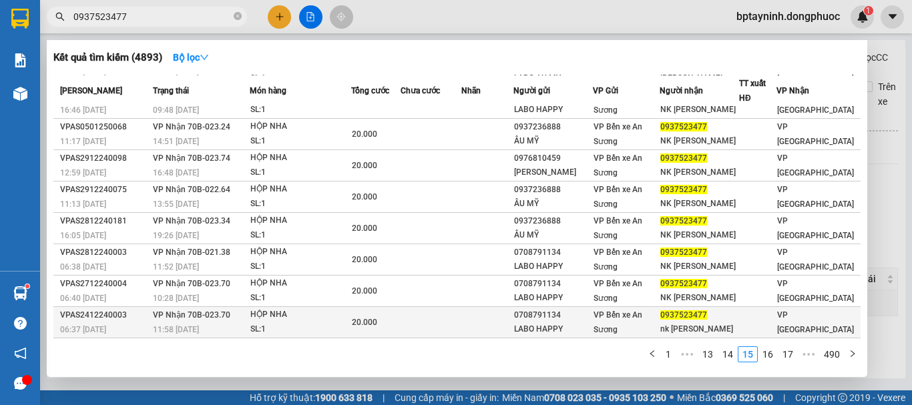
scroll to position [0, 0]
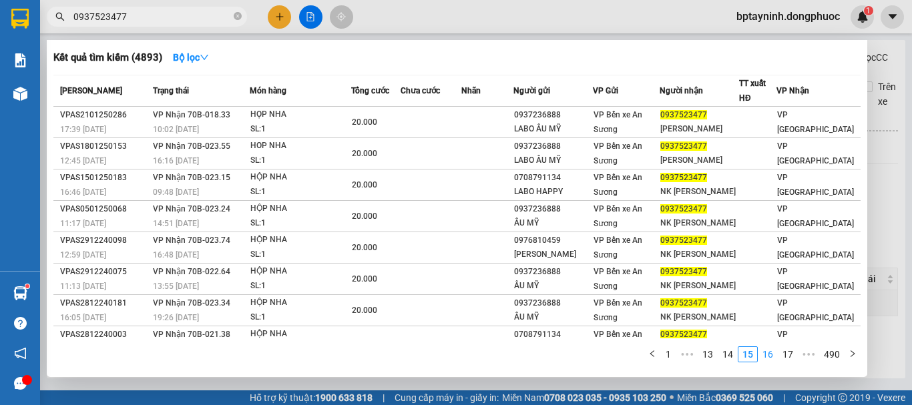
click at [769, 357] on link "16" at bounding box center [767, 354] width 19 height 15
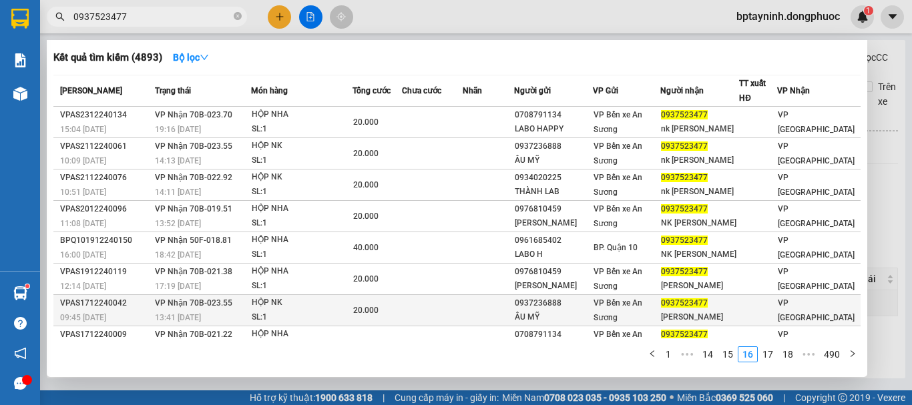
scroll to position [82, 0]
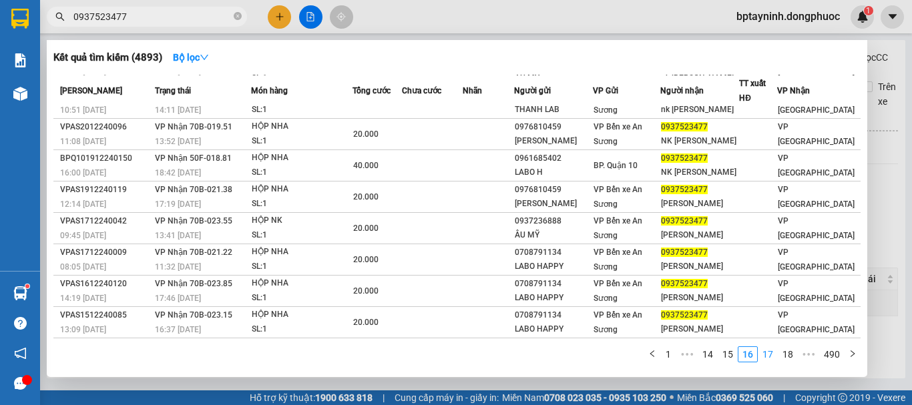
click at [772, 352] on link "17" at bounding box center [767, 354] width 19 height 15
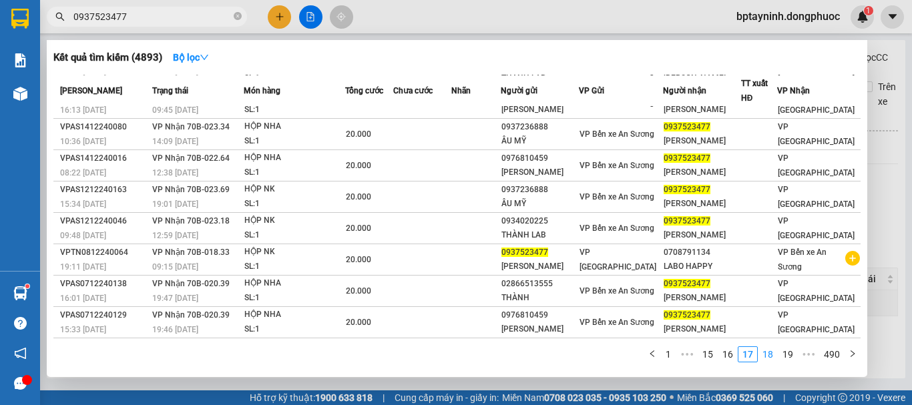
click at [768, 354] on link "18" at bounding box center [767, 354] width 19 height 15
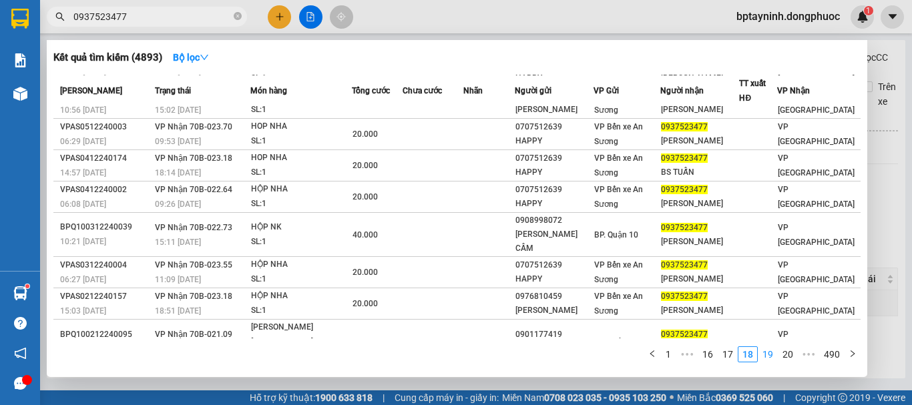
click at [767, 354] on link "19" at bounding box center [767, 354] width 19 height 15
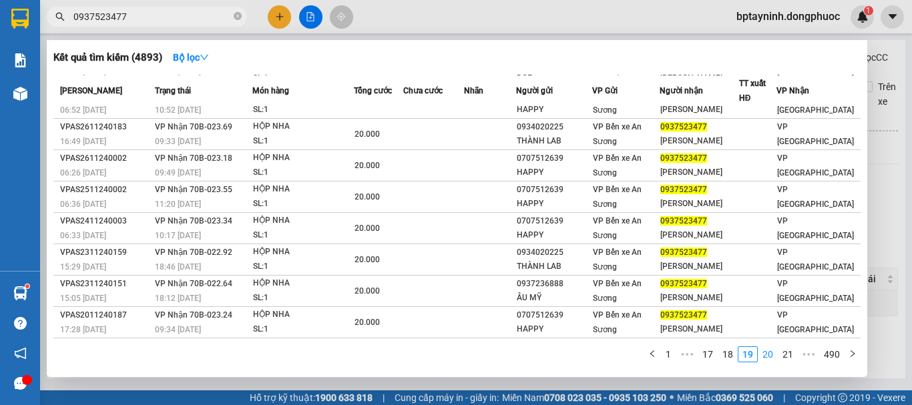
click at [765, 357] on link "20" at bounding box center [767, 354] width 19 height 15
click at [772, 352] on link "21" at bounding box center [767, 354] width 19 height 15
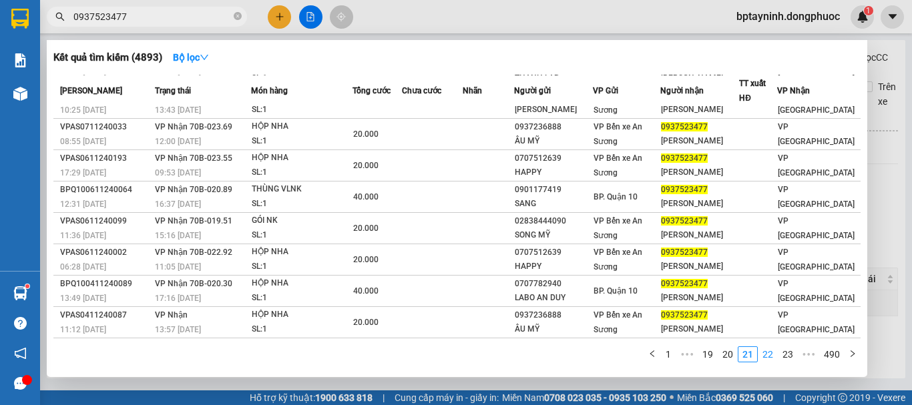
click at [763, 354] on link "22" at bounding box center [767, 354] width 19 height 15
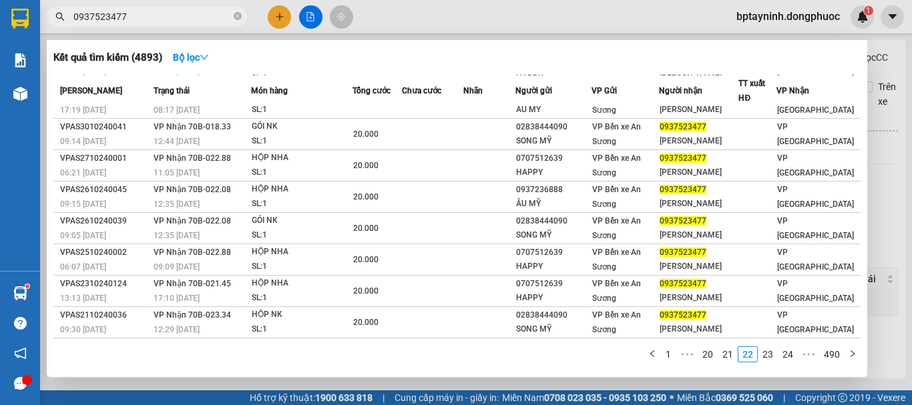
drag, startPoint x: 762, startPoint y: 357, endPoint x: 727, endPoint y: 343, distance: 38.0
click at [763, 357] on link "23" at bounding box center [767, 354] width 19 height 15
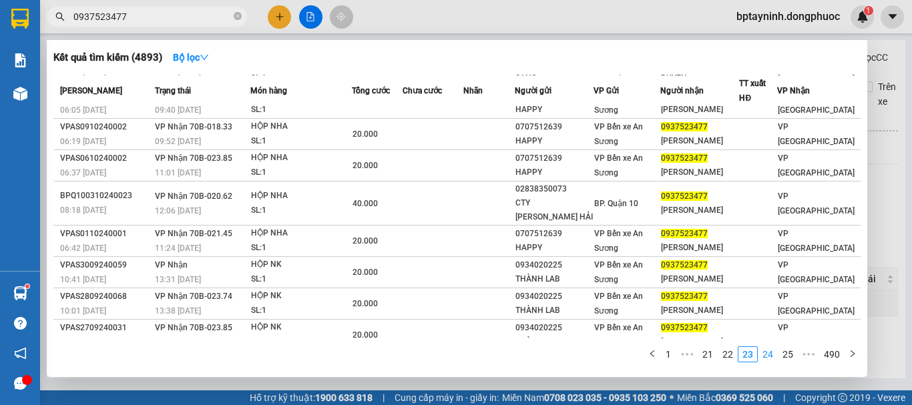
click at [767, 354] on link "24" at bounding box center [767, 354] width 19 height 15
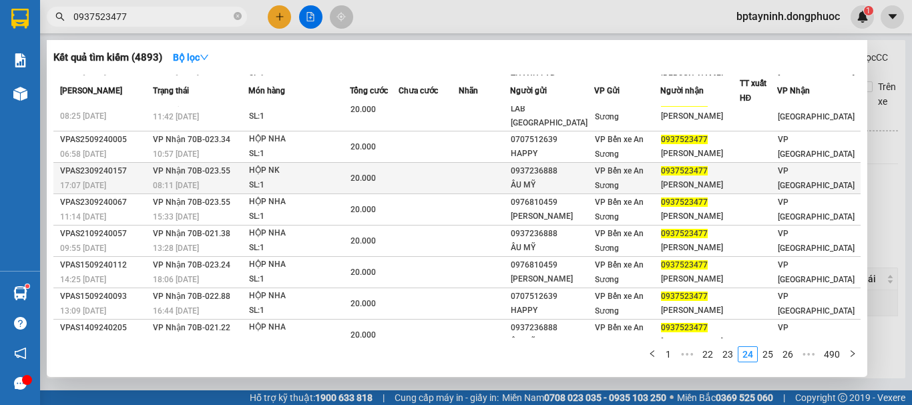
scroll to position [0, 0]
